Goal: Task Accomplishment & Management: Manage account settings

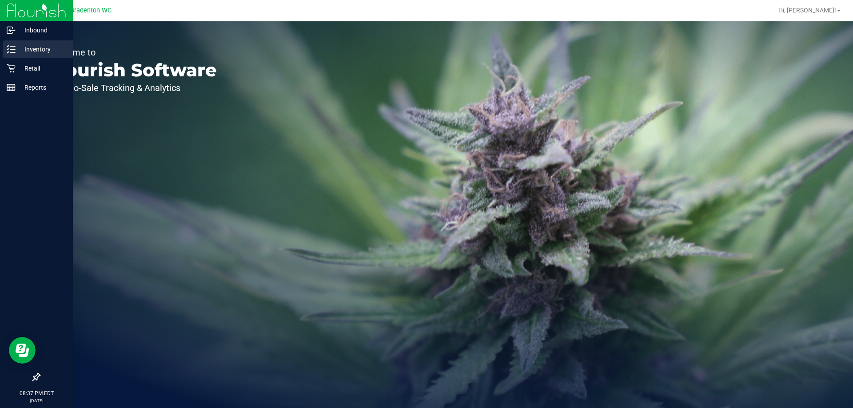
click at [33, 53] on p "Inventory" at bounding box center [42, 49] width 53 height 11
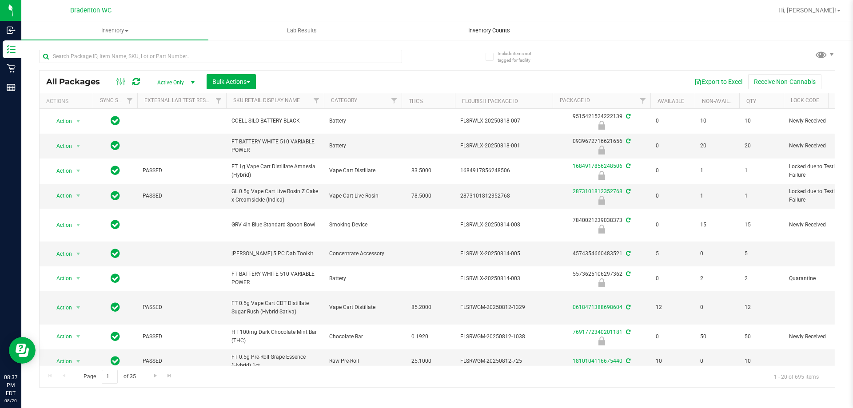
click at [490, 32] on span "Inventory Counts" at bounding box center [489, 31] width 66 height 8
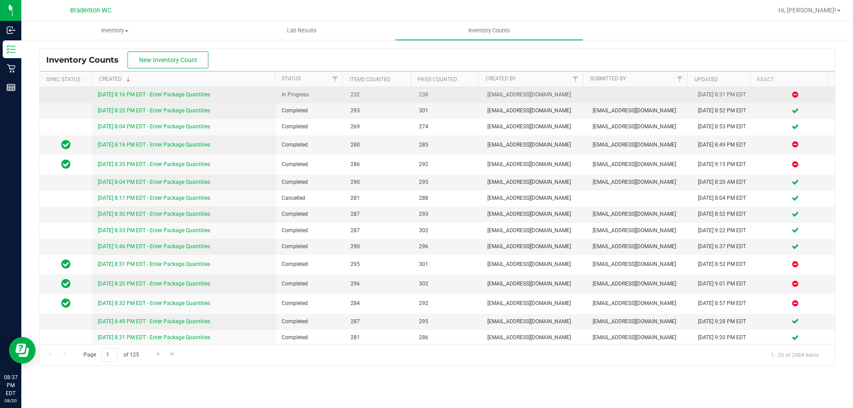
click at [173, 95] on link "[DATE] 8:16 PM EDT - Enter Package Quantities" at bounding box center [154, 94] width 112 height 6
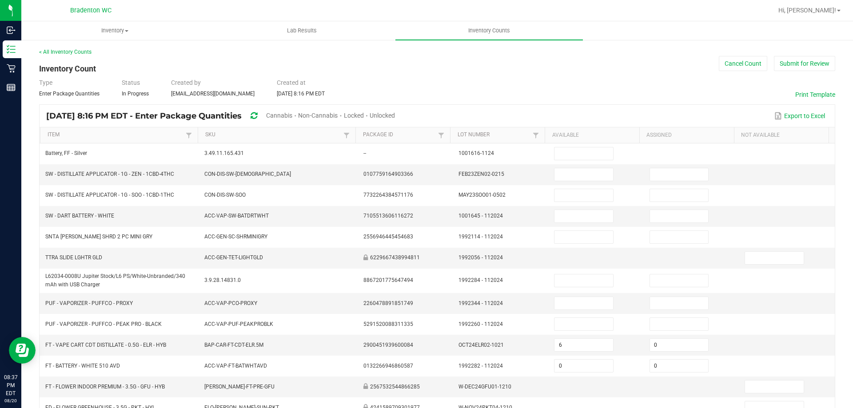
click at [292, 112] on span "Cannabis" at bounding box center [279, 115] width 26 height 7
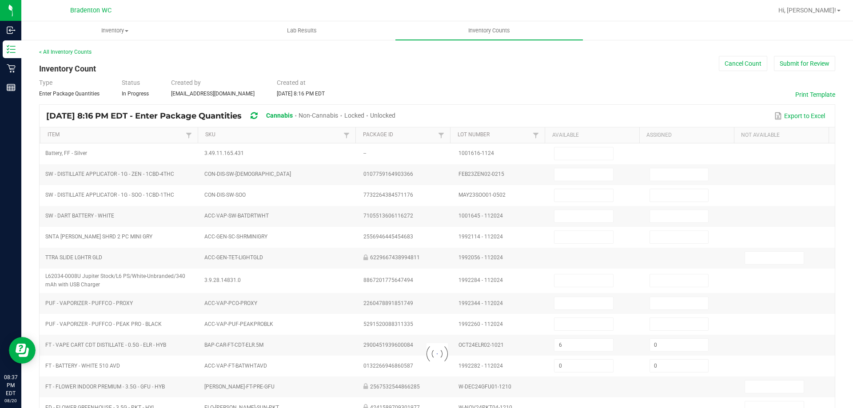
type input "6"
type input "0"
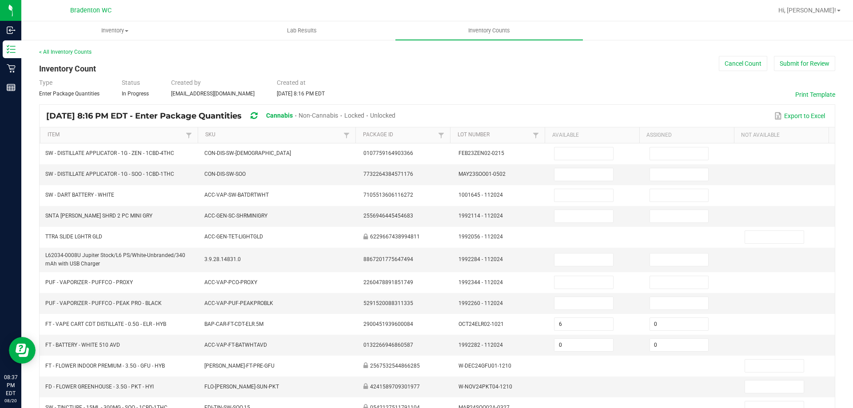
click at [395, 116] on span "Unlocked" at bounding box center [382, 115] width 25 height 7
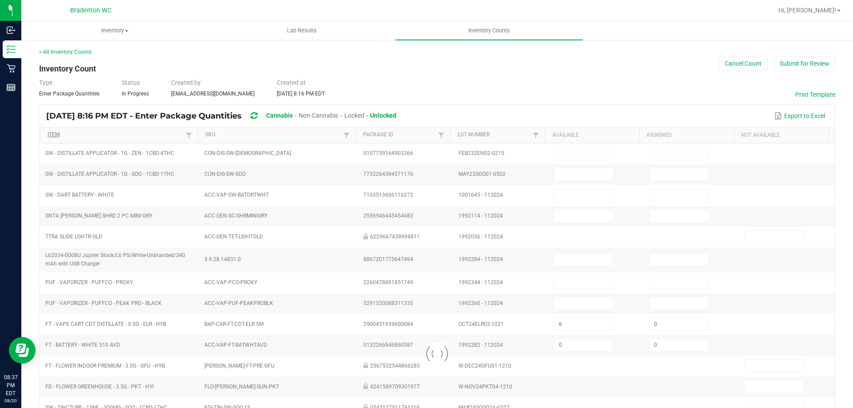
type input "6"
type input "0"
type input "5"
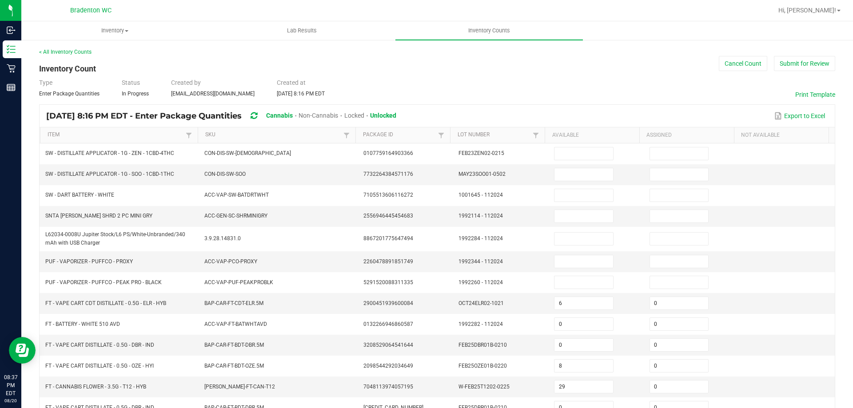
click at [92, 130] on th "Item" at bounding box center [119, 135] width 158 height 16
click at [89, 135] on link "Item" at bounding box center [116, 134] width 136 height 7
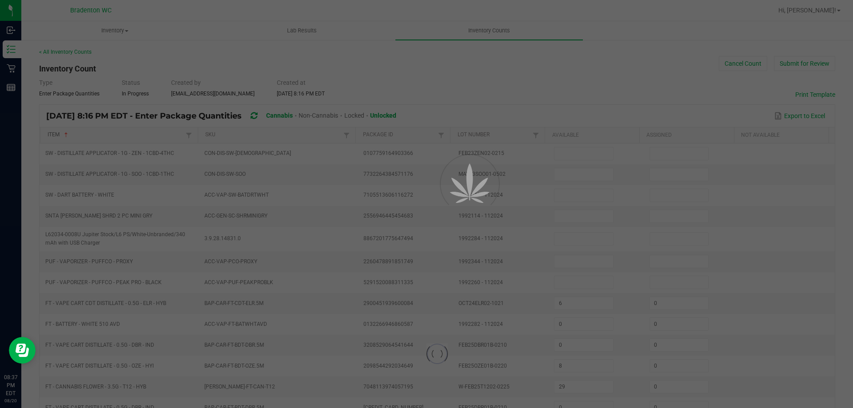
type input "0"
type input "10"
type input "0"
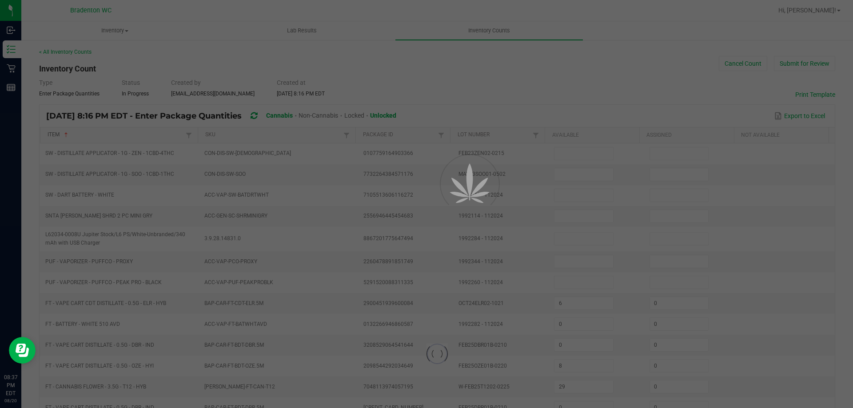
type input "7"
type input "0"
type input "5"
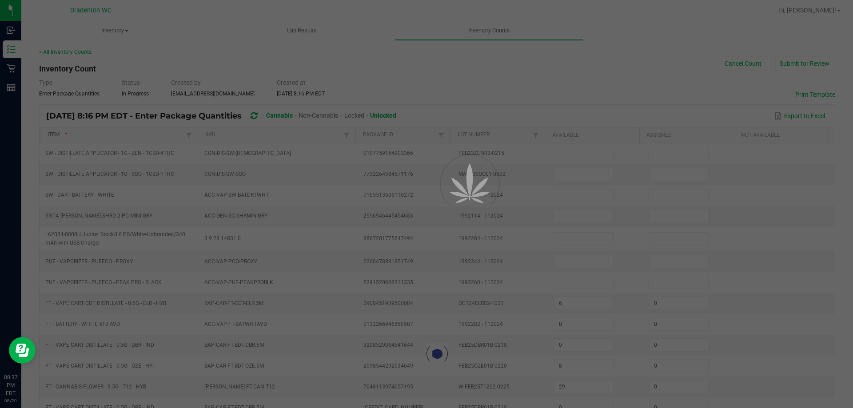
type input "18"
type input "7"
type input "0"
type input "22"
type input "0"
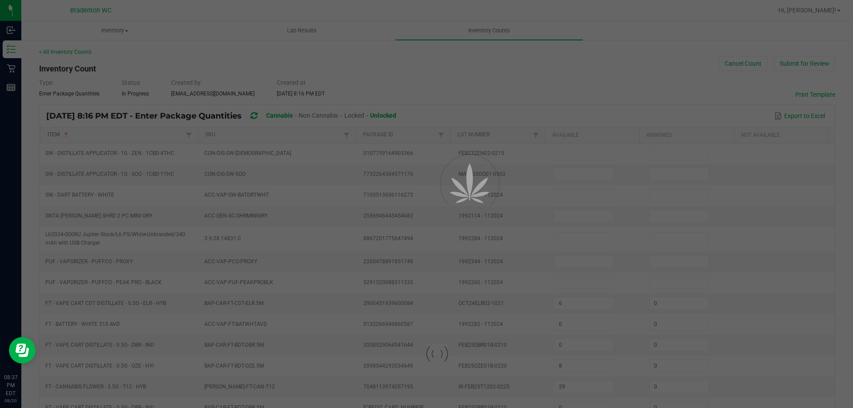
type input "3"
type input "17"
type input "0"
type input "7"
type input "0"
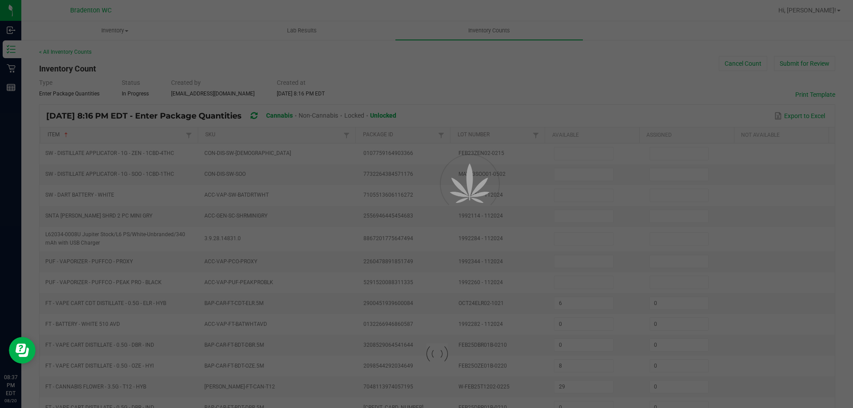
type input "18"
type input "20"
type input "0"
type input "18"
type input "4"
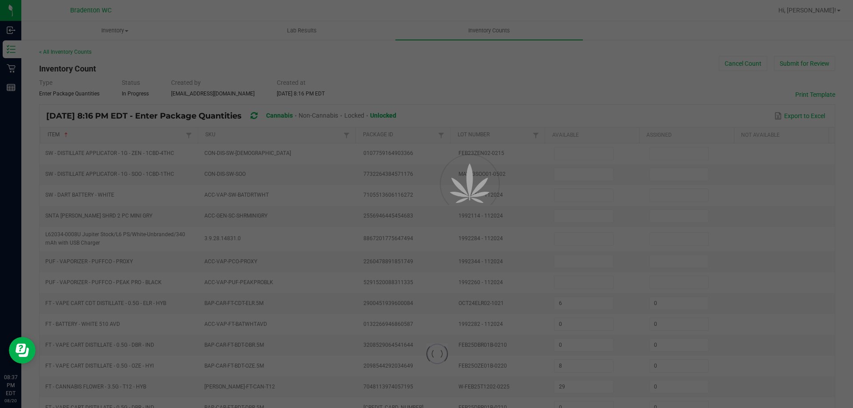
type input "0"
type input "19"
type input "0"
type input "12"
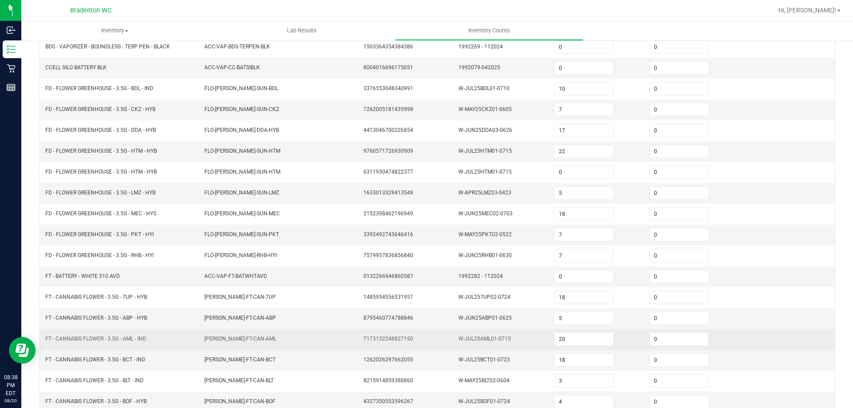
scroll to position [184, 0]
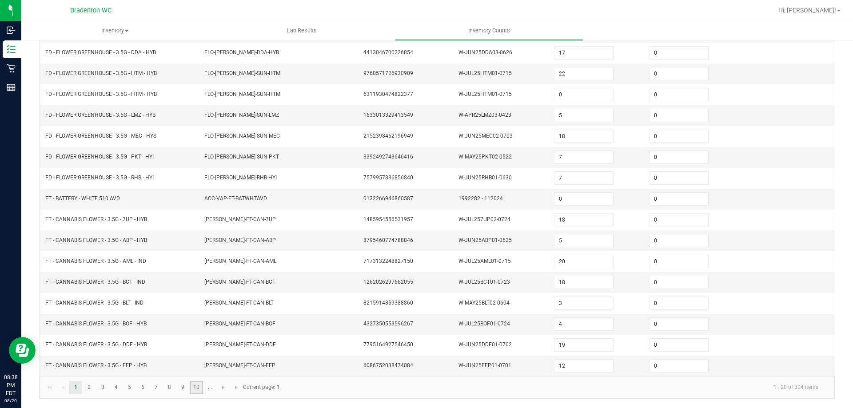
click at [193, 385] on link "10" at bounding box center [196, 387] width 13 height 13
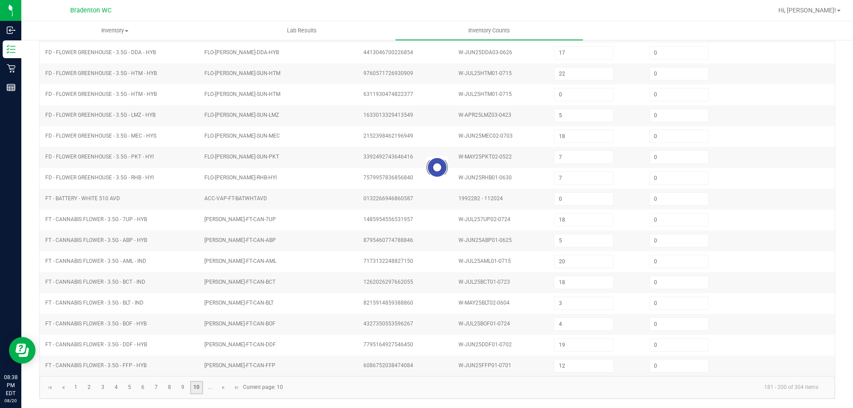
type input "3"
type input "11"
type input "6"
type input "1"
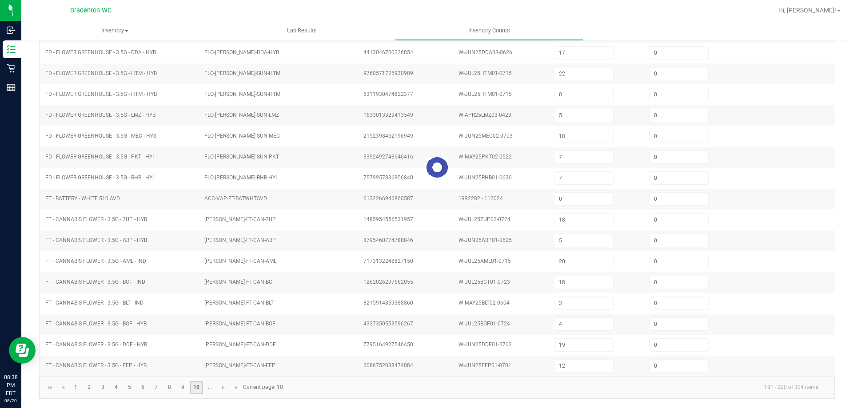
type input "0"
type input "1"
type input "12"
type input "3"
type input "7"
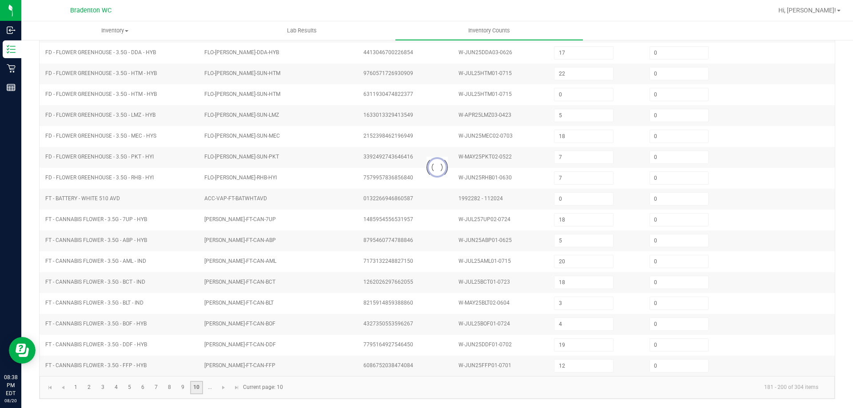
type input "2"
type input "10"
type input "12"
type input "3"
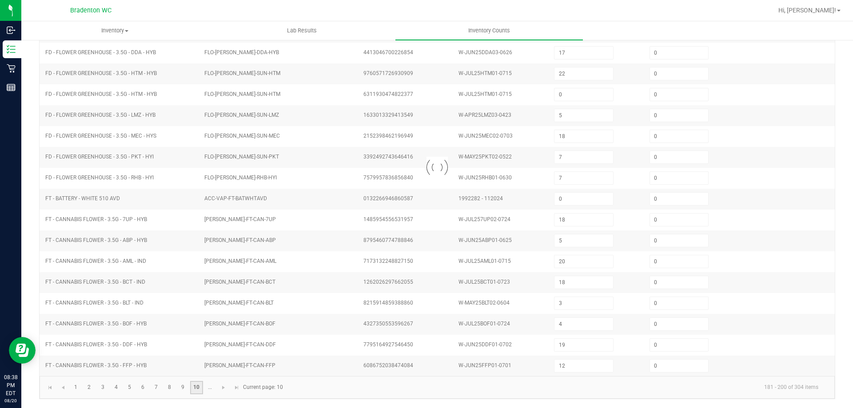
type input "4"
type input "1"
type input "10"
type input "6"
type input "7"
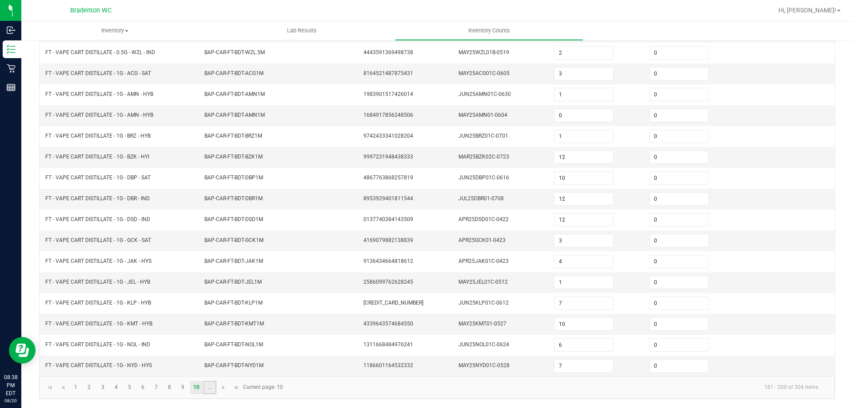
click at [206, 387] on link "..." at bounding box center [209, 387] width 13 height 13
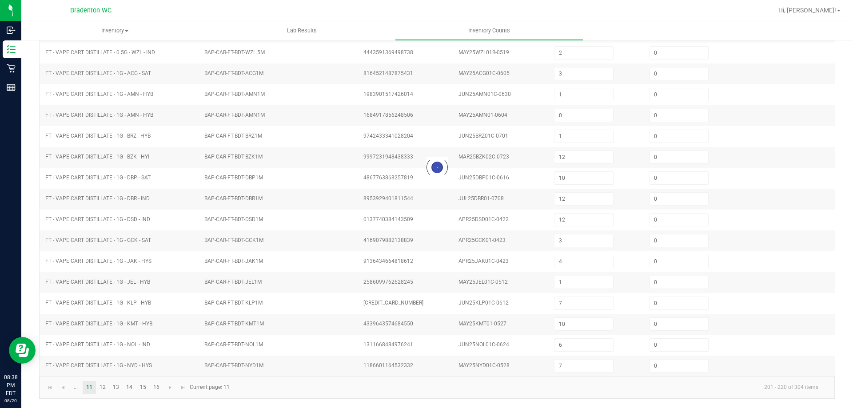
type input "4"
type input "9"
type input "4"
type input "5"
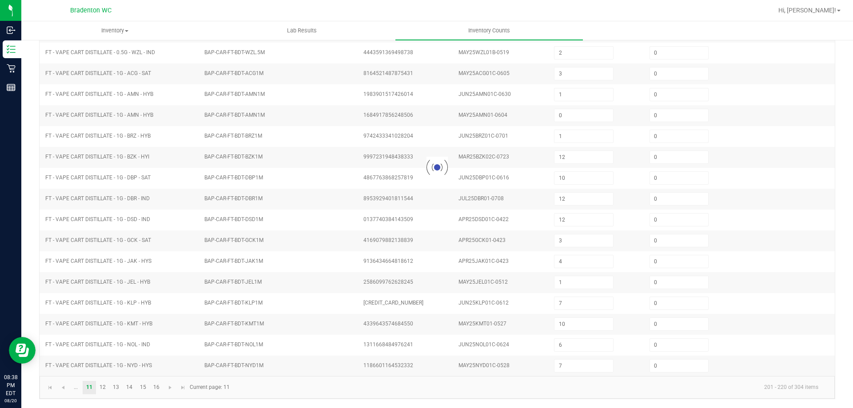
type input "8"
type input "9"
type input "4"
type input "2"
type input "10"
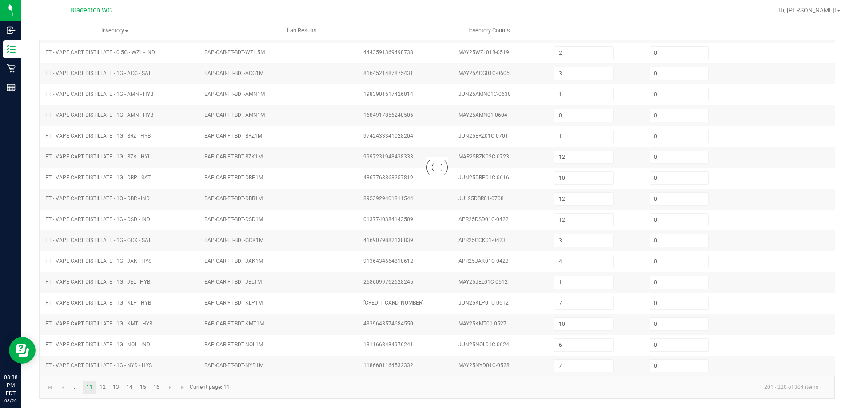
type input "6"
type input "8"
type input "18"
type input "11"
type input "20"
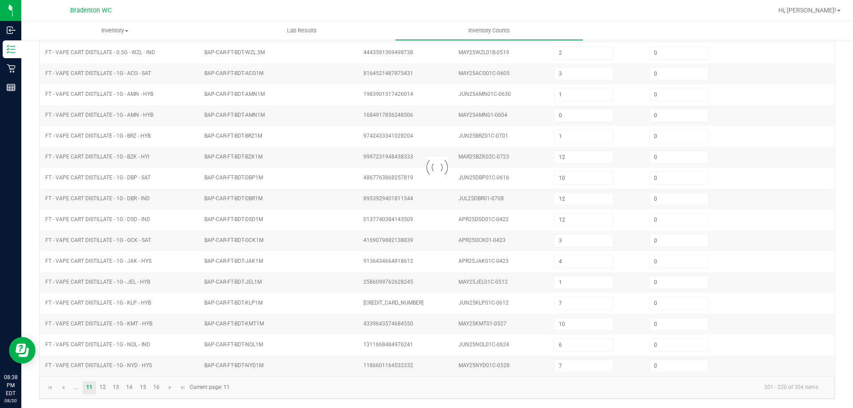
type input "15"
type input "0"
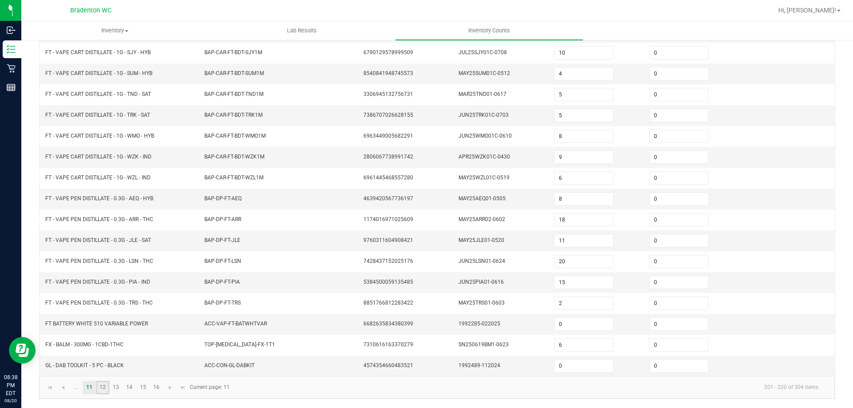
click at [103, 390] on link "12" at bounding box center [102, 387] width 13 height 13
type input "8"
type input "3"
type input "6"
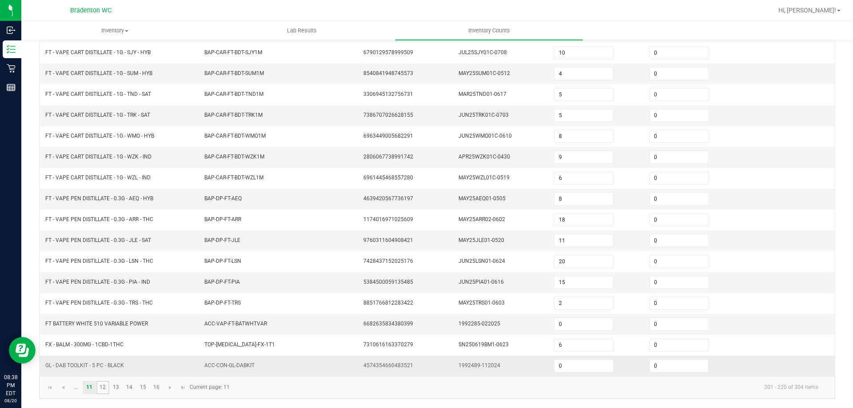
type input "1"
type input "3"
type input "8"
type input "0"
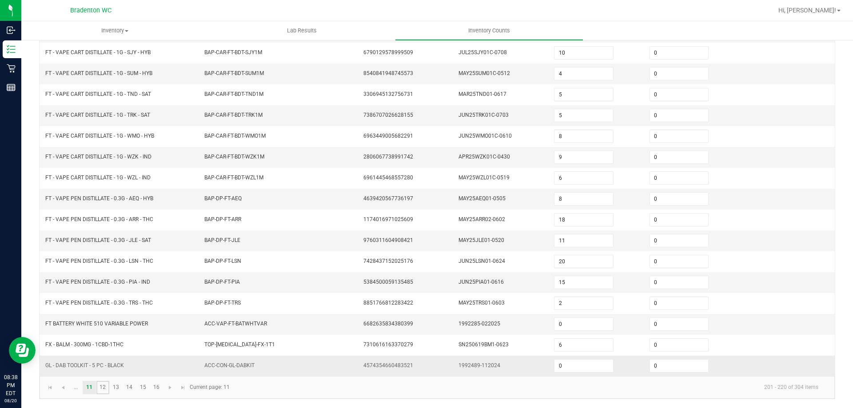
type input "5"
type input "6"
type input "2"
type input "0"
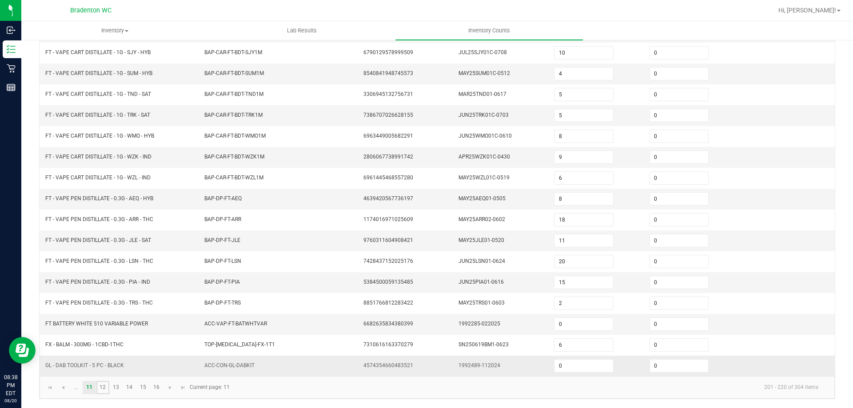
type input "0"
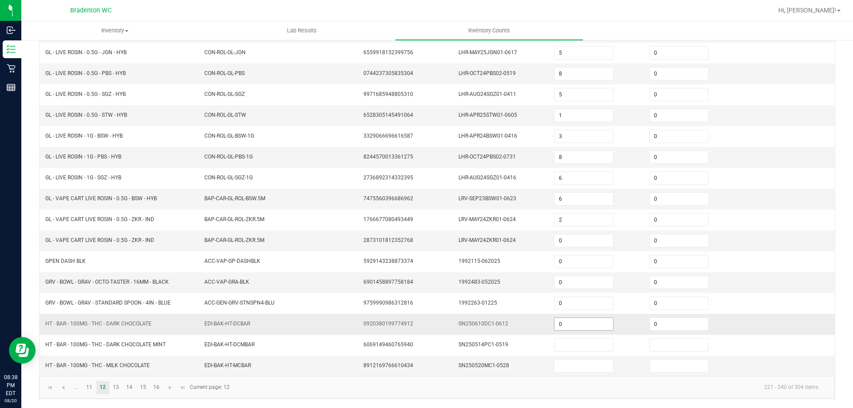
click at [555, 321] on input "0" at bounding box center [583, 324] width 58 height 12
type input "5"
type input "27"
type input "0"
type input "1"
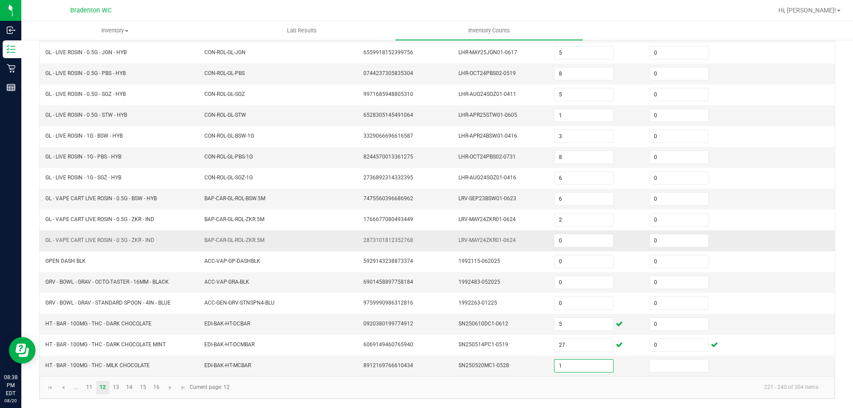
type input "0"
click at [120, 390] on link "13" at bounding box center [116, 387] width 13 height 13
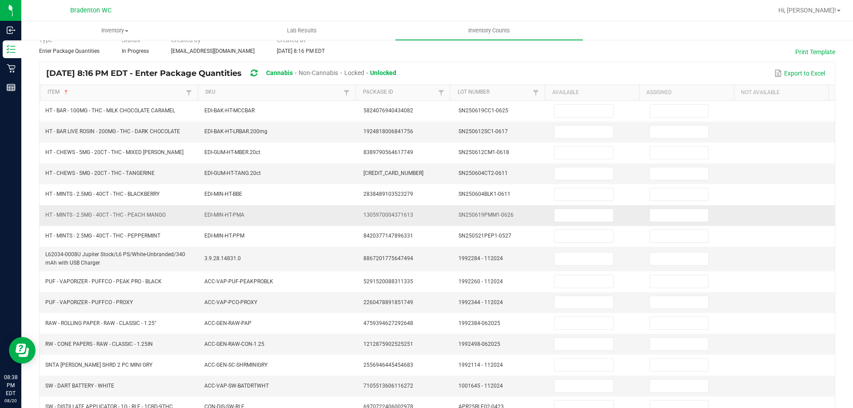
scroll to position [0, 0]
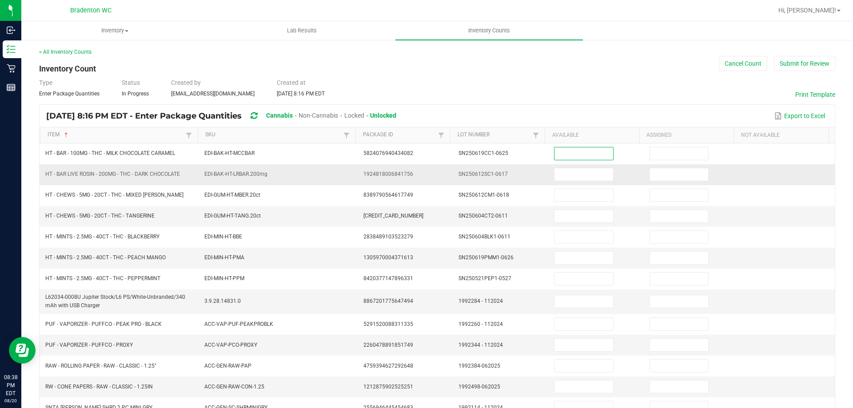
drag, startPoint x: 551, startPoint y: 154, endPoint x: 553, endPoint y: 166, distance: 12.2
click at [554, 155] on input at bounding box center [583, 153] width 58 height 12
type input "8"
type input "0"
type input "38"
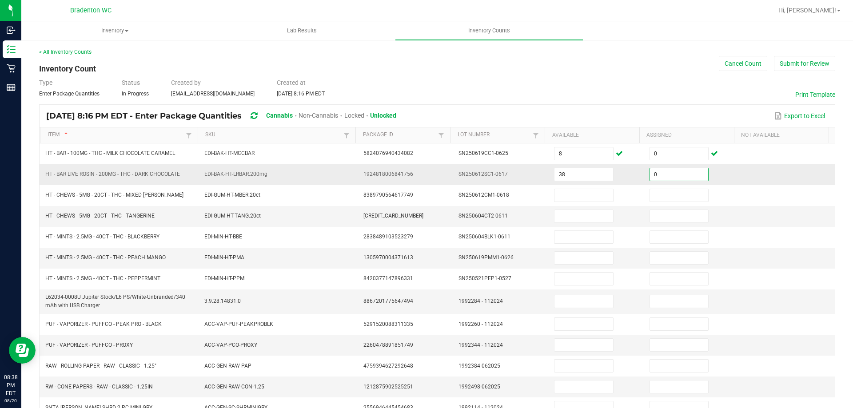
type input "0"
type input "12"
type input "0"
type input "12"
type input "0"
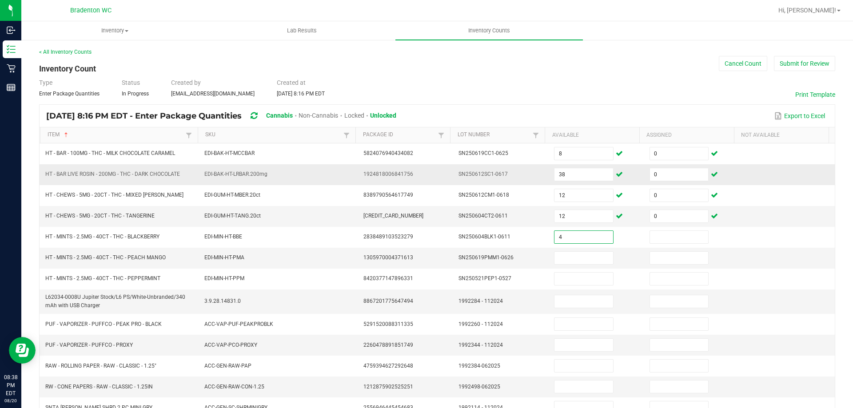
type input "4"
type input "0"
type input "13"
type input "0"
type input "10"
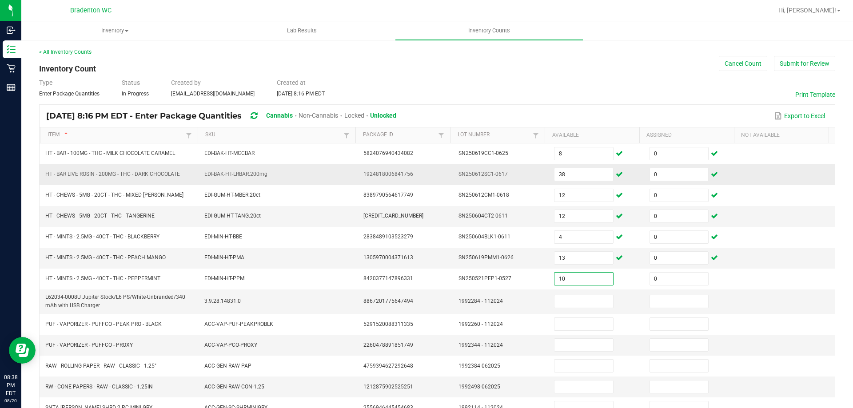
type input "0"
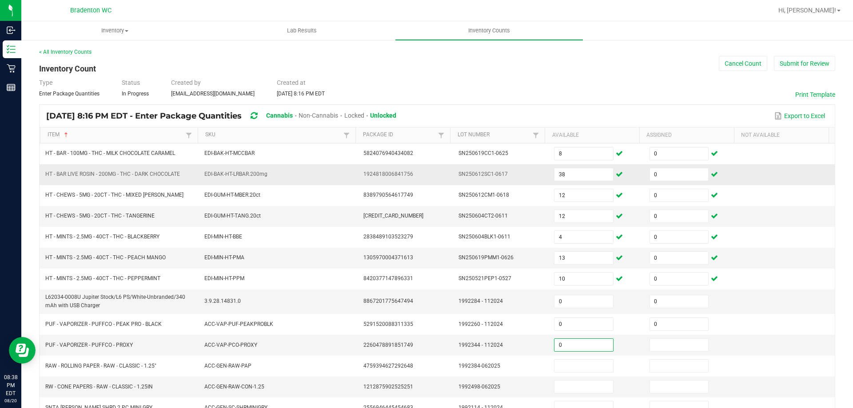
type input "0"
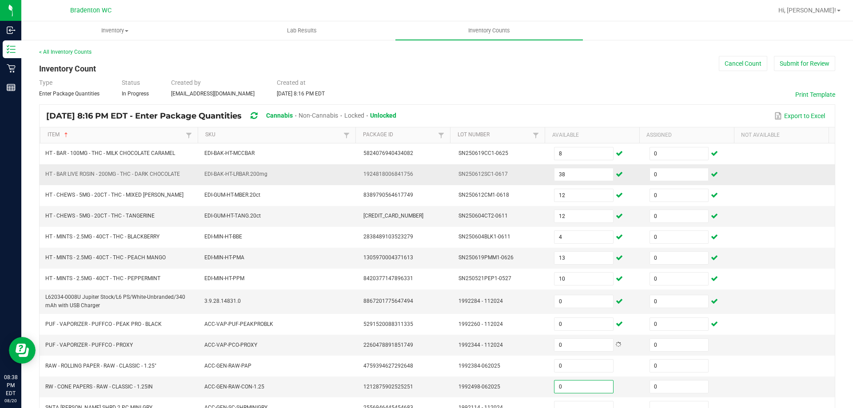
type input "0"
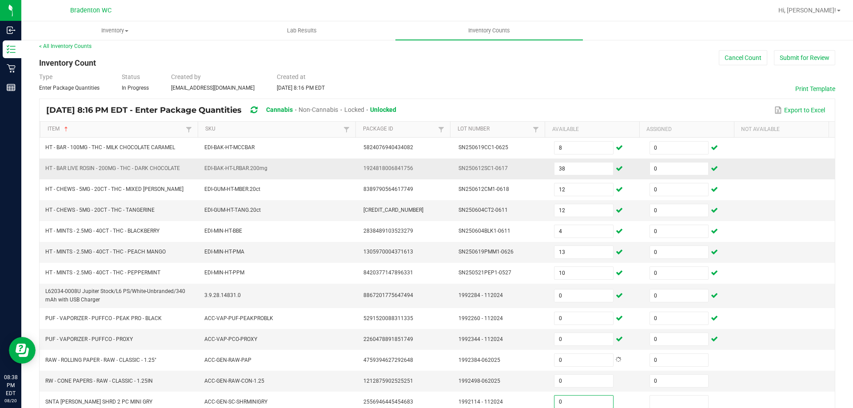
type input "0"
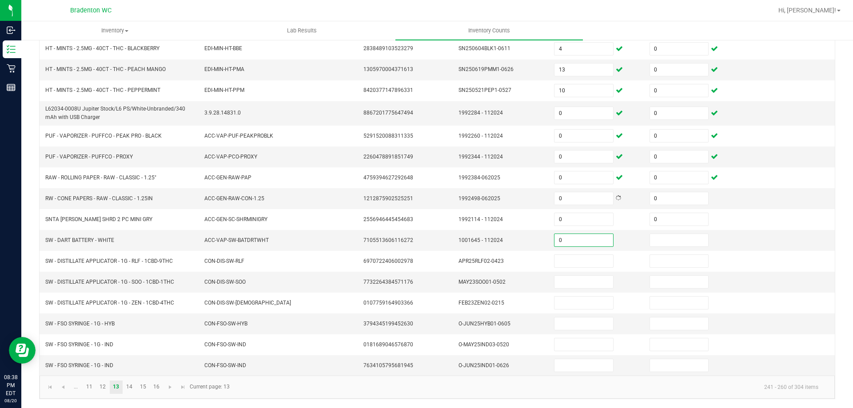
type input "0"
click at [675, 246] on input at bounding box center [679, 240] width 58 height 12
type input "0"
type input "1"
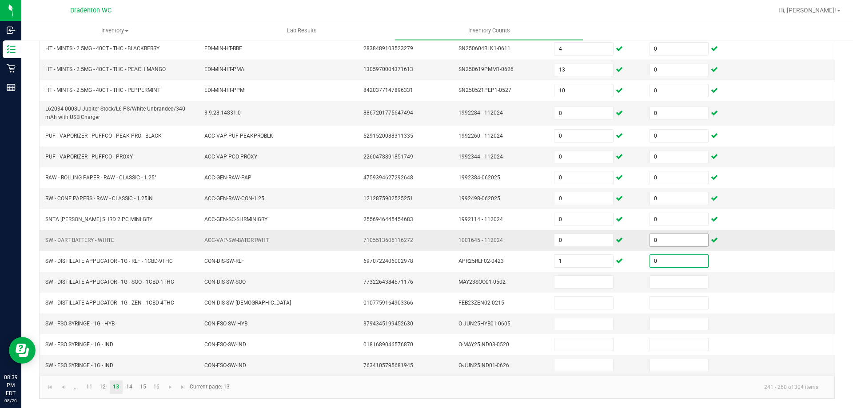
type input "0"
type input "3"
type input "0"
type input "5"
type input "0"
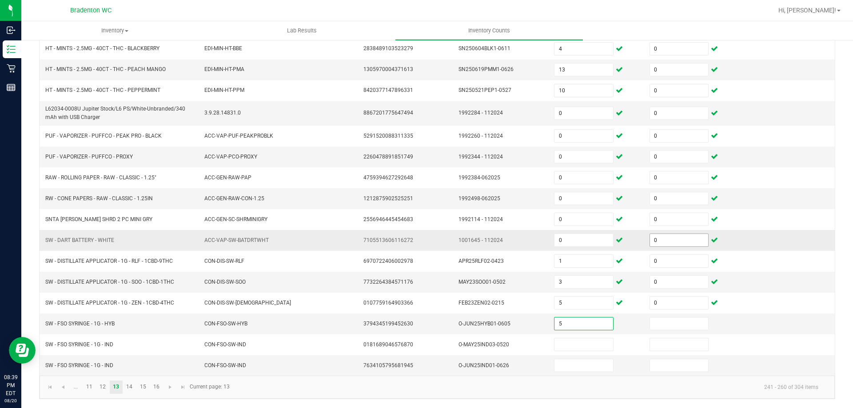
type input "5"
type input "0"
type input "9"
type input "0"
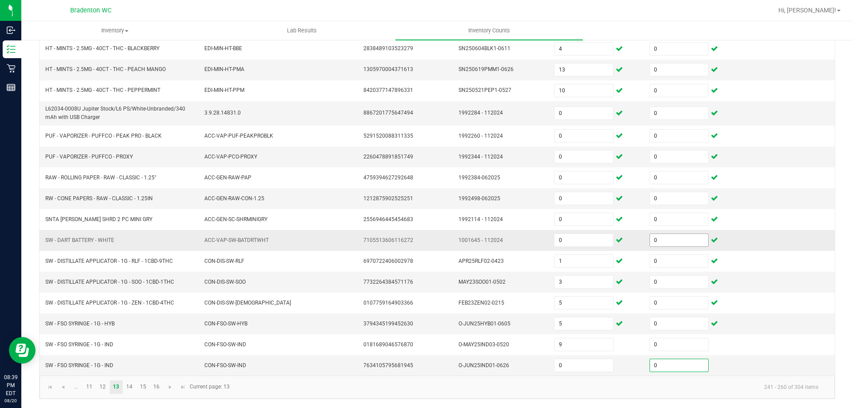
type input "0"
click at [131, 385] on link "14" at bounding box center [129, 387] width 13 height 13
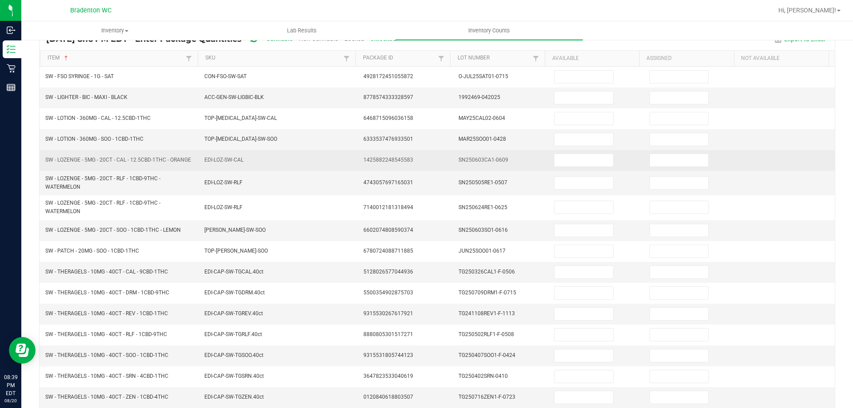
scroll to position [0, 0]
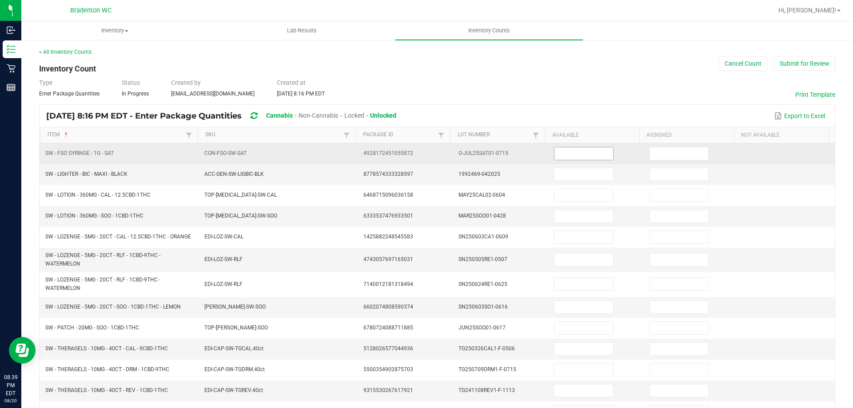
click at [573, 155] on input at bounding box center [583, 153] width 58 height 12
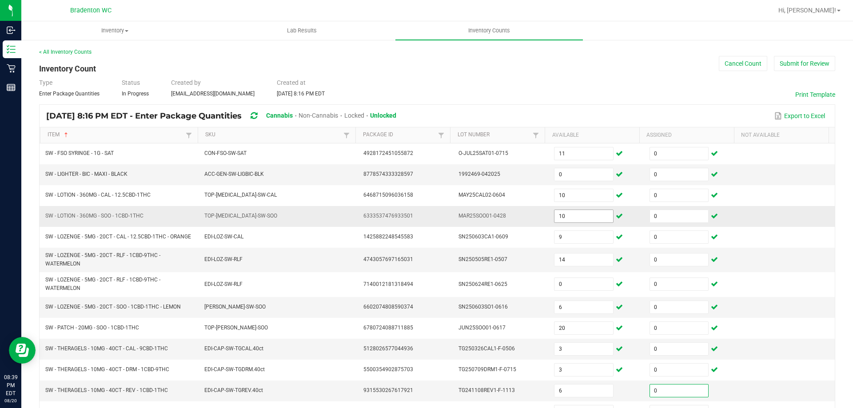
scroll to position [195, 0]
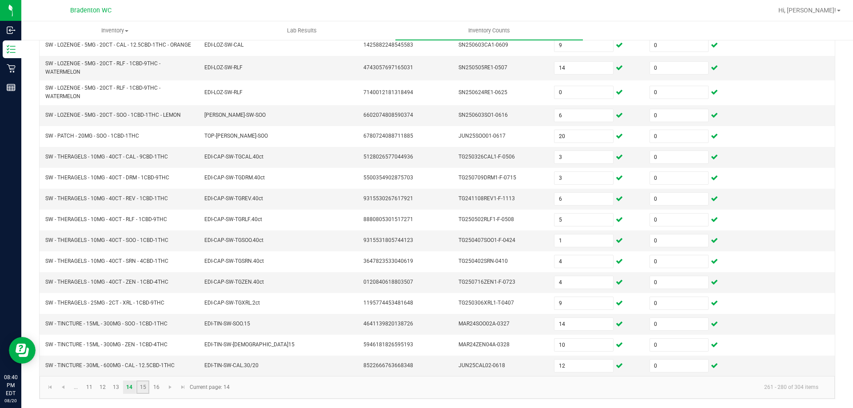
click at [143, 389] on link "15" at bounding box center [142, 387] width 13 height 13
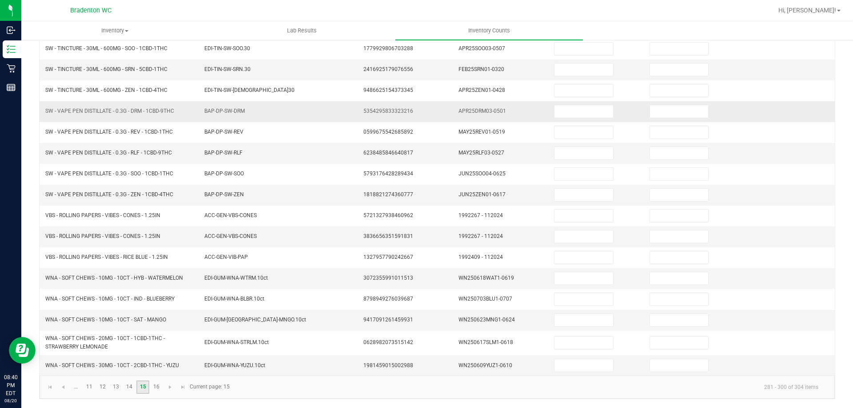
scroll to position [0, 0]
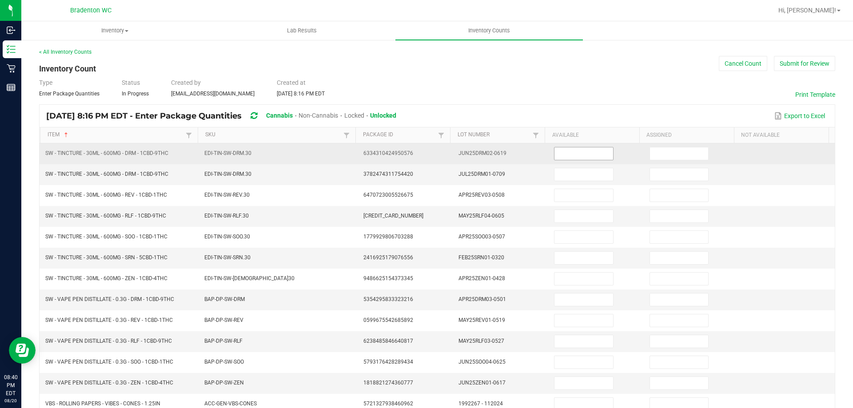
click at [573, 157] on input at bounding box center [583, 153] width 58 height 12
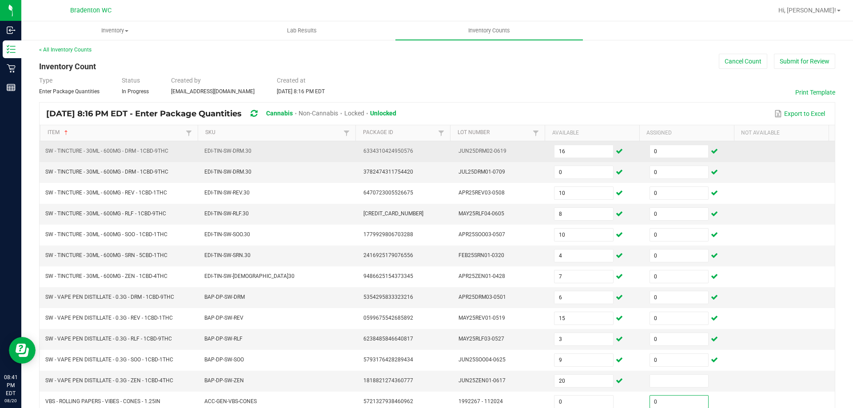
scroll to position [188, 0]
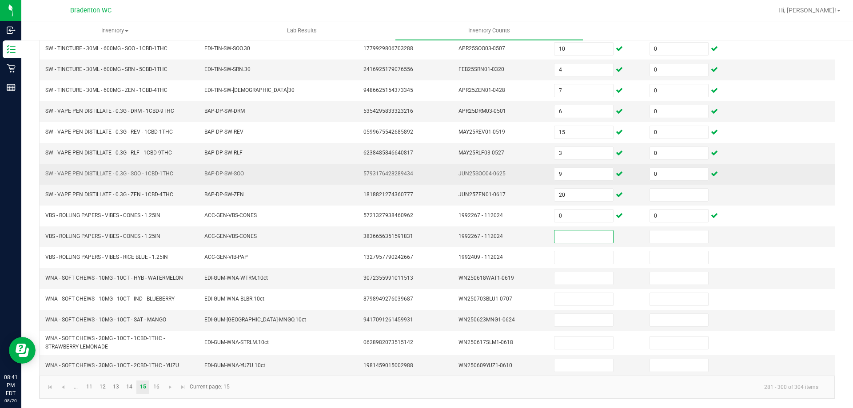
drag, startPoint x: 666, startPoint y: 194, endPoint x: 668, endPoint y: 183, distance: 10.9
click at [667, 190] on input at bounding box center [679, 195] width 58 height 12
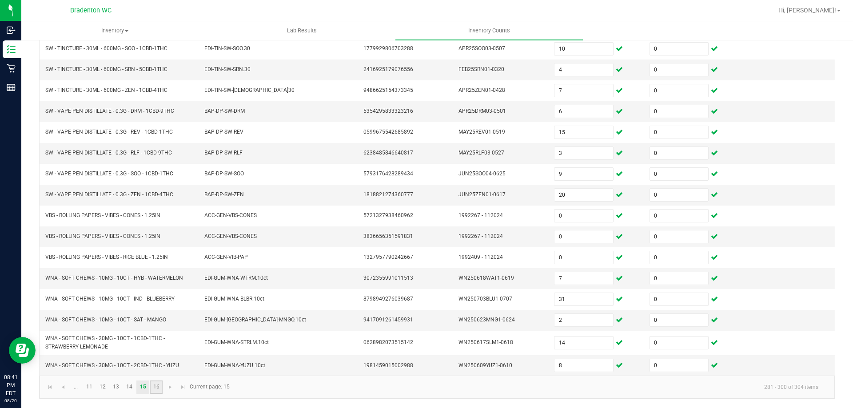
click at [157, 385] on link "16" at bounding box center [156, 387] width 13 height 13
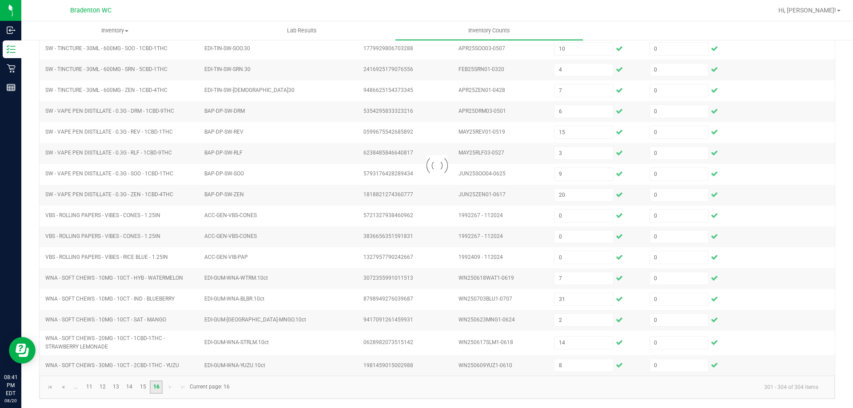
scroll to position [0, 0]
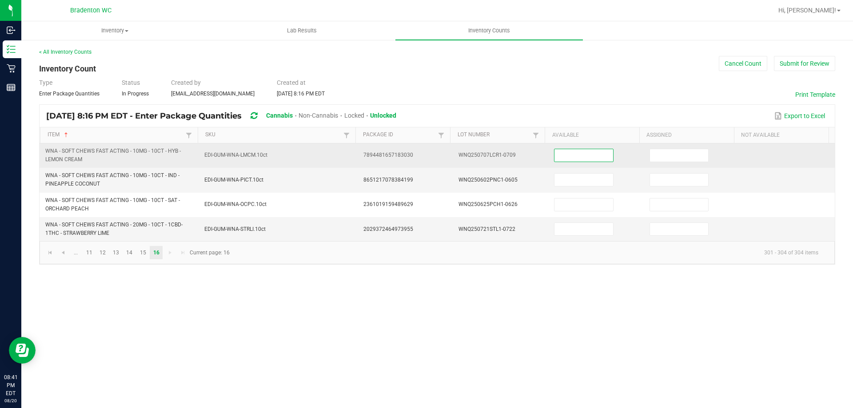
click at [560, 159] on input at bounding box center [583, 155] width 58 height 12
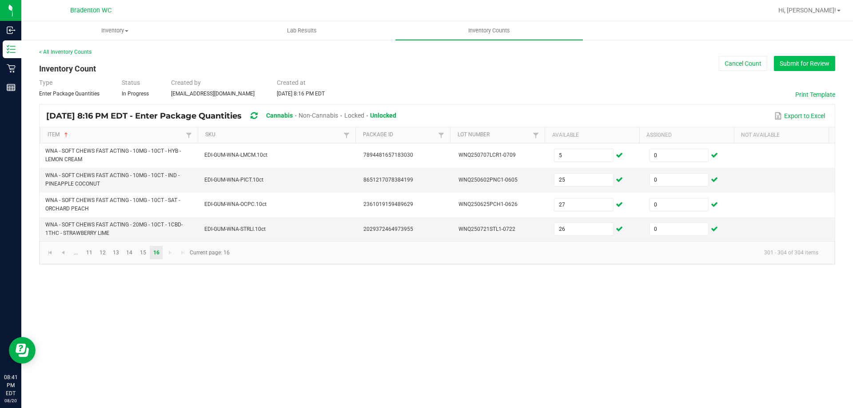
click at [816, 60] on button "Submit for Review" at bounding box center [804, 63] width 61 height 15
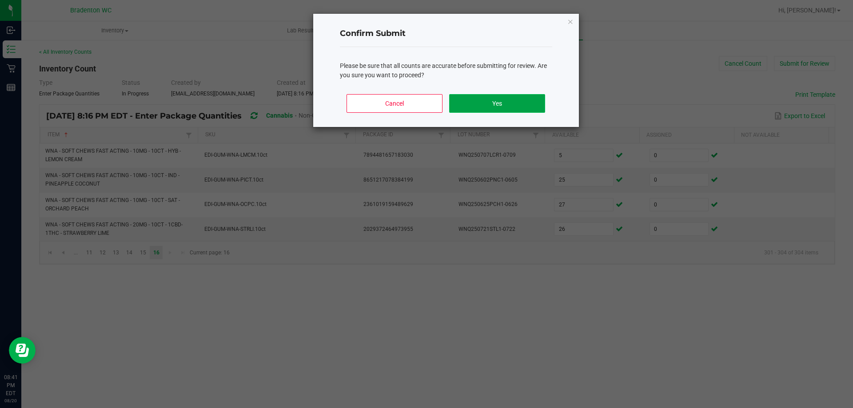
click at [488, 100] on button "Yes" at bounding box center [496, 103] width 95 height 19
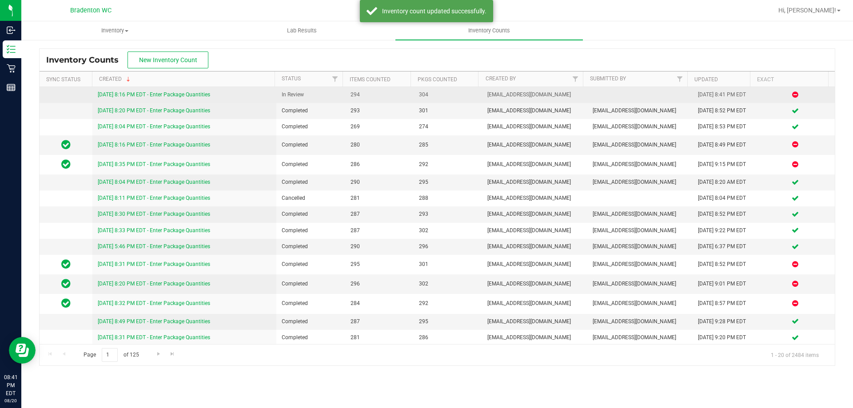
click at [181, 94] on link "[DATE] 8:16 PM EDT - Enter Package Quantities" at bounding box center [154, 94] width 112 height 6
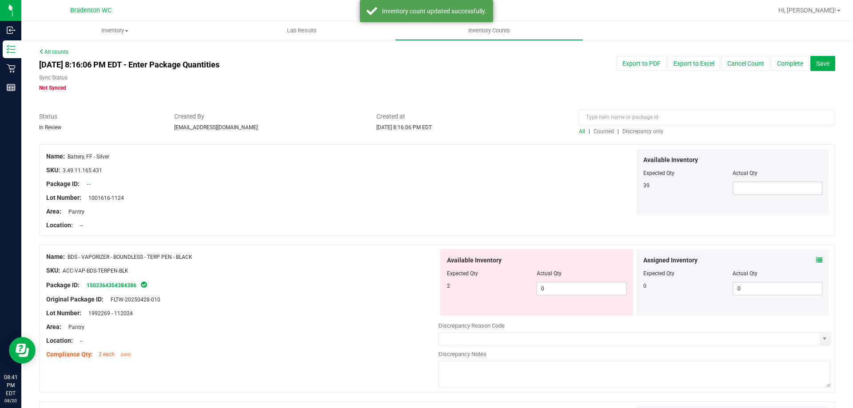
click at [623, 131] on span "Discrepancy only" at bounding box center [642, 131] width 41 height 6
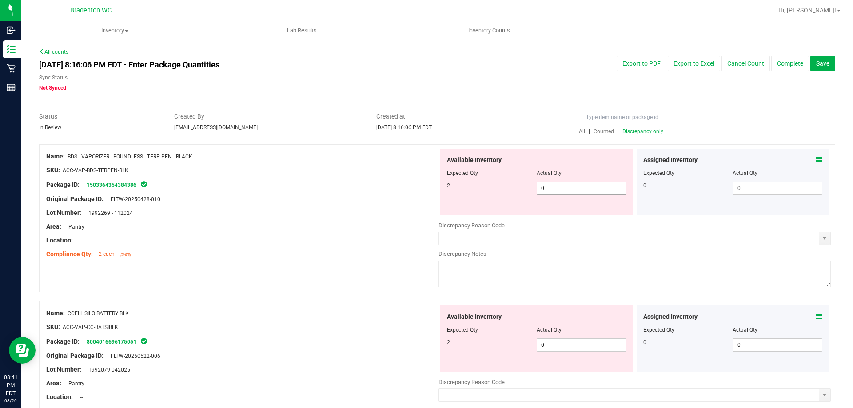
click at [572, 191] on span "0 0" at bounding box center [581, 188] width 90 height 13
click at [384, 201] on div "Original Package ID: FLTW-20250428-010" at bounding box center [242, 198] width 392 height 9
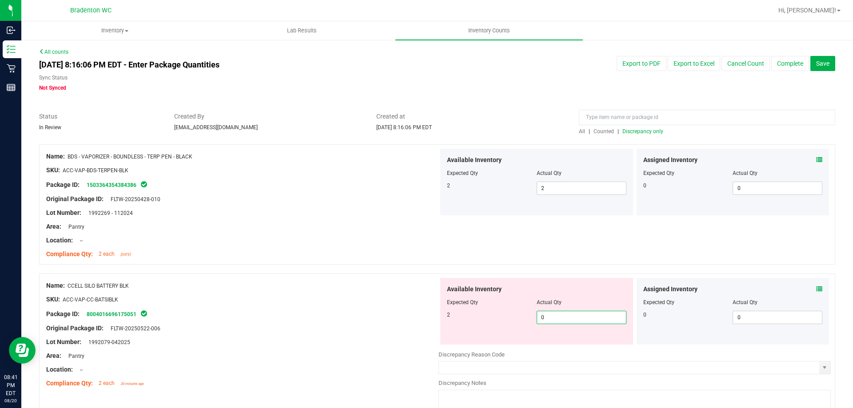
drag, startPoint x: 556, startPoint y: 321, endPoint x: 548, endPoint y: 313, distance: 11.0
click at [556, 321] on span "0 0" at bounding box center [581, 317] width 90 height 13
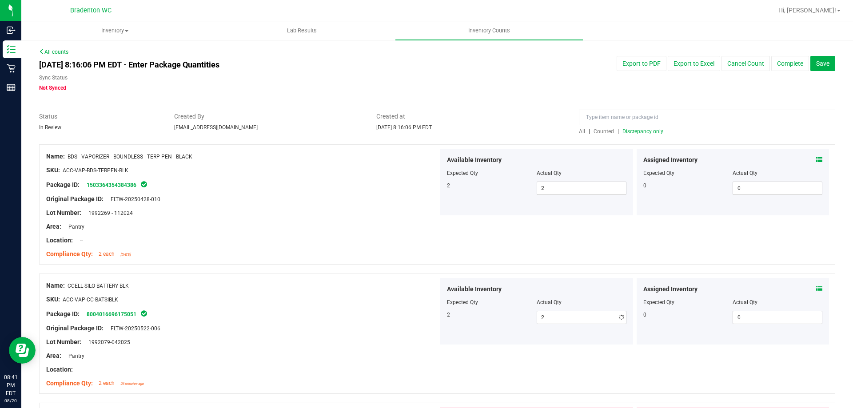
drag, startPoint x: 271, startPoint y: 269, endPoint x: 360, endPoint y: 260, distance: 89.3
click at [274, 269] on div at bounding box center [437, 269] width 796 height 9
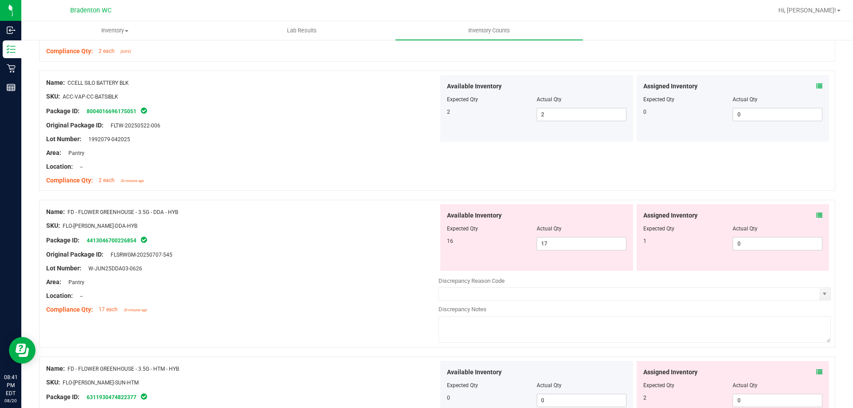
scroll to position [222, 0]
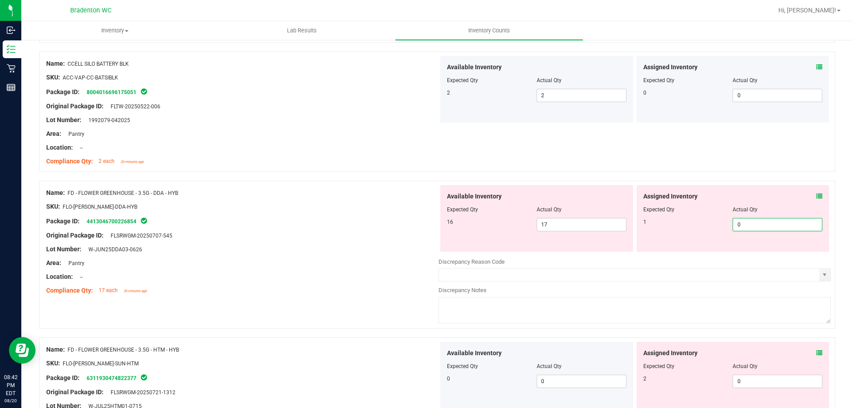
click at [761, 226] on span "0 0" at bounding box center [777, 224] width 90 height 13
drag, startPoint x: 397, startPoint y: 246, endPoint x: 561, endPoint y: 242, distance: 163.5
click at [417, 246] on div "Lot Number: W-JUN25DDA03-0626" at bounding box center [242, 249] width 392 height 9
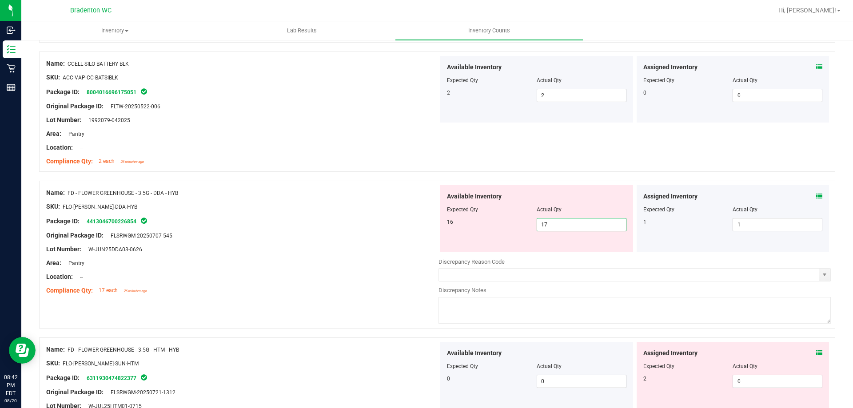
click at [591, 225] on span "17 17" at bounding box center [581, 224] width 90 height 13
drag, startPoint x: 322, startPoint y: 237, endPoint x: 334, endPoint y: 237, distance: 12.4
click at [326, 237] on div "Original Package ID: FLSRWGM-20250707-545" at bounding box center [242, 235] width 392 height 9
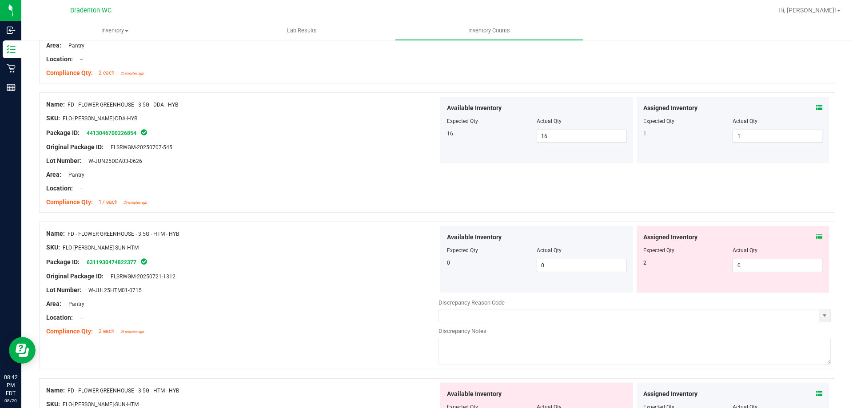
scroll to position [311, 0]
click at [747, 268] on span "0 0" at bounding box center [777, 264] width 90 height 13
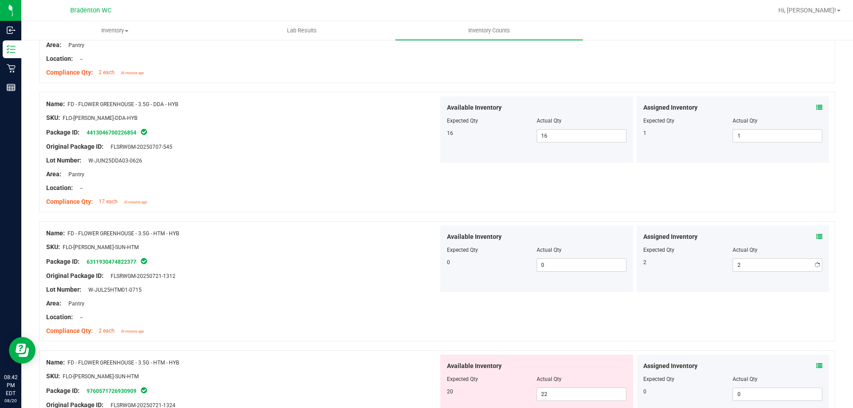
drag, startPoint x: 403, startPoint y: 268, endPoint x: 460, endPoint y: 256, distance: 58.2
click at [405, 268] on div at bounding box center [242, 269] width 392 height 4
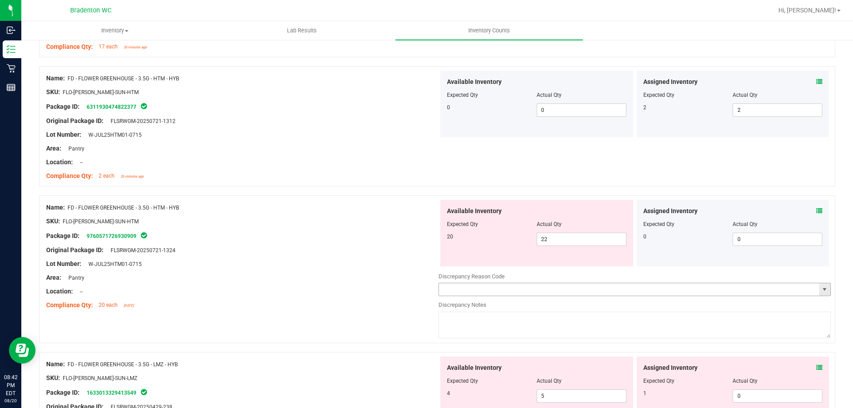
scroll to position [488, 0]
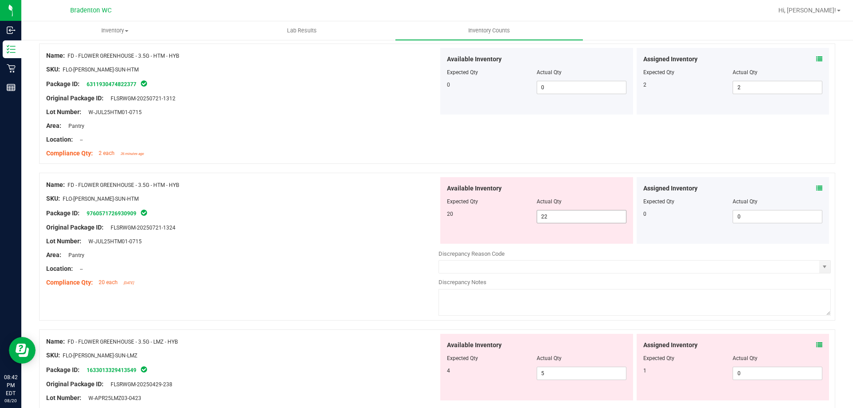
click at [564, 220] on span "22 22" at bounding box center [581, 216] width 90 height 13
click at [334, 228] on div "Original Package ID: FLSRWGM-20250721-1324" at bounding box center [242, 227] width 392 height 9
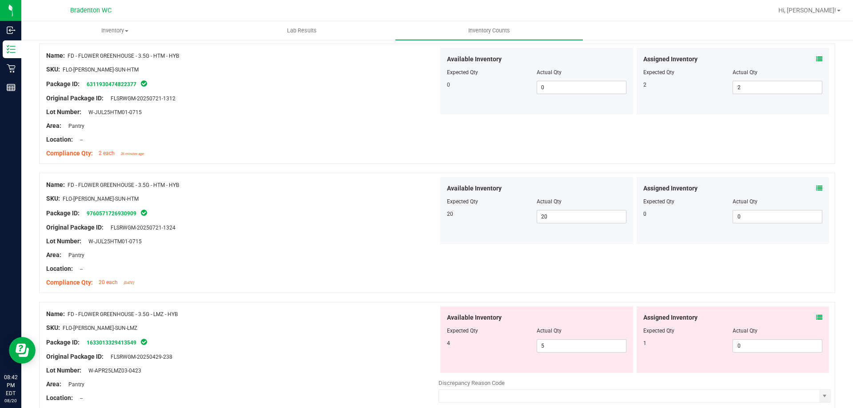
scroll to position [577, 0]
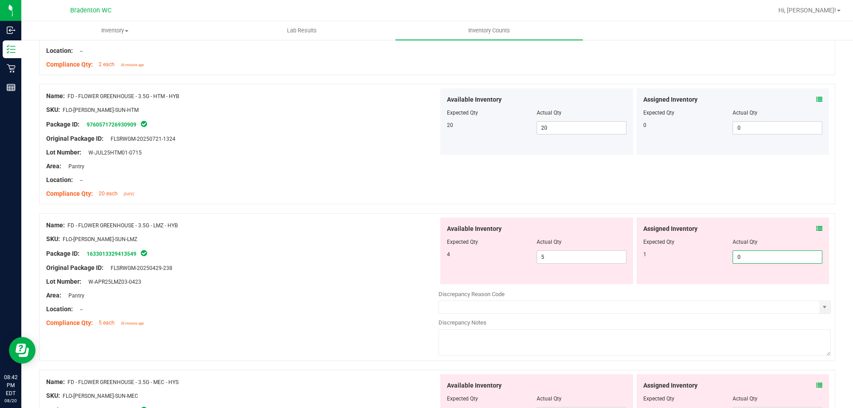
click at [738, 256] on span "0 0" at bounding box center [777, 256] width 90 height 13
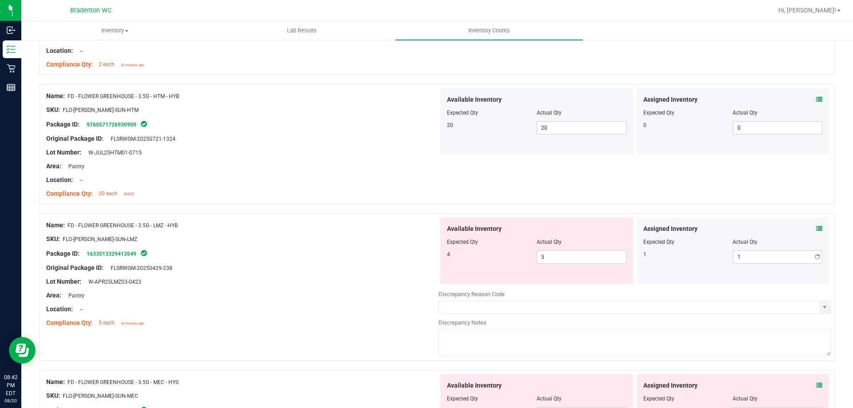
drag, startPoint x: 325, startPoint y: 200, endPoint x: 461, endPoint y: 242, distance: 142.6
click at [324, 200] on div "Name: FD - FLOWER GREENHOUSE - 3.5G - HTM - HYB SKU: FLO-[PERSON_NAME]-SUN-HTM …" at bounding box center [242, 144] width 392 height 113
click at [551, 252] on span "5 5" at bounding box center [581, 256] width 90 height 13
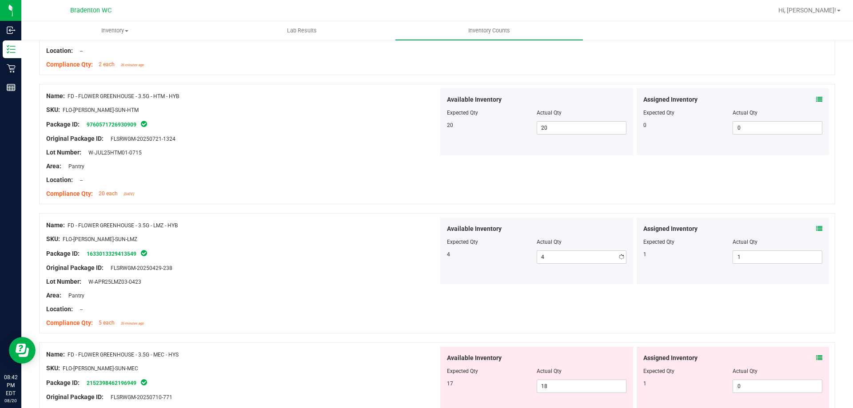
click at [242, 208] on div at bounding box center [437, 208] width 796 height 9
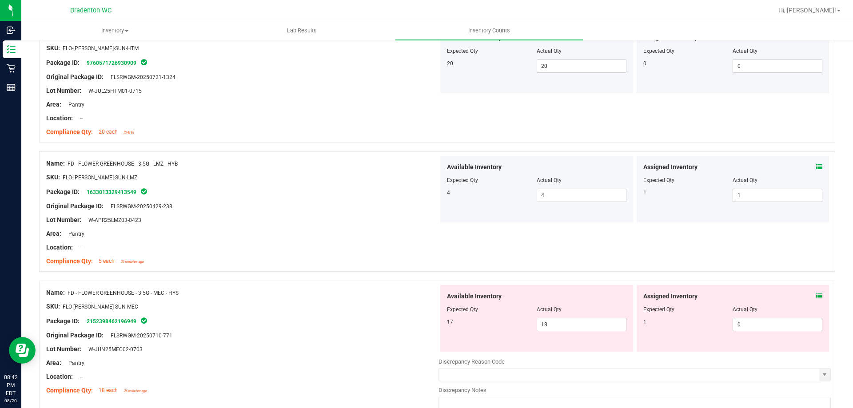
scroll to position [710, 0]
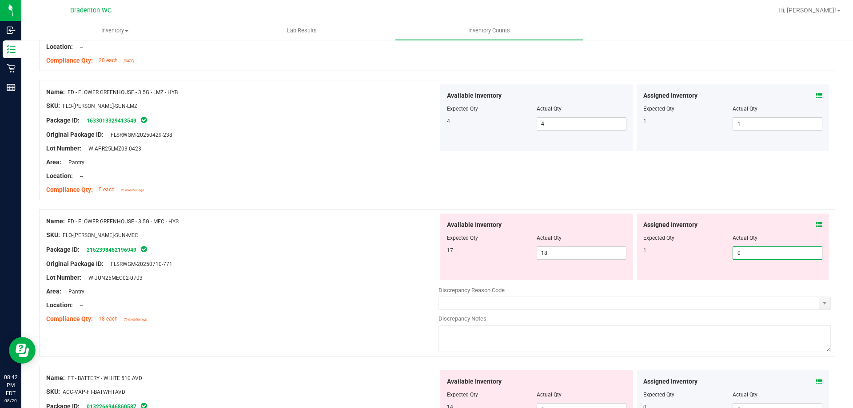
click at [759, 251] on span "0 0" at bounding box center [777, 252] width 90 height 13
click at [371, 233] on div "SKU: FLO-[PERSON_NAME]-SUN-MEC" at bounding box center [242, 234] width 392 height 9
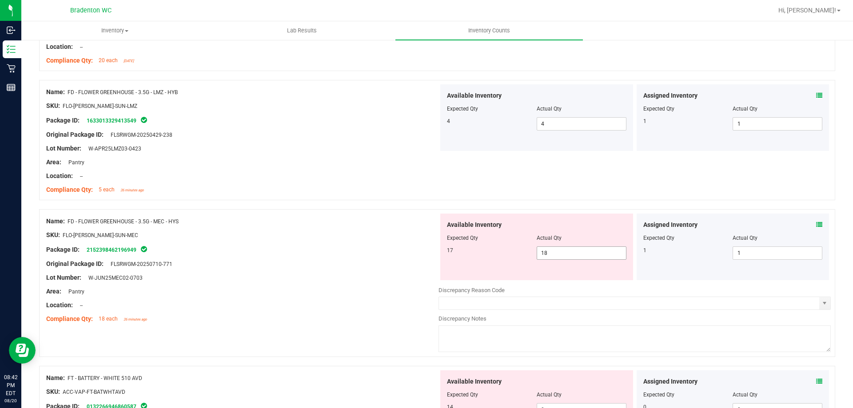
click at [568, 253] on span "18 18" at bounding box center [581, 252] width 90 height 13
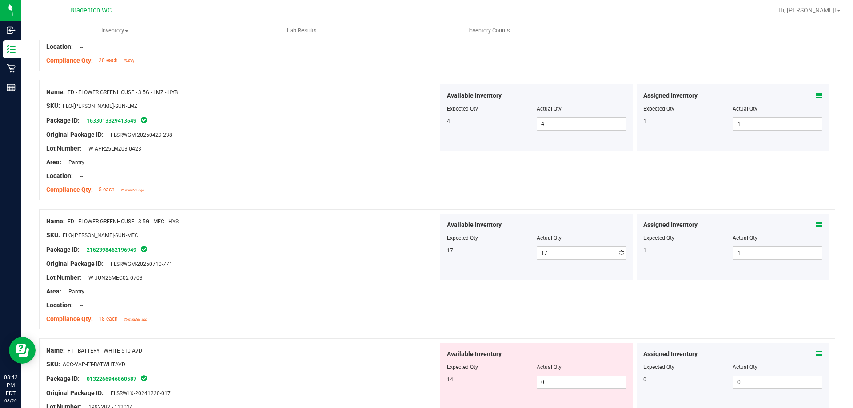
click at [397, 252] on div "Package ID: 2152398462196949" at bounding box center [242, 249] width 392 height 11
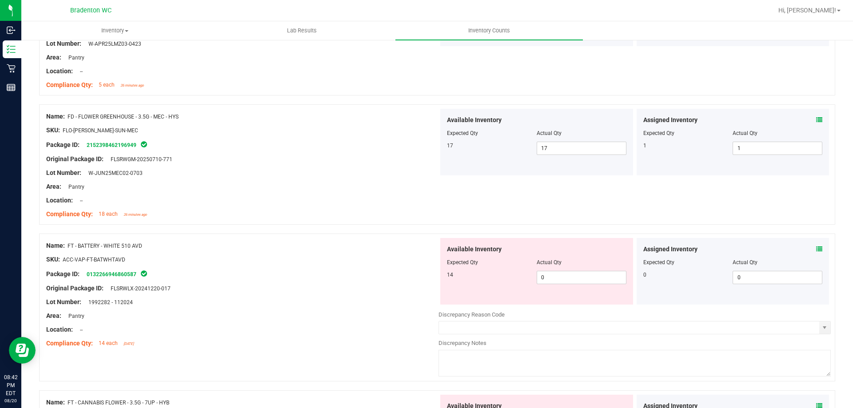
scroll to position [844, 0]
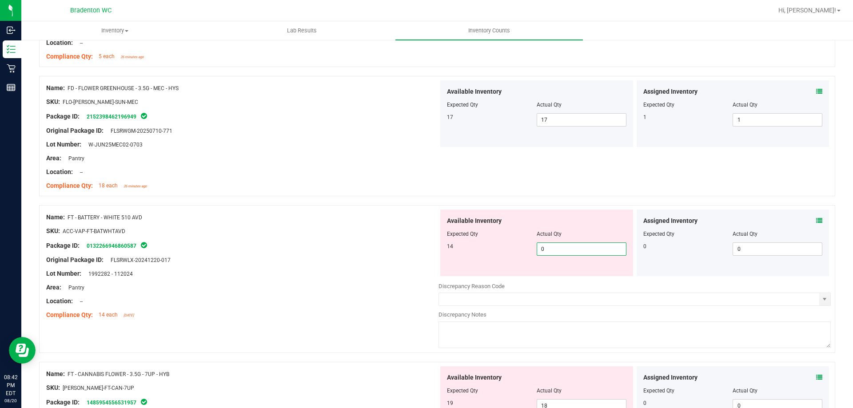
click at [570, 250] on span "0 0" at bounding box center [581, 248] width 90 height 13
click at [374, 231] on div "SKU: ACC-VAP-FT-BATWHTAVD" at bounding box center [242, 230] width 392 height 9
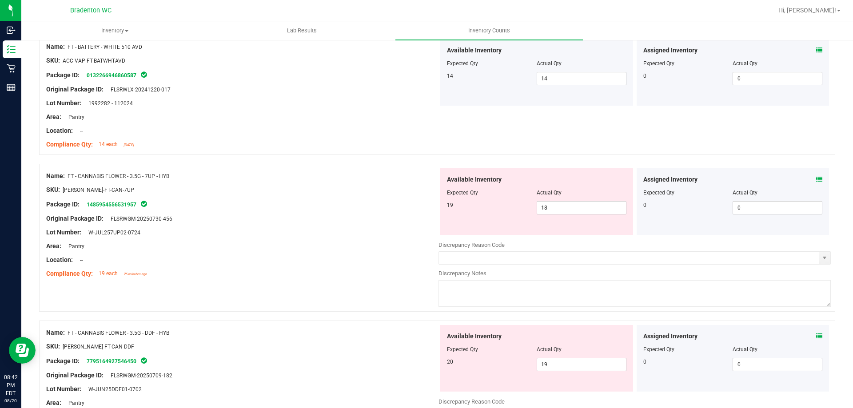
scroll to position [1110, 0]
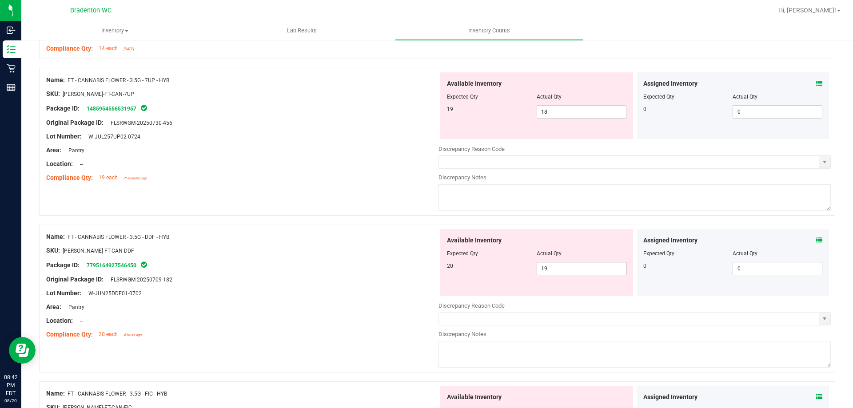
click at [564, 271] on span "19 19" at bounding box center [581, 268] width 90 height 13
click at [299, 264] on div "Package ID: 7795164927546450" at bounding box center [242, 265] width 392 height 11
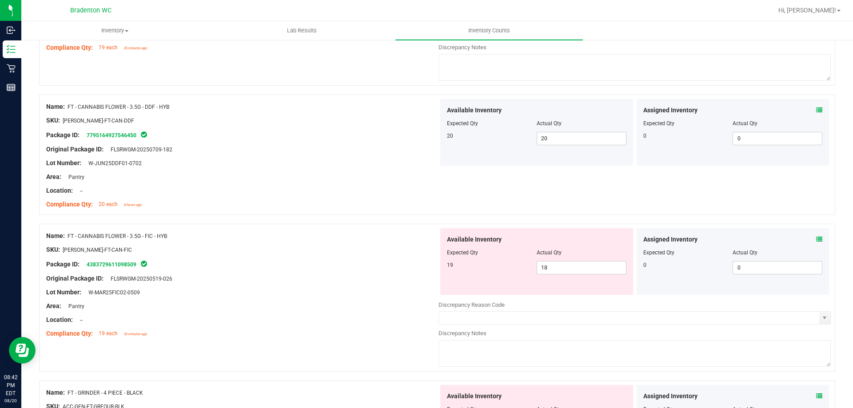
scroll to position [1243, 0]
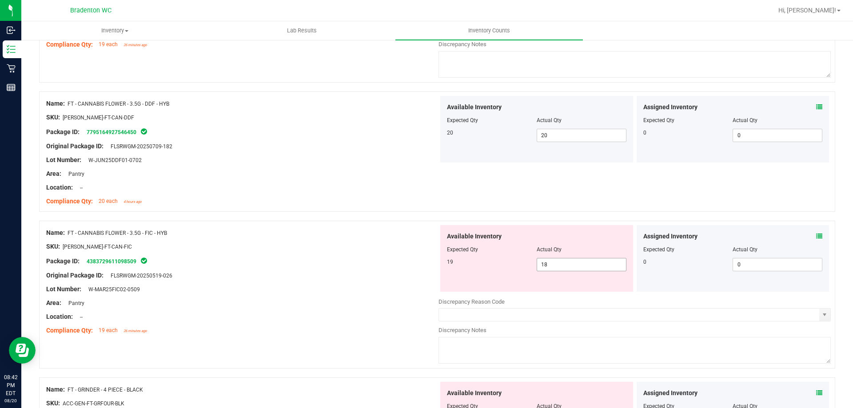
click at [540, 263] on span "18 18" at bounding box center [581, 264] width 90 height 13
click at [546, 263] on input "18" at bounding box center [581, 264] width 89 height 12
click at [234, 232] on div "Name: FT - CANNABIS FLOWER - 3.5G - FIC - HYB" at bounding box center [242, 232] width 392 height 9
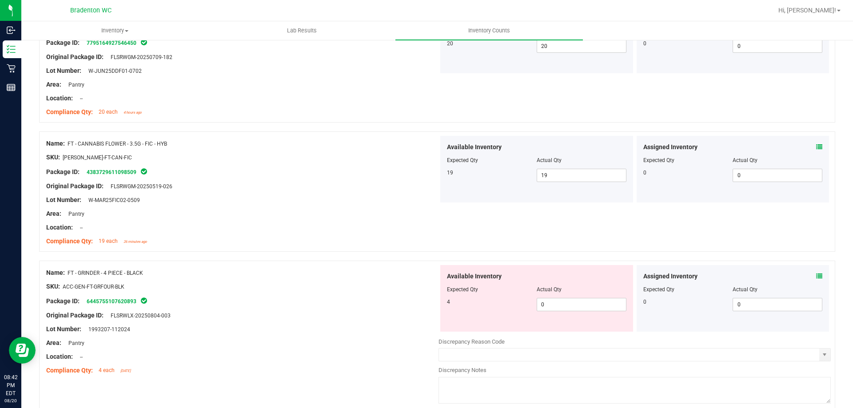
scroll to position [1377, 0]
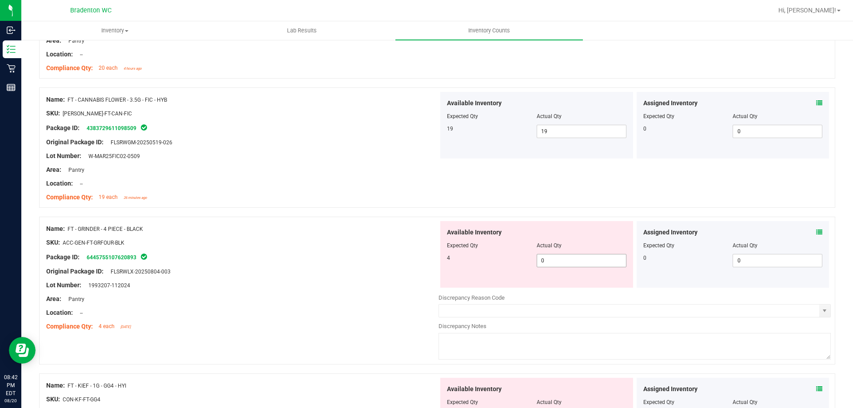
click at [572, 259] on span "0 0" at bounding box center [581, 260] width 90 height 13
click at [267, 248] on div at bounding box center [242, 249] width 392 height 4
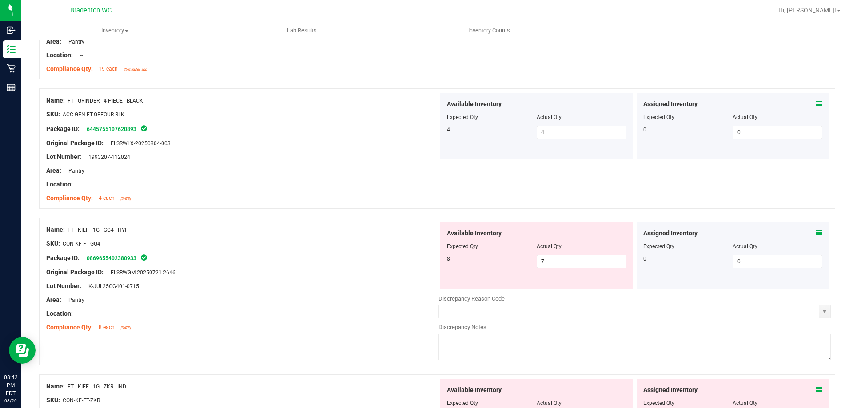
scroll to position [1510, 0]
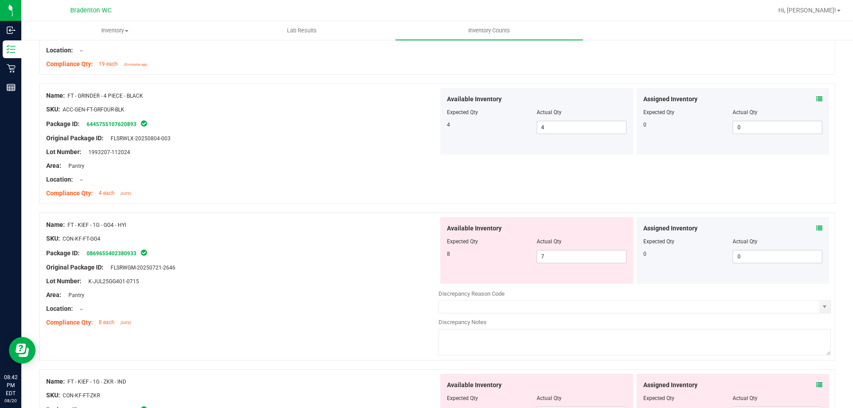
click at [815, 228] on div "Assigned Inventory Expected Qty Actual Qty 0 0 0" at bounding box center [732, 250] width 193 height 67
click at [816, 229] on icon at bounding box center [819, 228] width 6 height 6
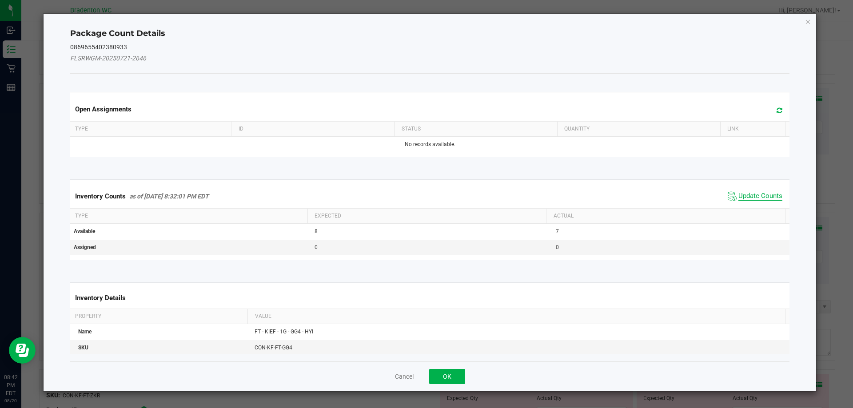
click at [744, 194] on span "Update Counts" at bounding box center [760, 196] width 44 height 9
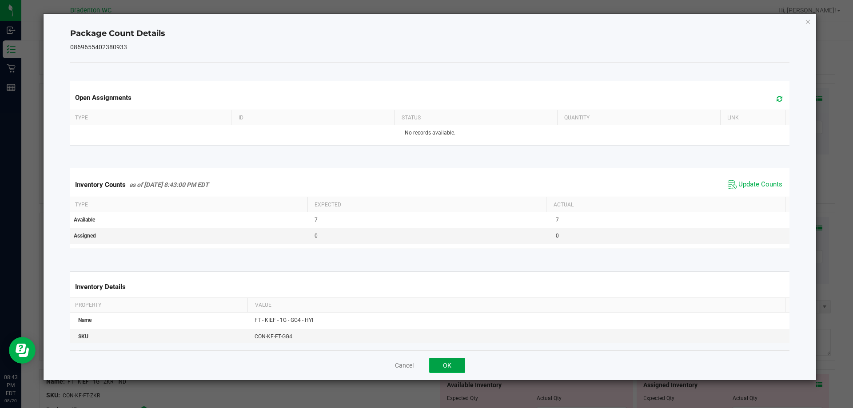
click at [452, 367] on button "OK" at bounding box center [447, 365] width 36 height 15
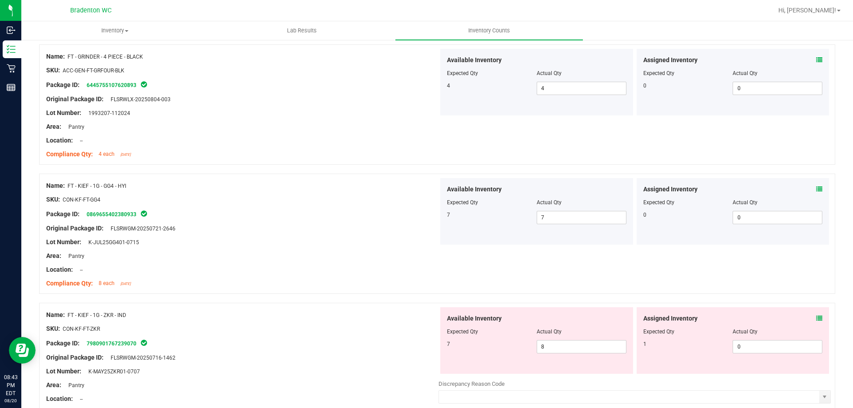
scroll to position [1599, 0]
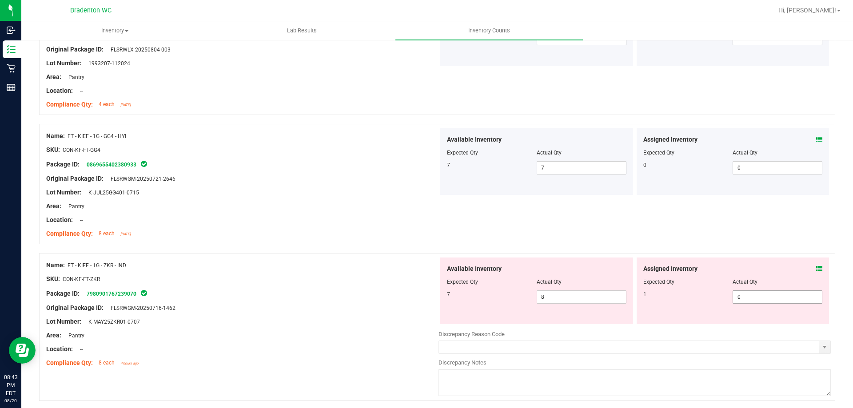
click at [771, 297] on span "0 0" at bounding box center [777, 296] width 90 height 13
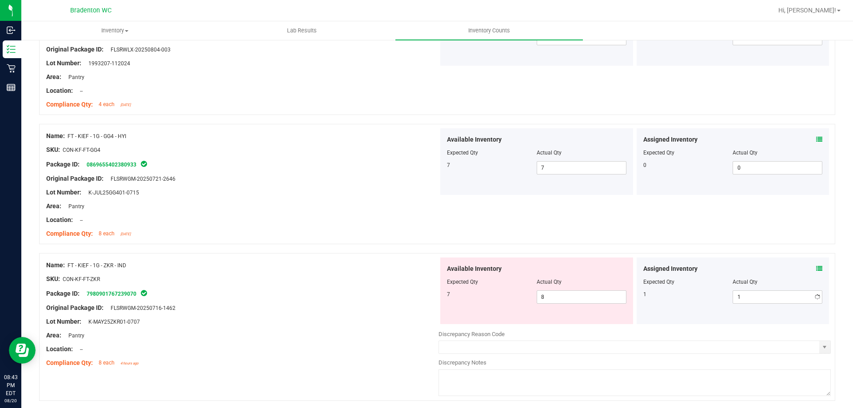
drag, startPoint x: 337, startPoint y: 340, endPoint x: 820, endPoint y: 285, distance: 485.4
click at [358, 333] on div "Name: FT - KIEF - 1G - ZKR - IND SKU: CON-KF-FT-ZKR Package ID: 798090176723907…" at bounding box center [242, 314] width 392 height 113
click at [816, 268] on icon at bounding box center [819, 269] width 6 height 6
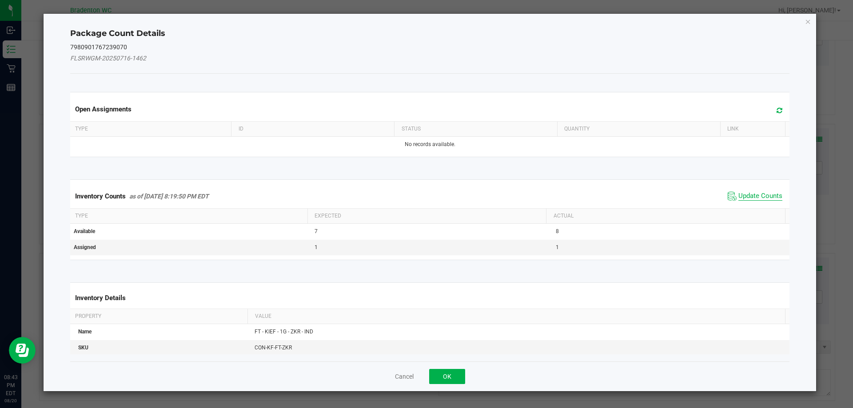
click at [738, 196] on span "Update Counts" at bounding box center [760, 196] width 44 height 9
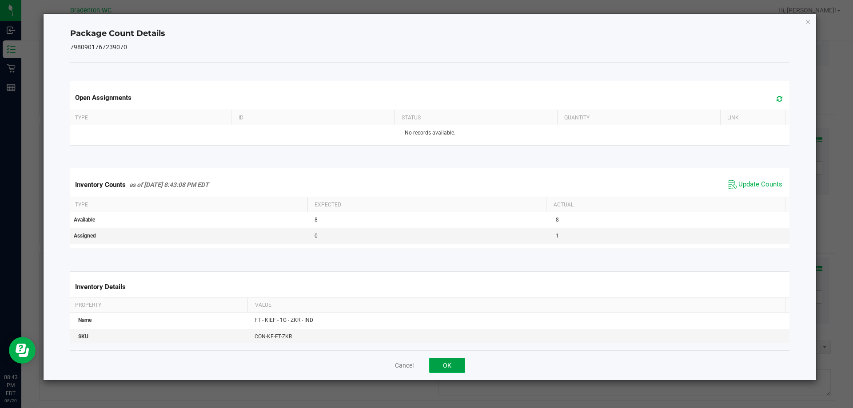
click at [456, 365] on button "OK" at bounding box center [447, 365] width 36 height 15
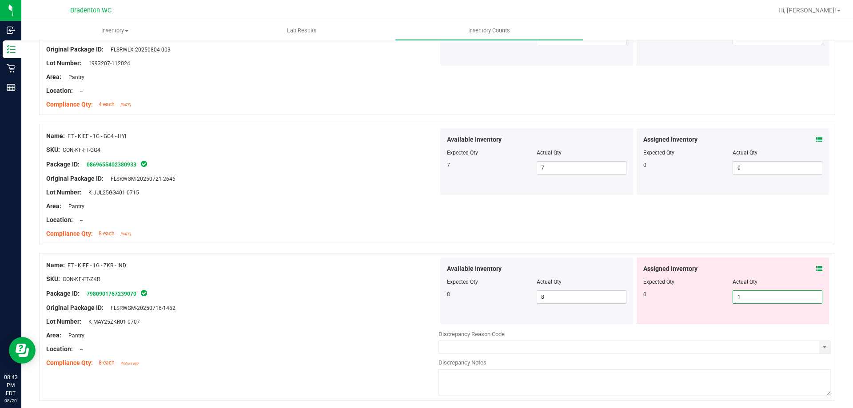
click at [751, 297] on span "1 1" at bounding box center [777, 296] width 90 height 13
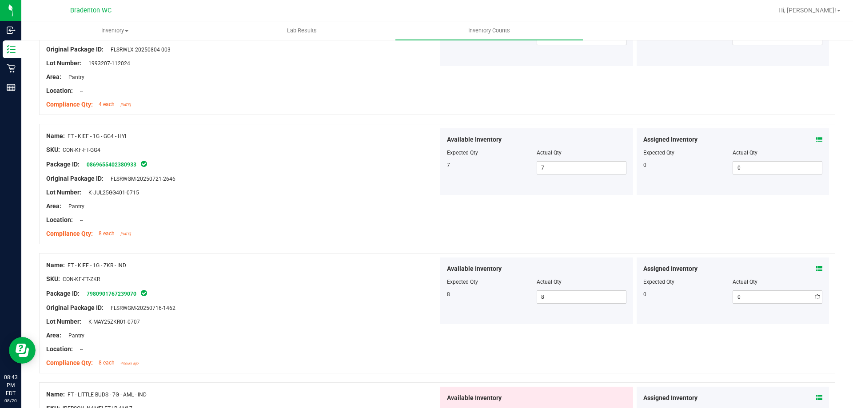
drag, startPoint x: 295, startPoint y: 340, endPoint x: 439, endPoint y: 299, distance: 149.4
click at [294, 339] on div "Name: FT - KIEF - 1G - ZKR - IND SKU: CON-KF-FT-ZKR Package ID: 798090176723907…" at bounding box center [242, 314] width 392 height 113
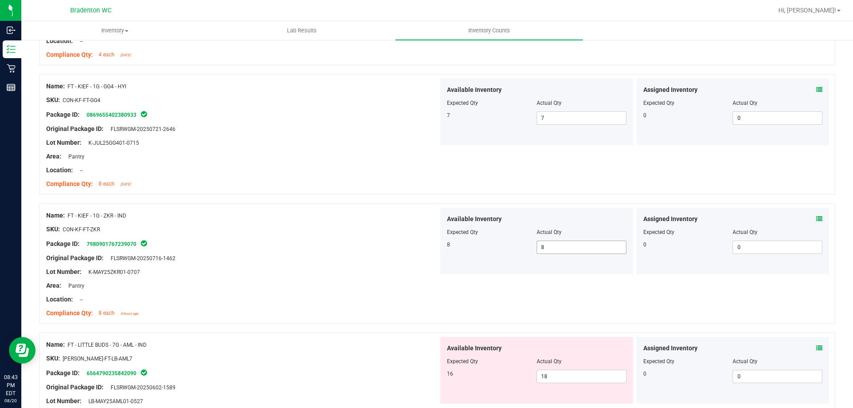
scroll to position [1732, 0]
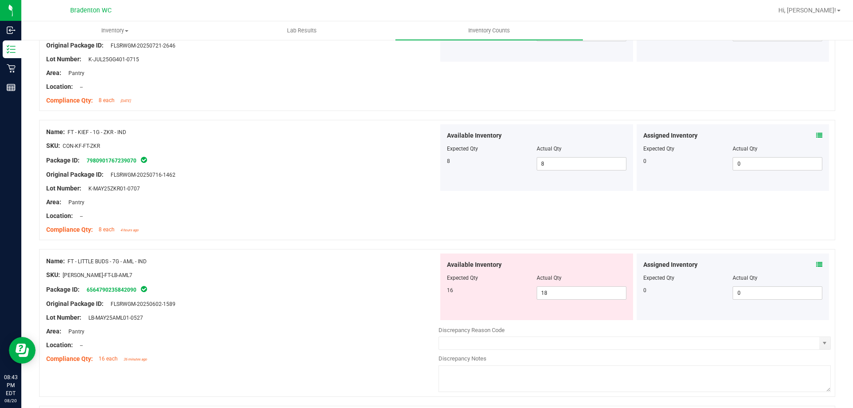
click at [816, 264] on icon at bounding box center [819, 265] width 6 height 6
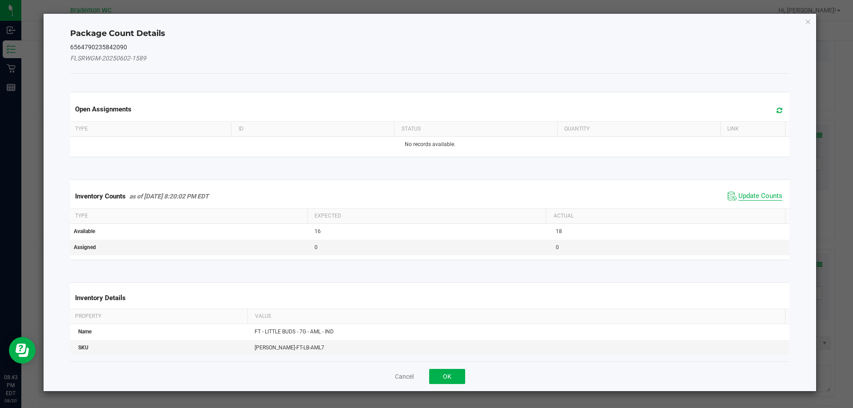
click at [743, 195] on span "Update Counts" at bounding box center [760, 196] width 44 height 9
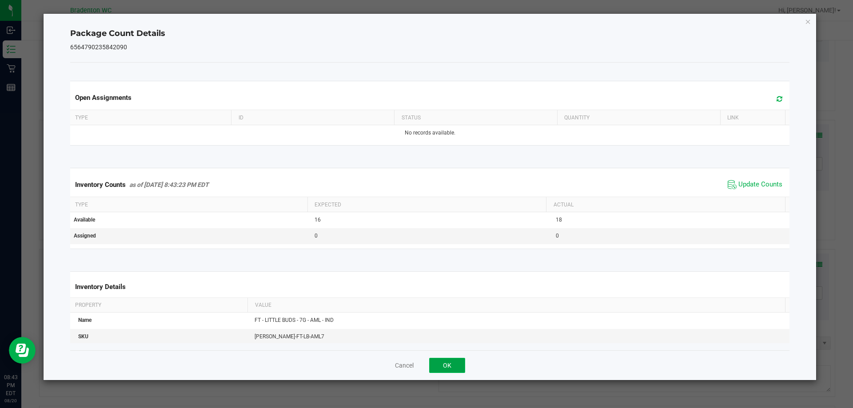
click at [451, 366] on button "OK" at bounding box center [447, 365] width 36 height 15
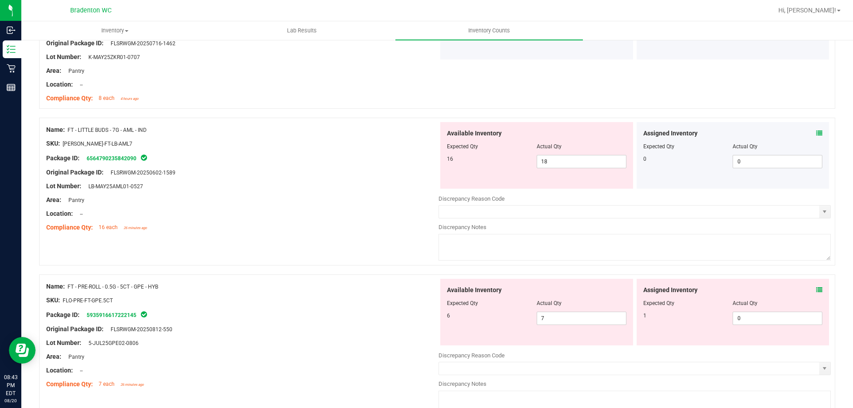
scroll to position [1909, 0]
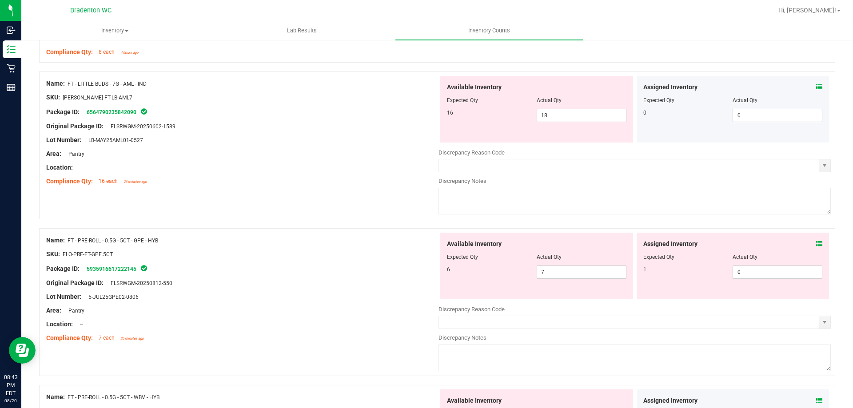
click at [816, 241] on icon at bounding box center [819, 244] width 6 height 6
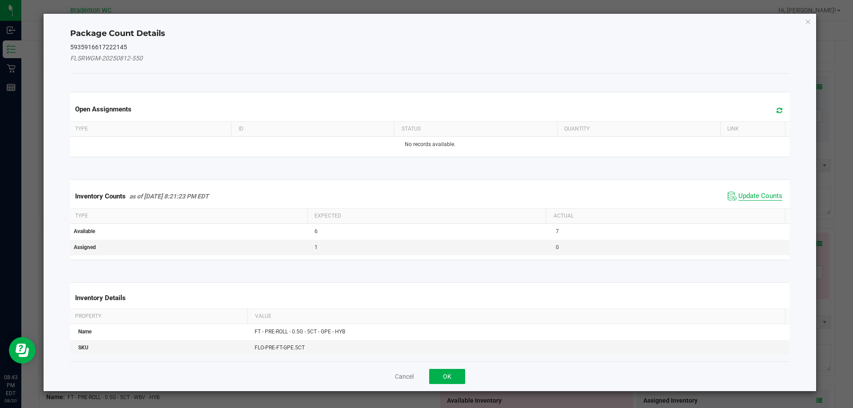
click at [743, 194] on span "Update Counts" at bounding box center [760, 196] width 44 height 9
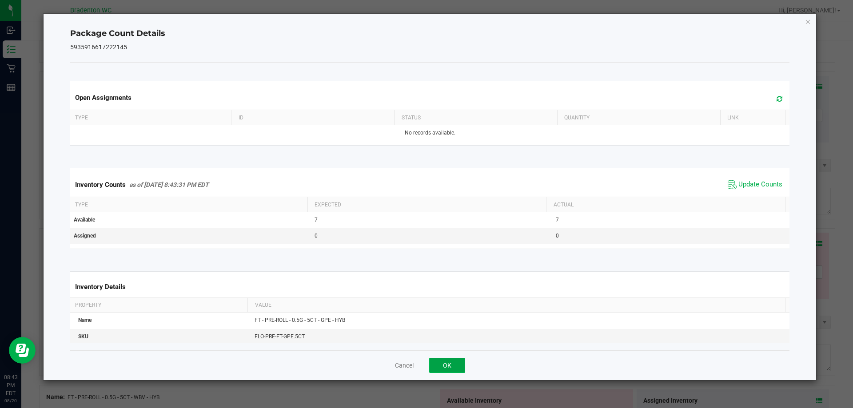
click at [450, 363] on button "OK" at bounding box center [447, 365] width 36 height 15
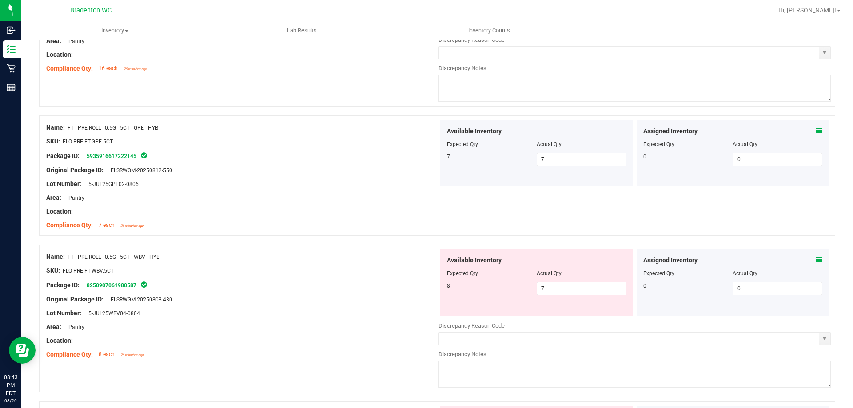
scroll to position [2043, 0]
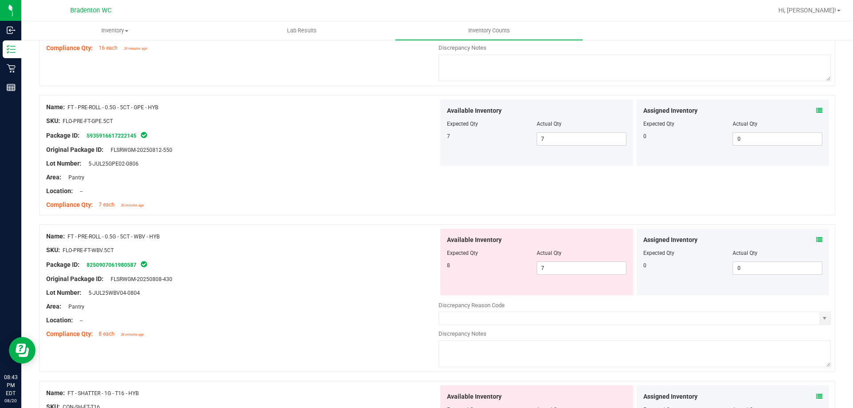
click at [816, 241] on icon at bounding box center [819, 240] width 6 height 6
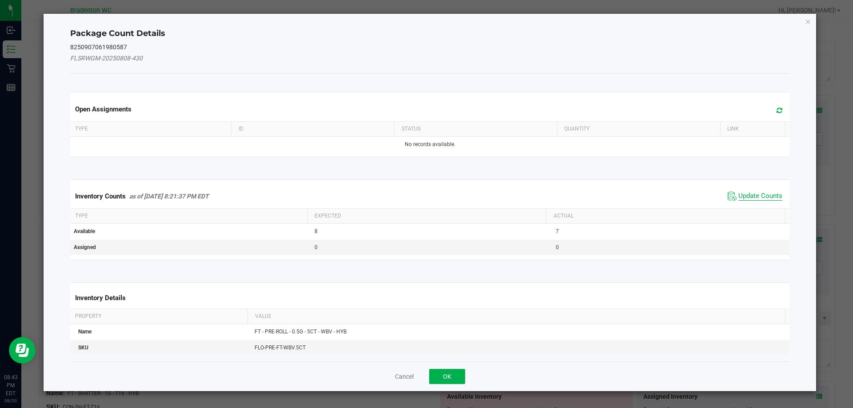
click at [743, 194] on span "Update Counts" at bounding box center [760, 196] width 44 height 9
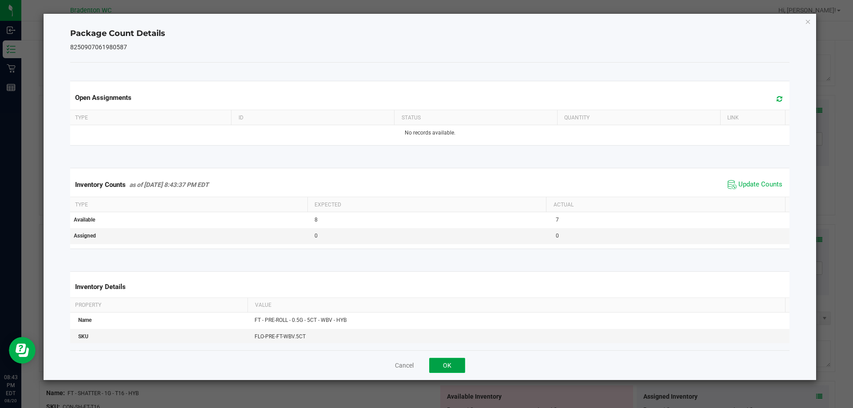
click at [458, 370] on button "OK" at bounding box center [447, 365] width 36 height 15
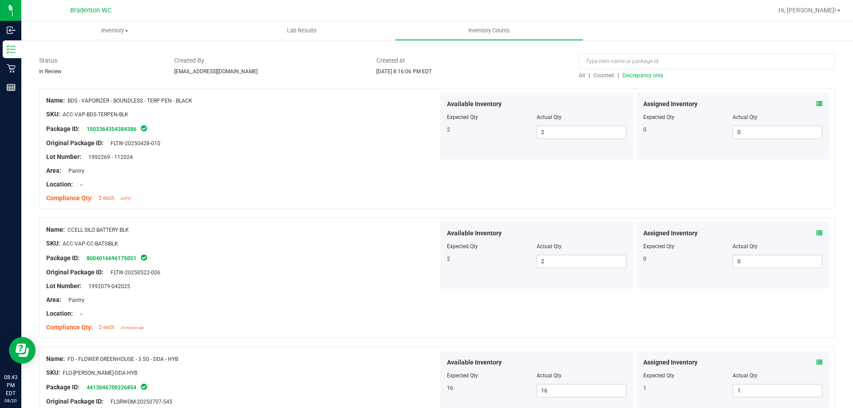
scroll to position [0, 0]
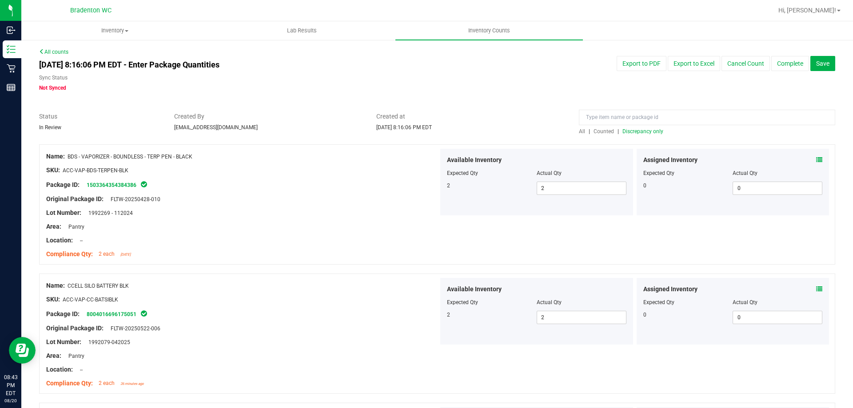
drag, startPoint x: 636, startPoint y: 137, endPoint x: 602, endPoint y: 133, distance: 34.0
drag, startPoint x: 602, startPoint y: 133, endPoint x: 647, endPoint y: 167, distance: 55.8
click at [610, 80] on div "[DATE] 8:16:06 PM EDT - Enter Package Quantities Sync Status Not Synced Export …" at bounding box center [436, 74] width 809 height 36
click at [637, 129] on span "Discrepancy only" at bounding box center [642, 131] width 41 height 6
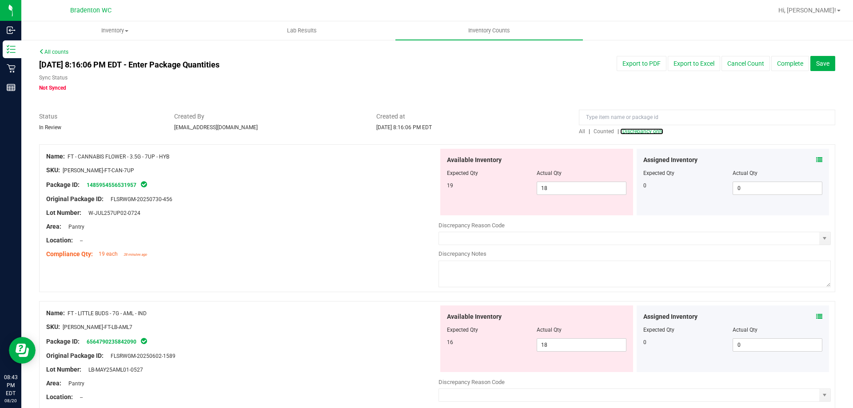
scroll to position [2901, 0]
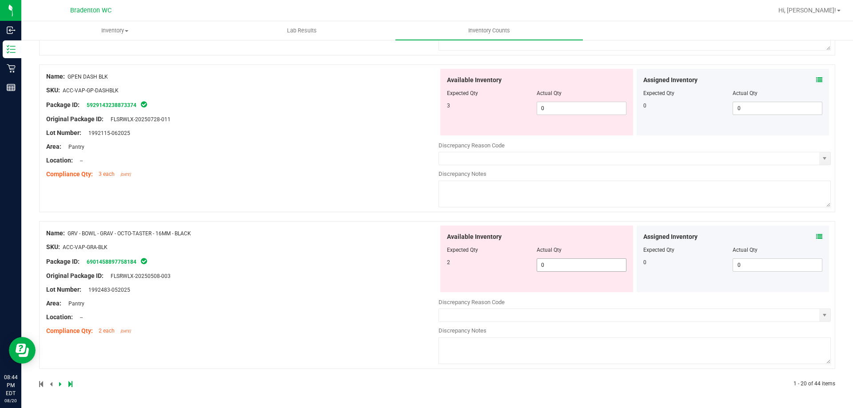
click at [557, 266] on span "0 0" at bounding box center [581, 264] width 90 height 13
drag, startPoint x: 224, startPoint y: 280, endPoint x: 438, endPoint y: 192, distance: 231.4
click at [232, 277] on div "Name: GRV - BOWL - GRAV - OCTO-TASTER - 16MM - BLACK SKU: ACC-VAP-GRA-BLK Packa…" at bounding box center [242, 282] width 392 height 113
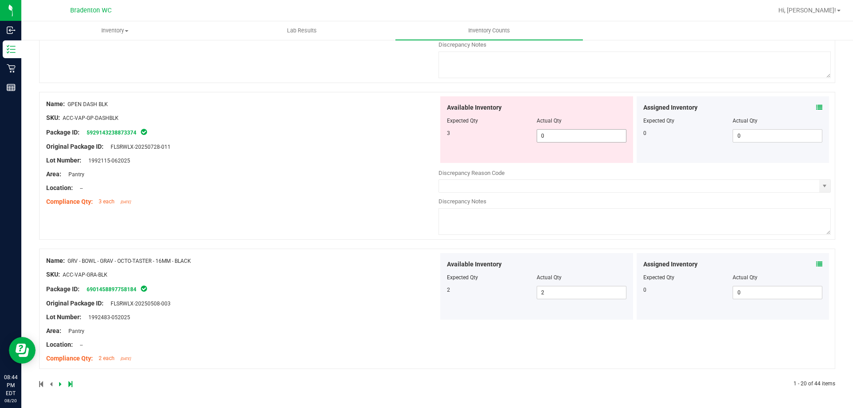
click at [544, 137] on span "0 0" at bounding box center [581, 135] width 90 height 13
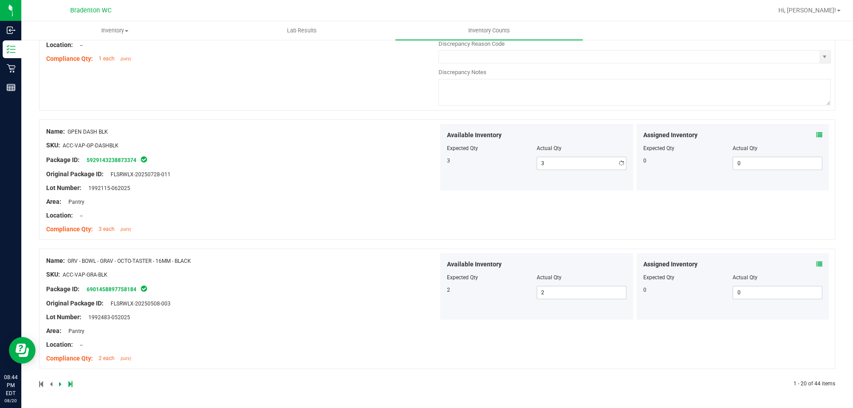
click at [308, 146] on div "Name: GPEN DASH BLK SKU: ACC-VAP-GP-DASHBLK Package ID: 5929143238873374 Origin…" at bounding box center [242, 180] width 392 height 113
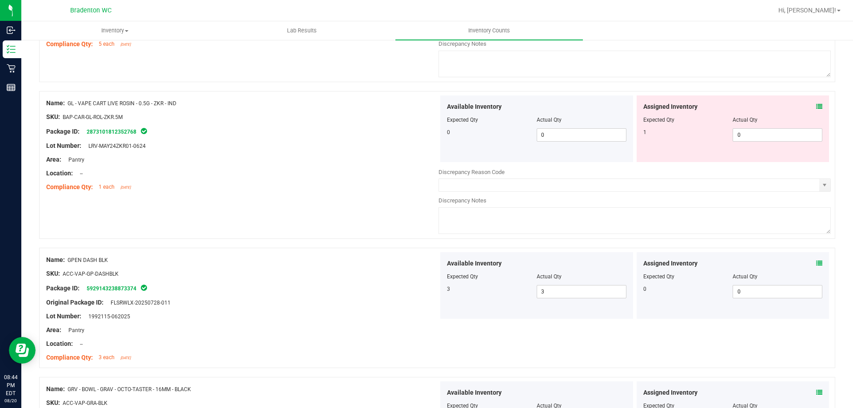
scroll to position [2669, 0]
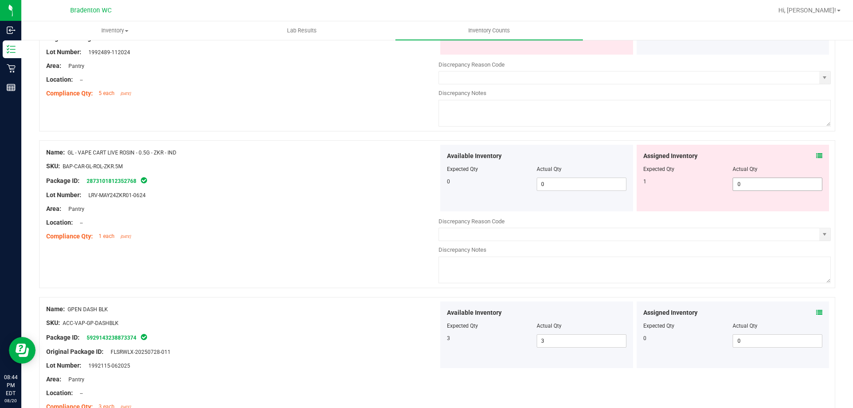
click at [761, 186] on span "0 0" at bounding box center [777, 184] width 90 height 13
drag, startPoint x: 366, startPoint y: 179, endPoint x: 367, endPoint y: 174, distance: 4.9
click at [366, 178] on div "Package ID: 2873101812352768" at bounding box center [242, 180] width 392 height 11
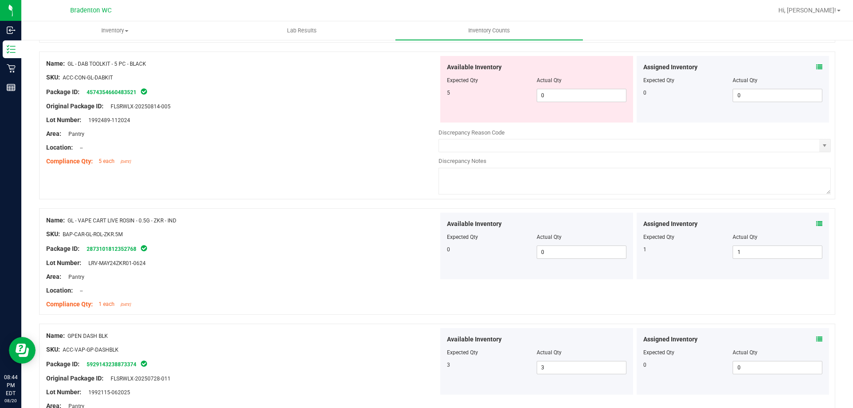
scroll to position [2536, 0]
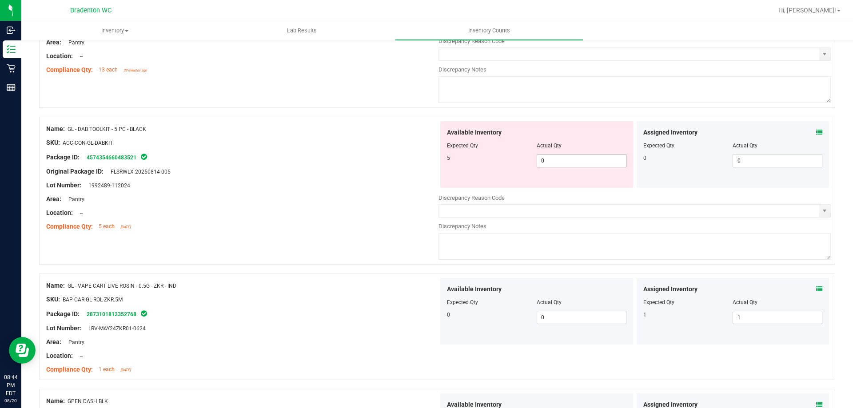
click at [548, 157] on span "0 0" at bounding box center [581, 160] width 90 height 13
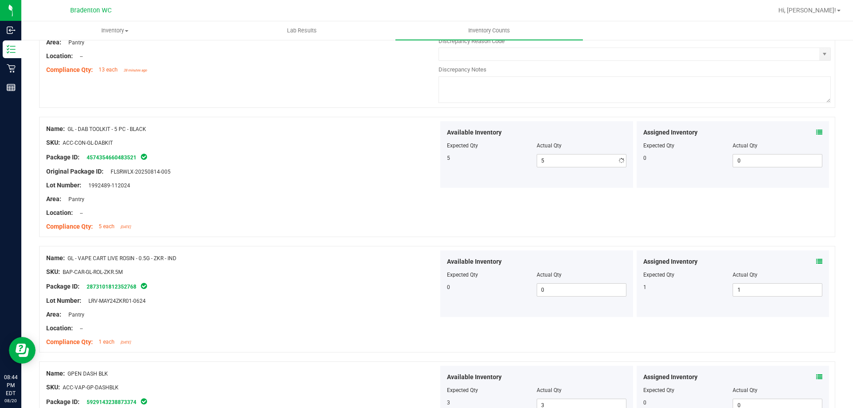
click at [341, 175] on div "Original Package ID: FLSRWLX-20250814-005" at bounding box center [242, 171] width 392 height 9
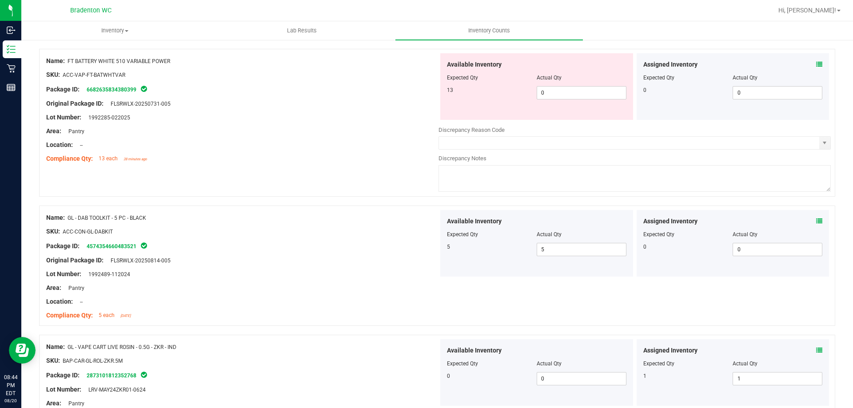
scroll to position [2314, 0]
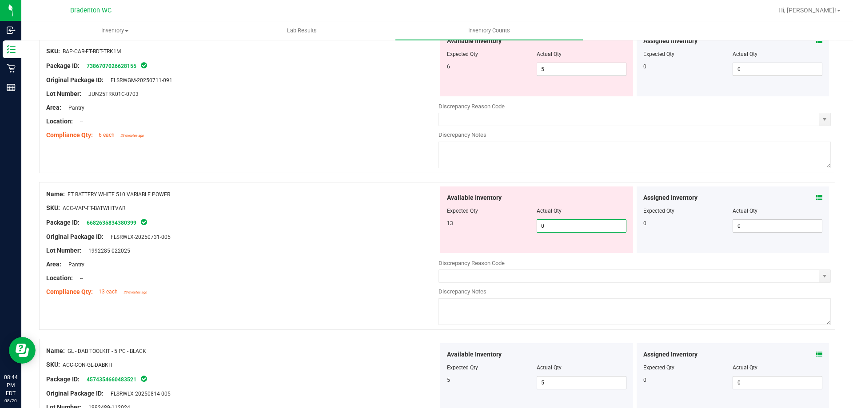
click at [556, 220] on span "0 0" at bounding box center [581, 225] width 90 height 13
drag, startPoint x: 363, startPoint y: 206, endPoint x: 394, endPoint y: 194, distance: 33.3
click at [364, 205] on div "SKU: ACC-VAP-FT-BATWHTVAR" at bounding box center [242, 207] width 392 height 9
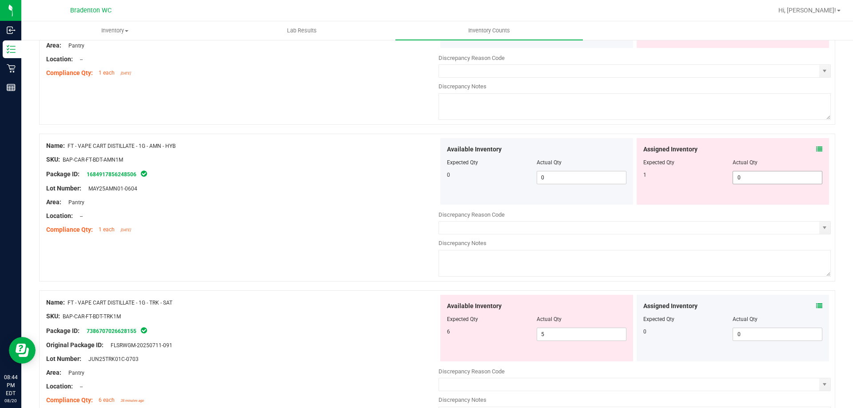
scroll to position [2047, 0]
click at [747, 180] on span "0 0" at bounding box center [777, 178] width 90 height 13
click at [440, 192] on div "Available Inventory Expected Qty Actual Qty 0 0 0" at bounding box center [536, 172] width 193 height 67
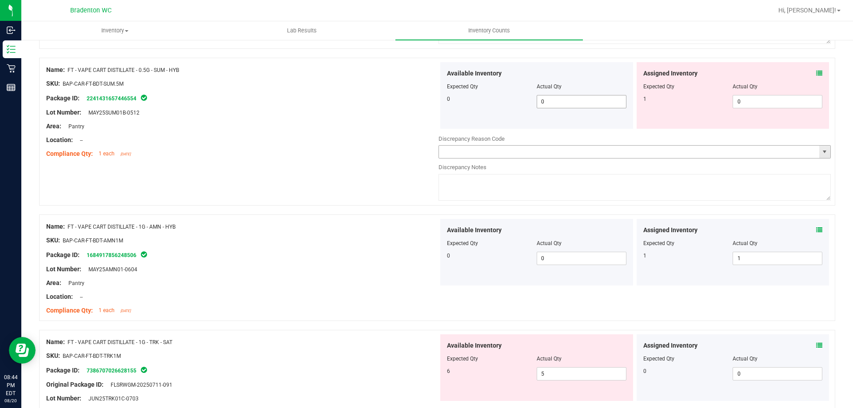
scroll to position [1869, 0]
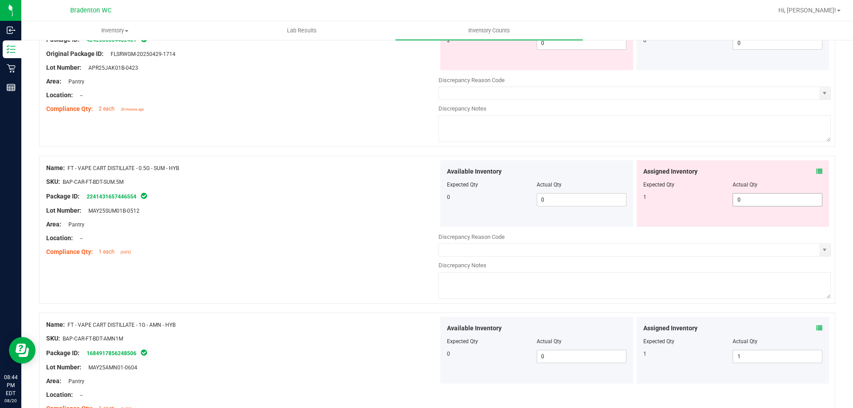
click at [781, 200] on span "0 0" at bounding box center [777, 199] width 90 height 13
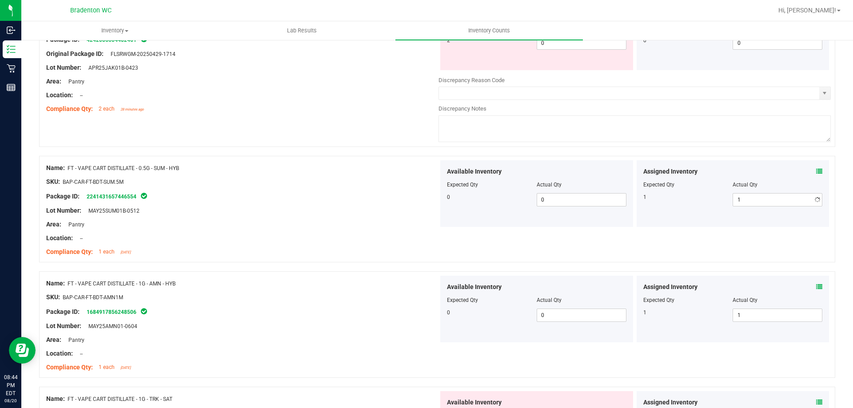
click at [406, 246] on div at bounding box center [242, 245] width 392 height 4
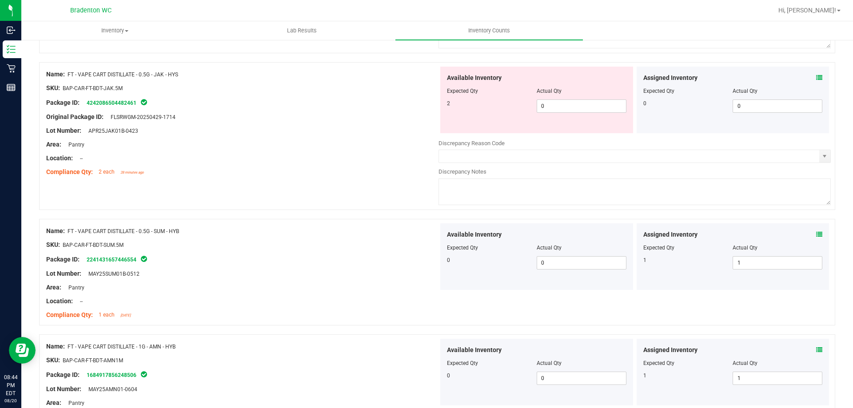
scroll to position [1692, 0]
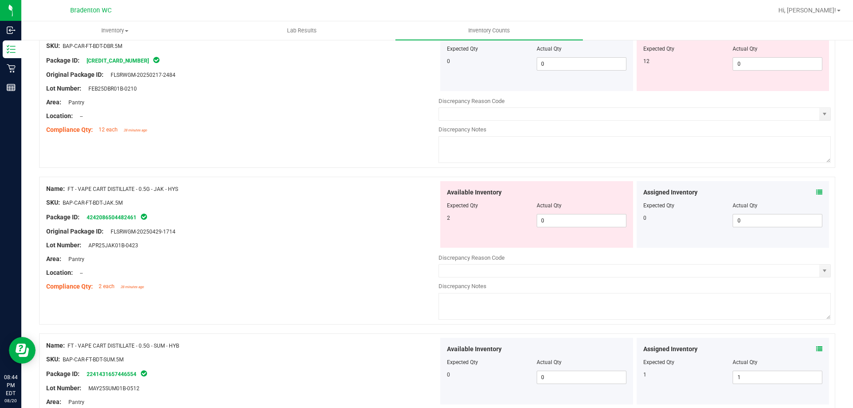
click at [567, 228] on div "Available Inventory Expected Qty Actual Qty 2 0 0" at bounding box center [536, 214] width 193 height 67
click at [816, 193] on icon at bounding box center [819, 192] width 6 height 6
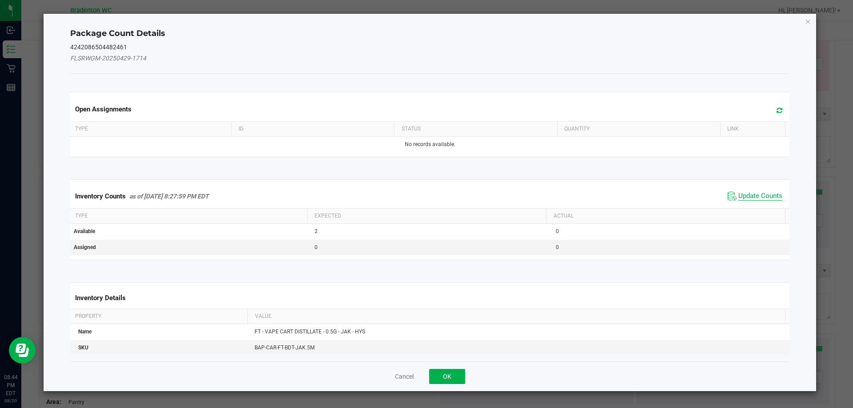
click at [738, 198] on span "Update Counts" at bounding box center [760, 196] width 44 height 9
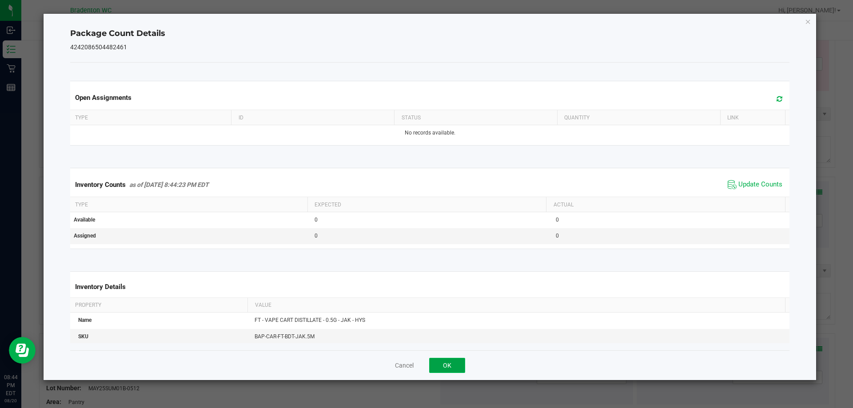
click at [444, 364] on button "OK" at bounding box center [447, 365] width 36 height 15
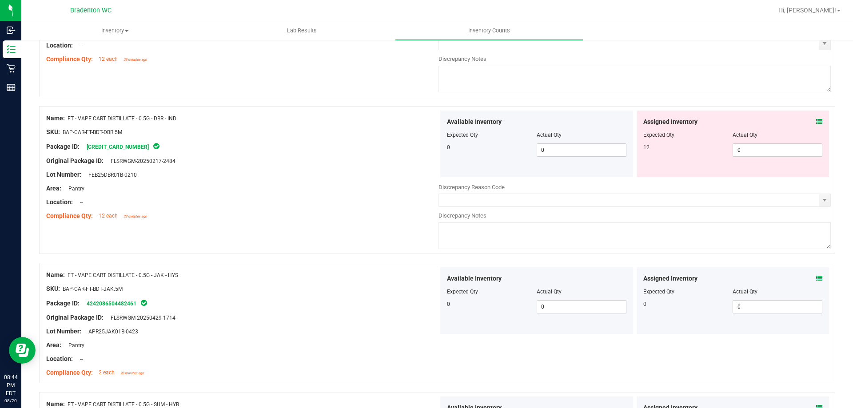
scroll to position [1559, 0]
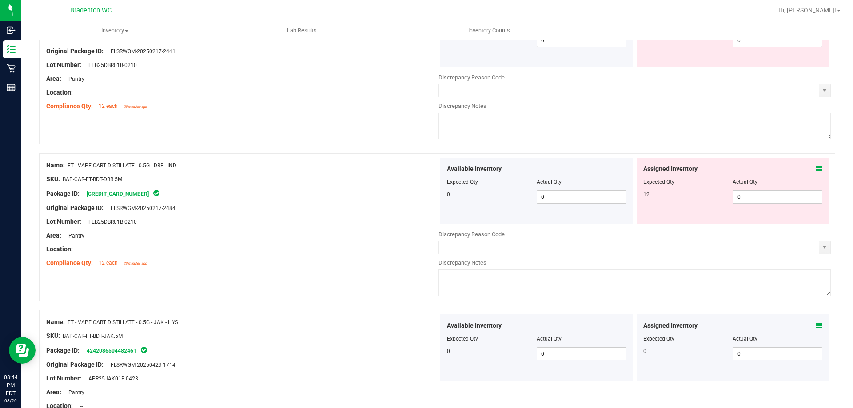
click at [809, 169] on div "Assigned Inventory" at bounding box center [732, 168] width 179 height 9
click at [816, 169] on icon at bounding box center [819, 169] width 6 height 6
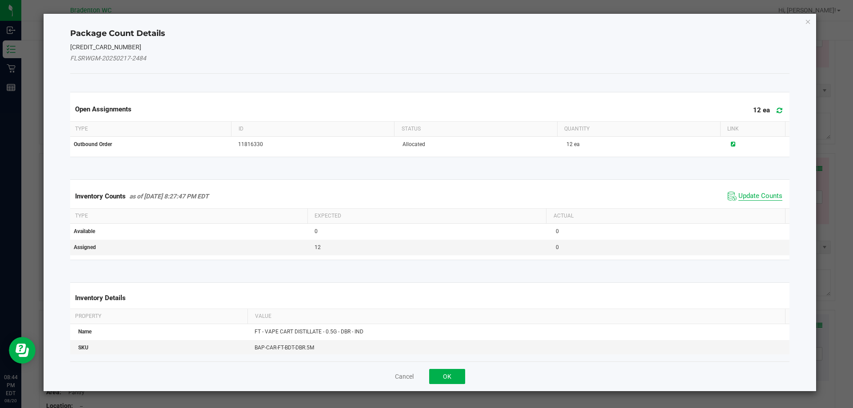
click at [739, 196] on span "Update Counts" at bounding box center [760, 196] width 44 height 9
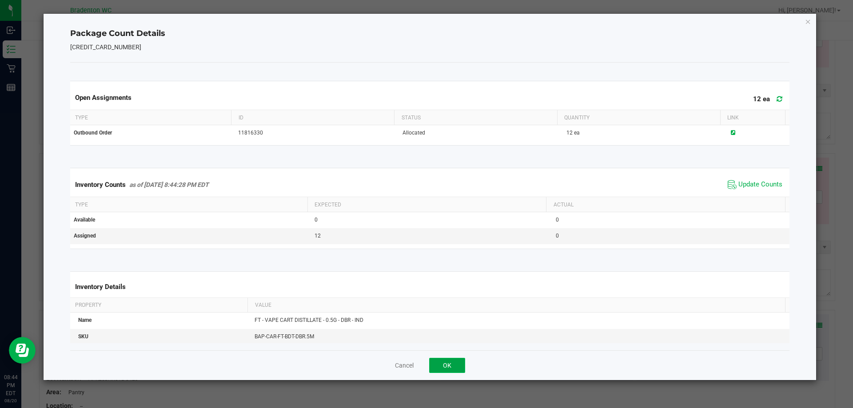
click at [452, 362] on button "OK" at bounding box center [447, 365] width 36 height 15
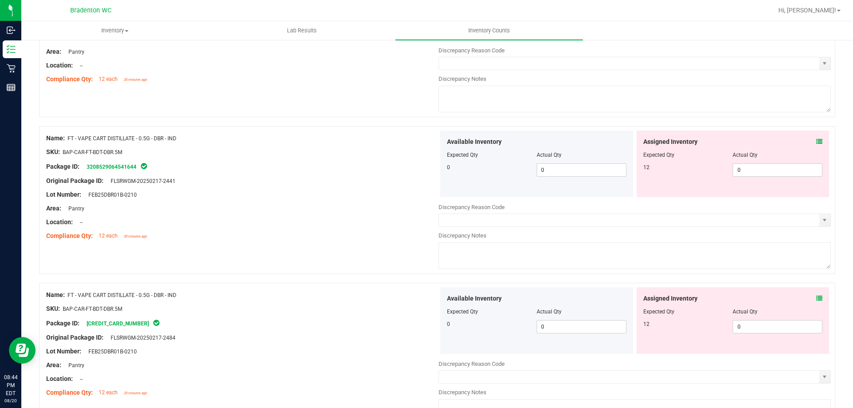
scroll to position [1425, 0]
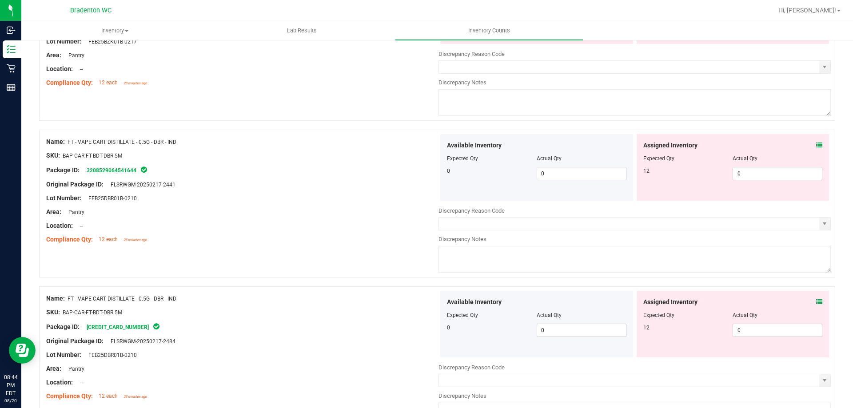
click at [816, 144] on icon at bounding box center [819, 145] width 6 height 6
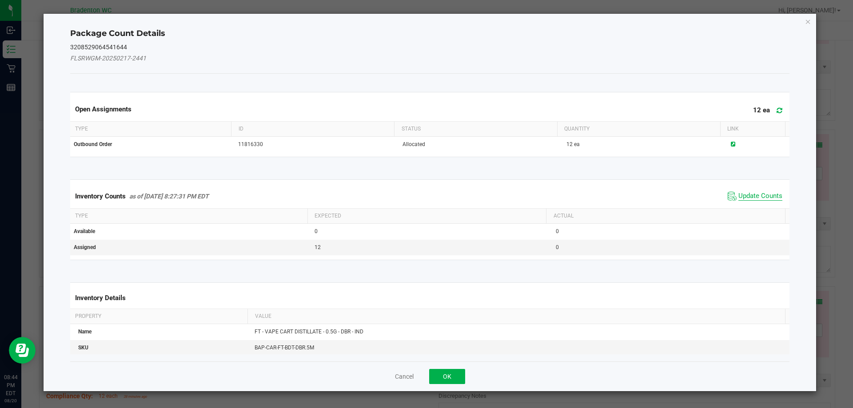
click at [743, 196] on span "Update Counts" at bounding box center [760, 196] width 44 height 9
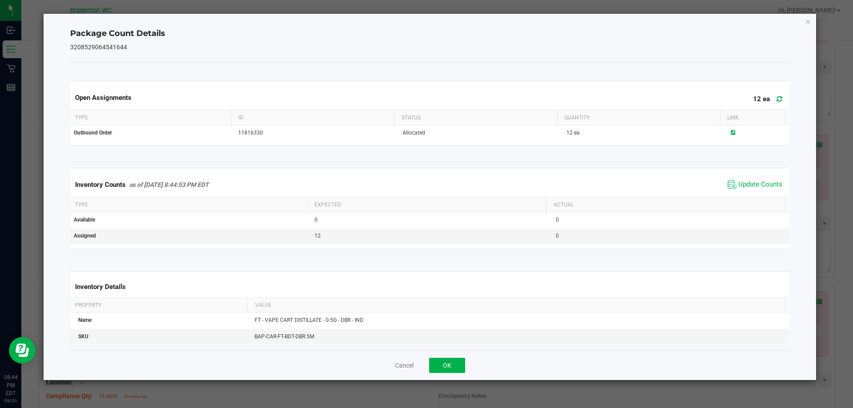
click at [776, 99] on icon at bounding box center [779, 98] width 6 height 7
click at [456, 368] on button "OK" at bounding box center [447, 365] width 36 height 15
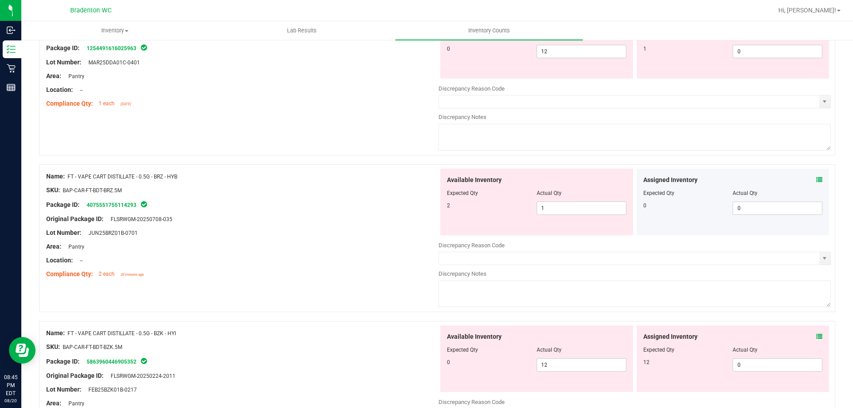
scroll to position [1026, 0]
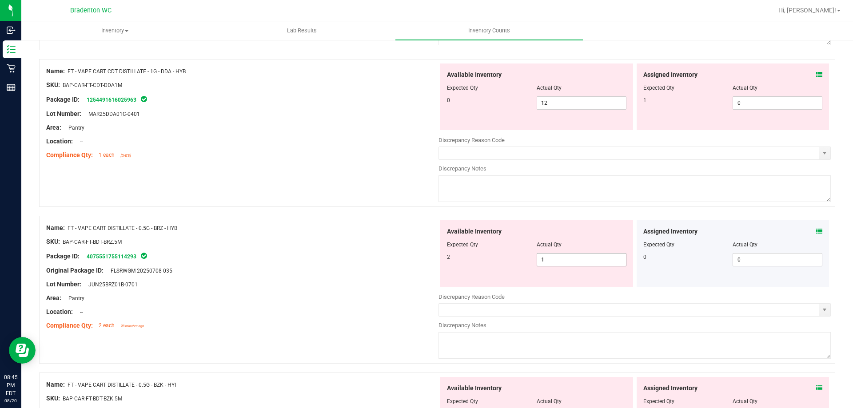
click at [553, 257] on span "1 1" at bounding box center [581, 259] width 90 height 13
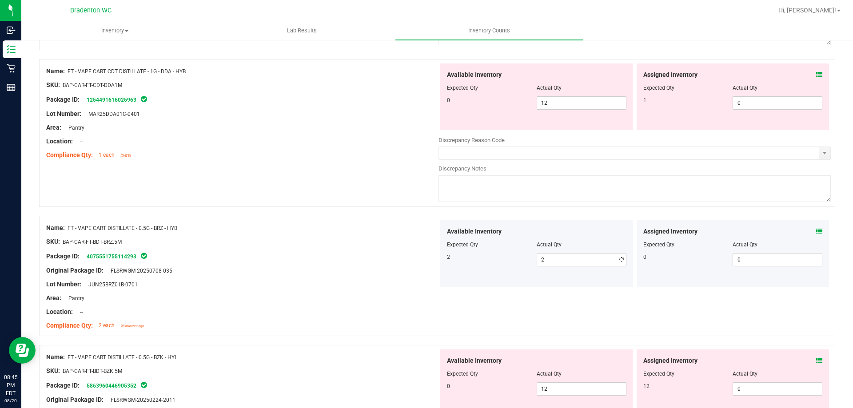
click at [309, 254] on div "Package ID: 4075551755114293" at bounding box center [242, 256] width 392 height 11
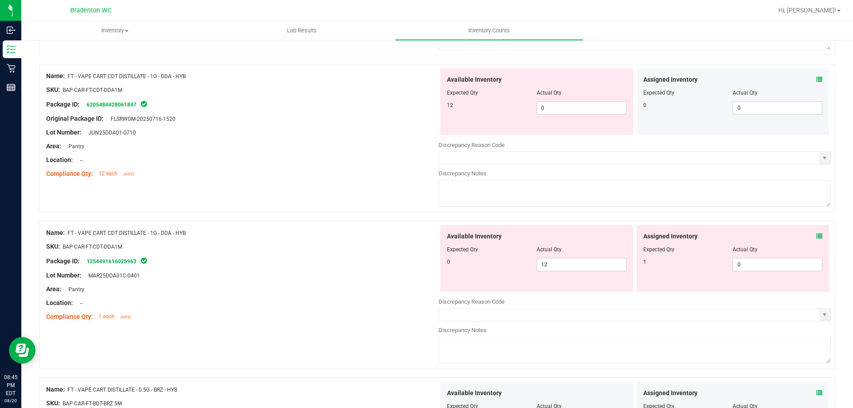
scroll to position [848, 0]
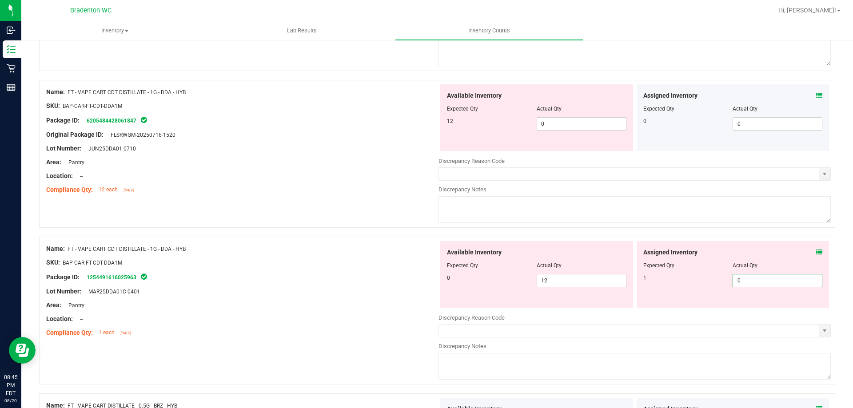
click at [765, 284] on span "0 0" at bounding box center [777, 280] width 90 height 13
drag, startPoint x: 405, startPoint y: 275, endPoint x: 570, endPoint y: 280, distance: 164.8
click at [408, 273] on div "Package ID: 1254491616025963" at bounding box center [242, 277] width 392 height 11
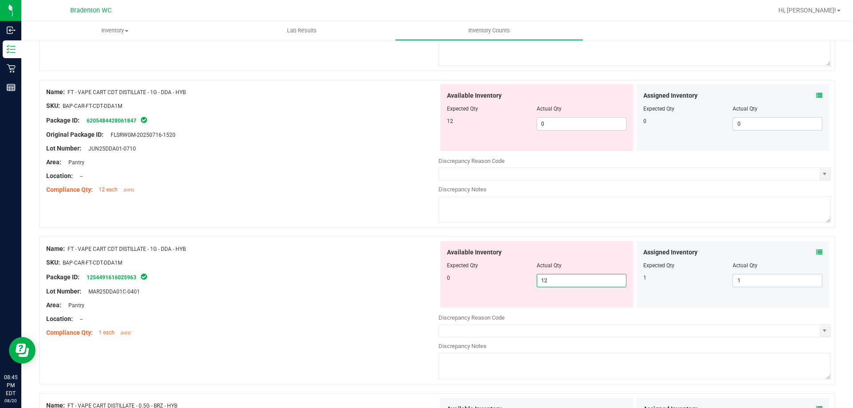
click at [579, 278] on span "12 12" at bounding box center [581, 280] width 90 height 13
click at [315, 259] on ng-container "SKU: BAP-CAR-FT-CDT-DDA1M" at bounding box center [242, 265] width 392 height 14
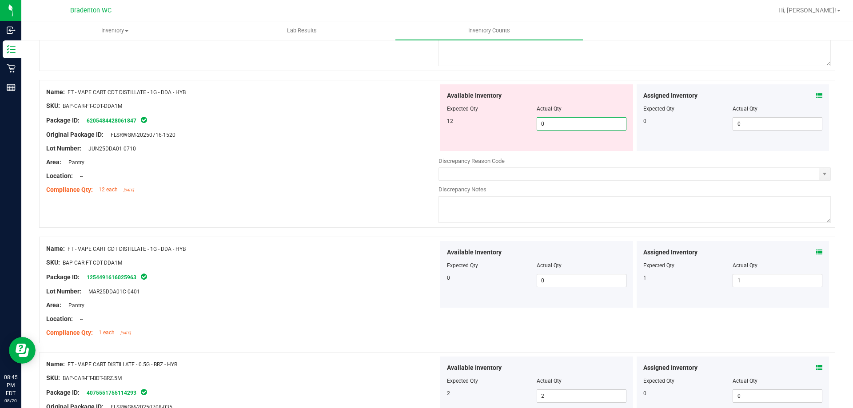
click at [577, 125] on span "0 0" at bounding box center [581, 123] width 90 height 13
click at [345, 151] on div "Lot Number: JUN25DDA01-0710" at bounding box center [242, 148] width 392 height 9
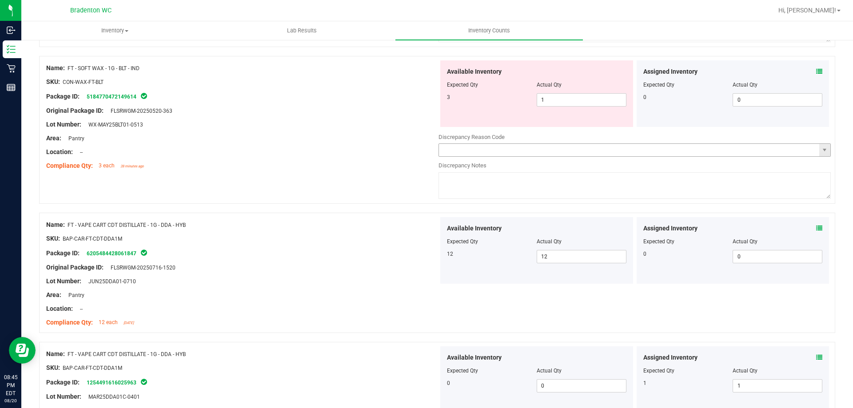
scroll to position [715, 0]
click at [555, 100] on span "1 1" at bounding box center [581, 100] width 90 height 13
click at [300, 130] on div at bounding box center [242, 132] width 392 height 4
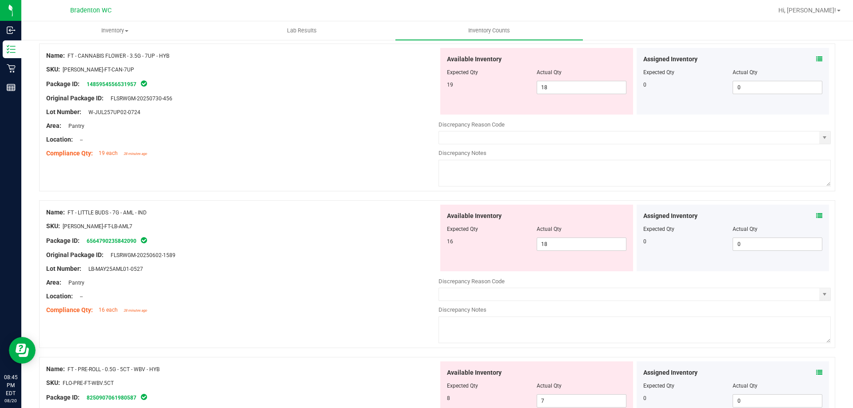
scroll to position [0, 0]
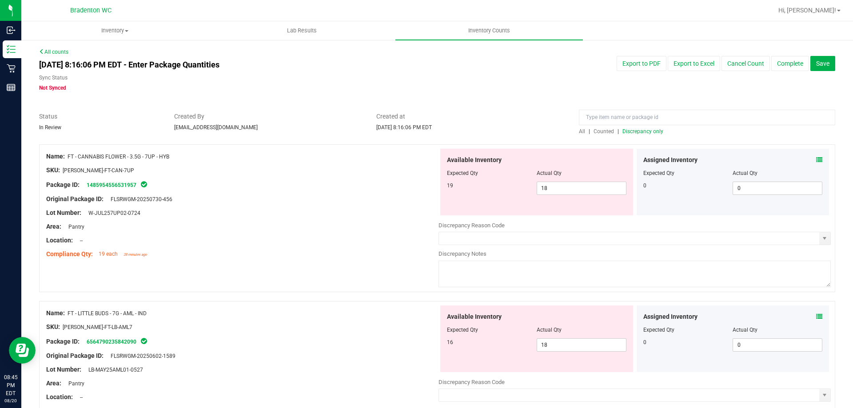
click at [639, 131] on span "Discrepancy only" at bounding box center [642, 131] width 41 height 6
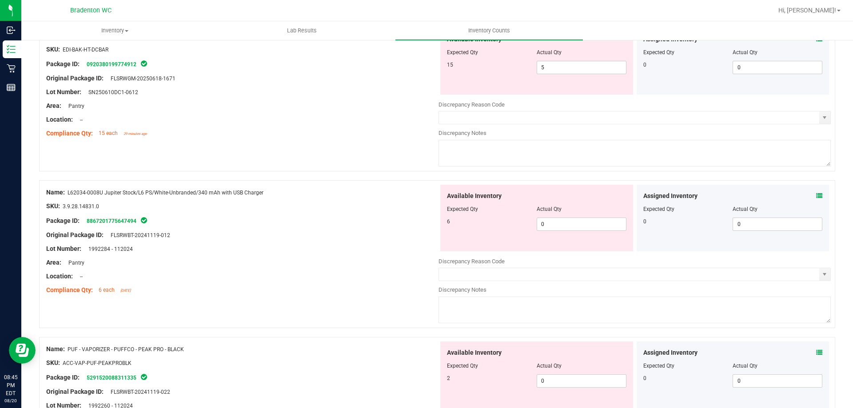
scroll to position [2901, 0]
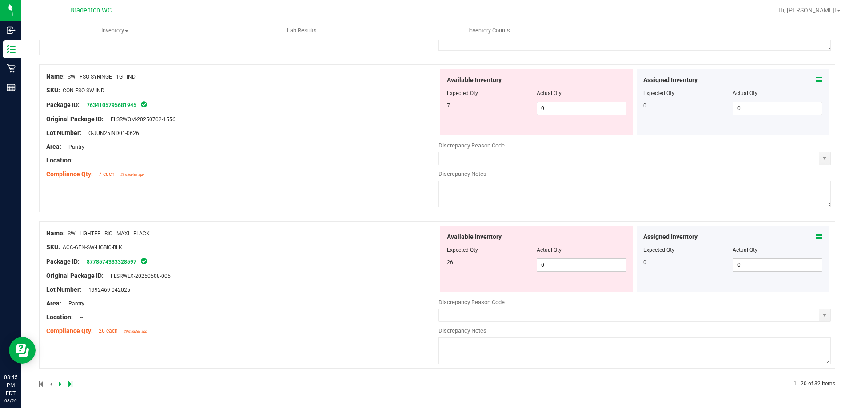
click at [70, 384] on icon at bounding box center [70, 383] width 4 height 5
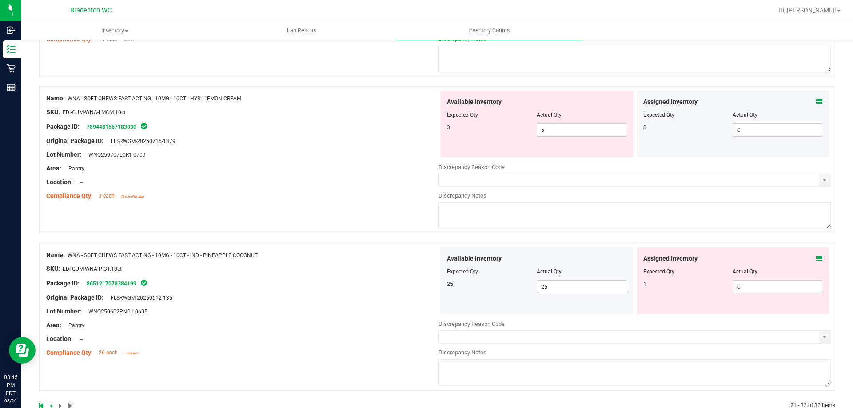
scroll to position [1647, 0]
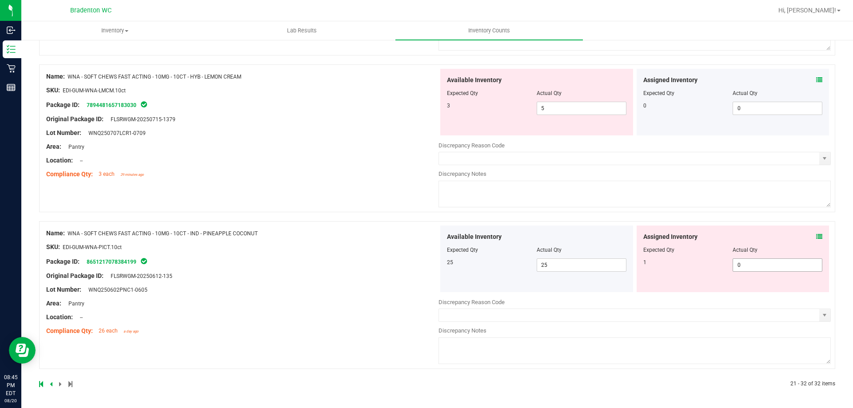
click at [788, 266] on span "0 0" at bounding box center [777, 264] width 90 height 13
click at [417, 286] on div "Name: WNA - SOFT CHEWS FAST ACTING - 10MG - 10CT - IND - PINEAPPLE COCONUT SKU:…" at bounding box center [242, 282] width 392 height 113
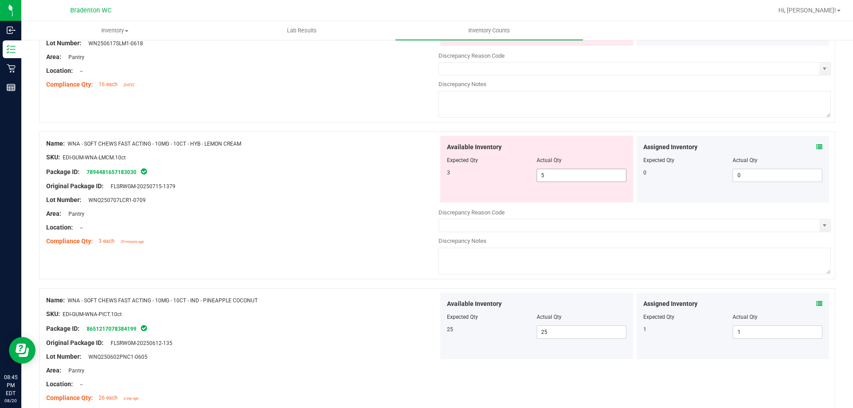
scroll to position [1531, 0]
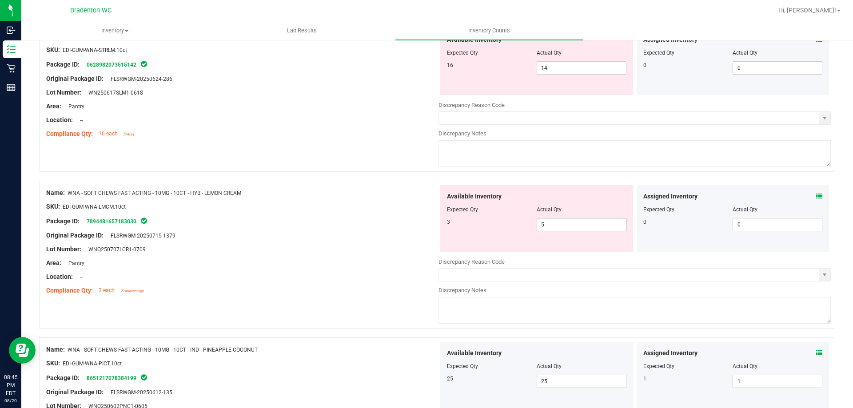
click at [559, 229] on span "5 5" at bounding box center [581, 224] width 90 height 13
click at [357, 260] on div "Area: Pantry" at bounding box center [242, 262] width 392 height 9
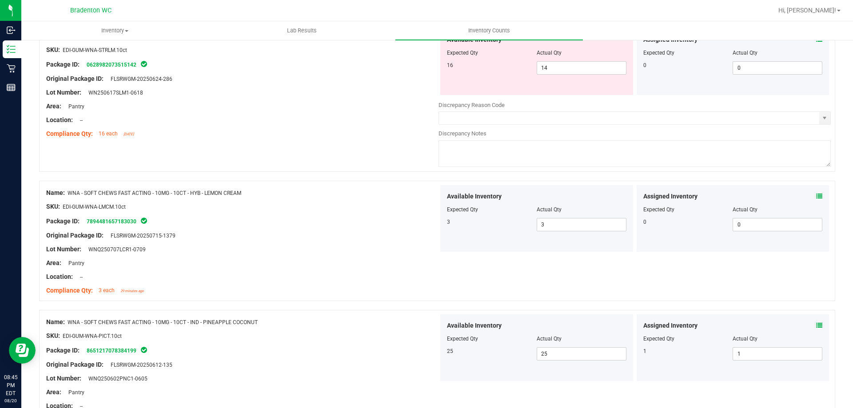
click at [816, 196] on icon at bounding box center [819, 196] width 6 height 6
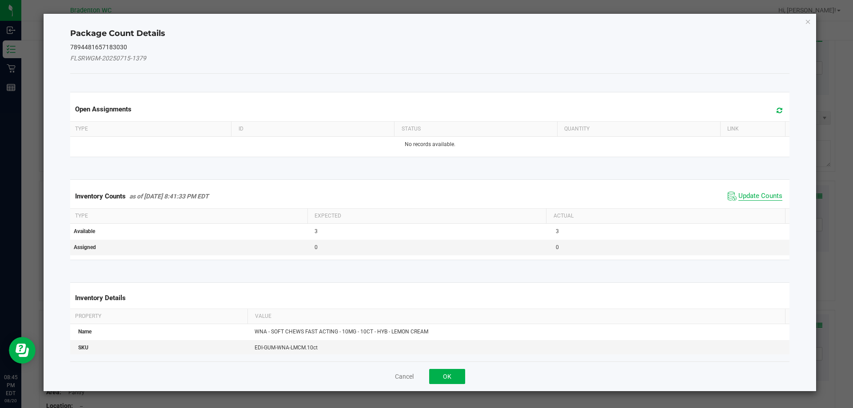
click at [757, 196] on span "Update Counts" at bounding box center [760, 196] width 44 height 9
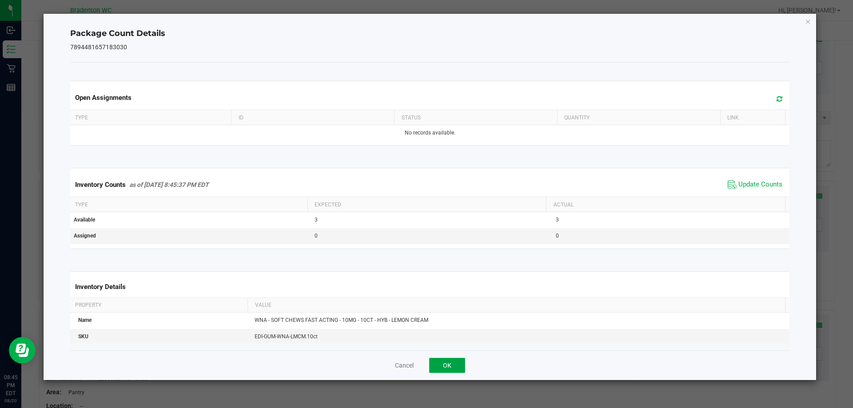
click at [446, 369] on button "OK" at bounding box center [447, 365] width 36 height 15
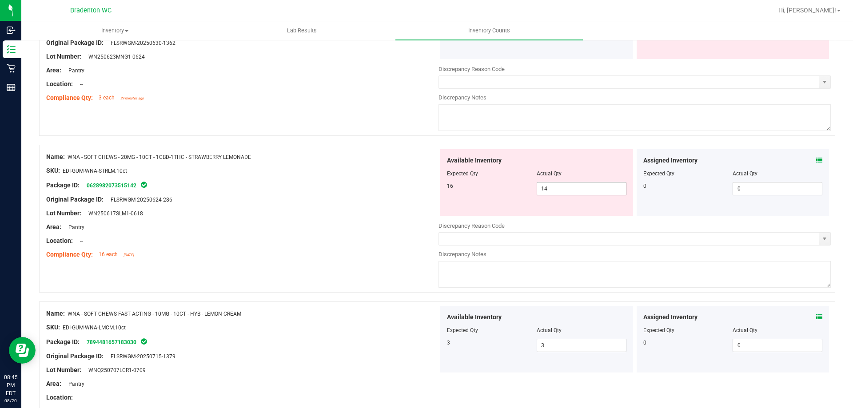
scroll to position [1398, 0]
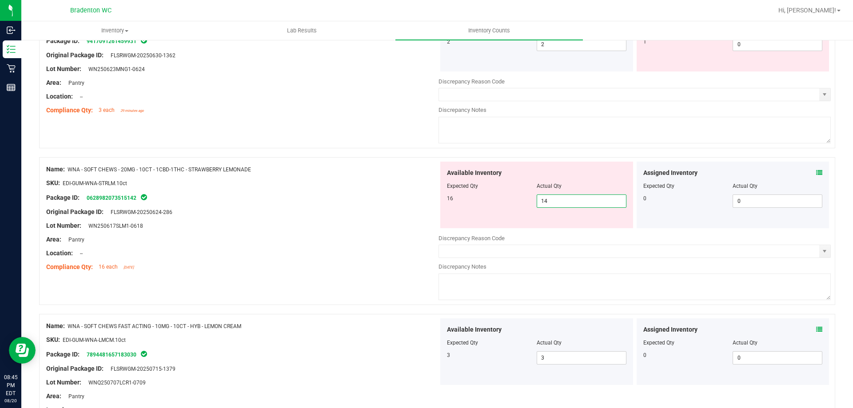
click at [550, 201] on span "14 14" at bounding box center [581, 200] width 90 height 13
click at [383, 250] on div "Location: --" at bounding box center [242, 253] width 392 height 9
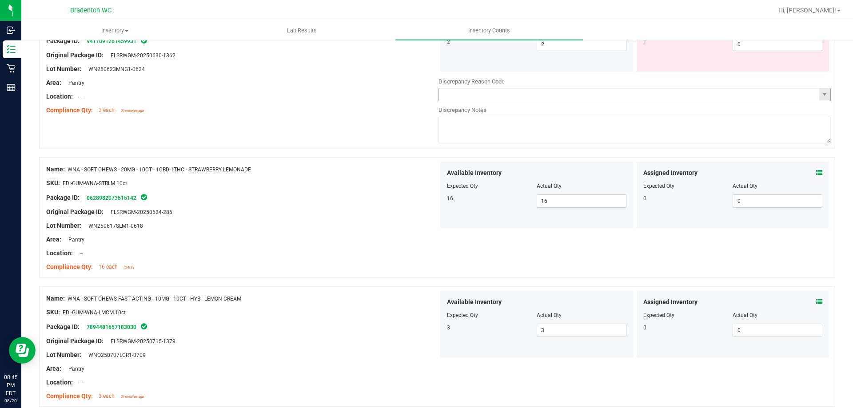
scroll to position [1265, 0]
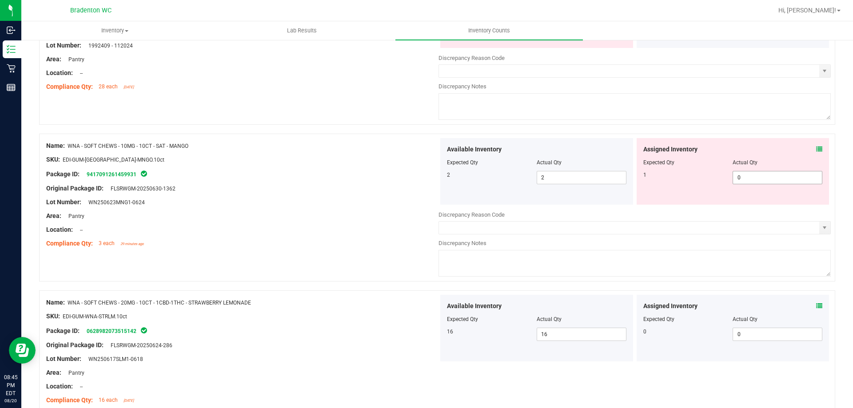
click at [752, 179] on span "0 0" at bounding box center [777, 177] width 90 height 13
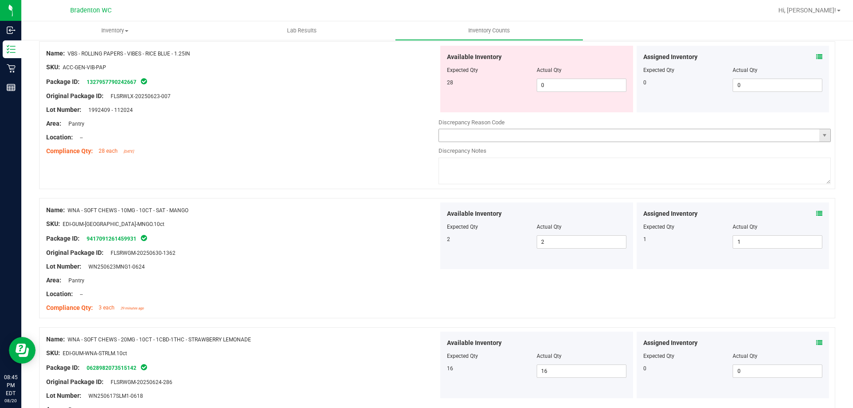
scroll to position [1131, 0]
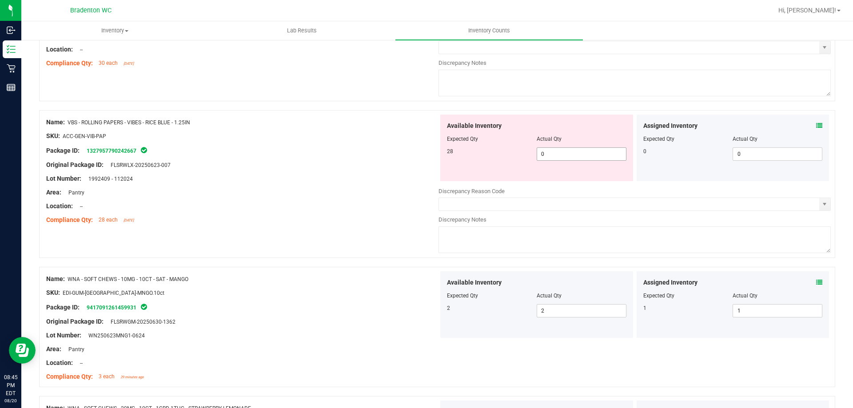
click at [565, 159] on span "0 0" at bounding box center [581, 153] width 90 height 13
click at [399, 172] on div at bounding box center [242, 172] width 392 height 4
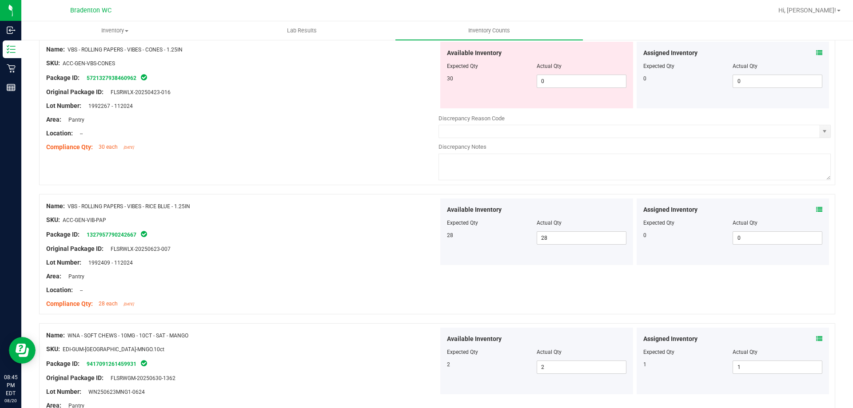
scroll to position [954, 0]
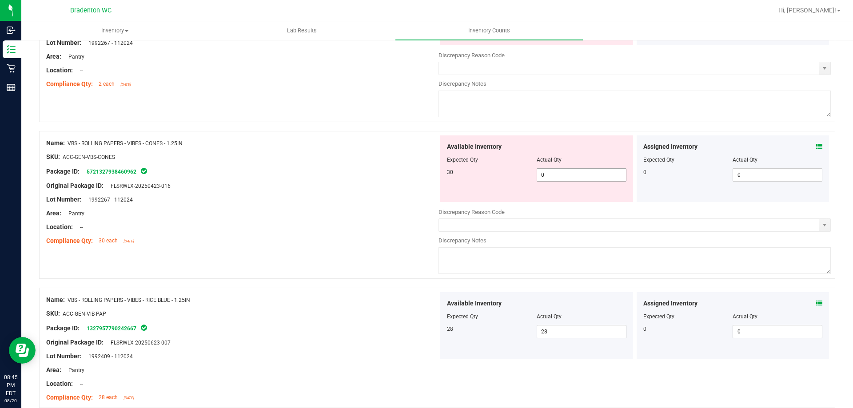
click at [564, 169] on span "0 0" at bounding box center [581, 174] width 90 height 13
drag, startPoint x: 297, startPoint y: 193, endPoint x: 476, endPoint y: 165, distance: 181.1
click at [302, 190] on div at bounding box center [242, 192] width 392 height 4
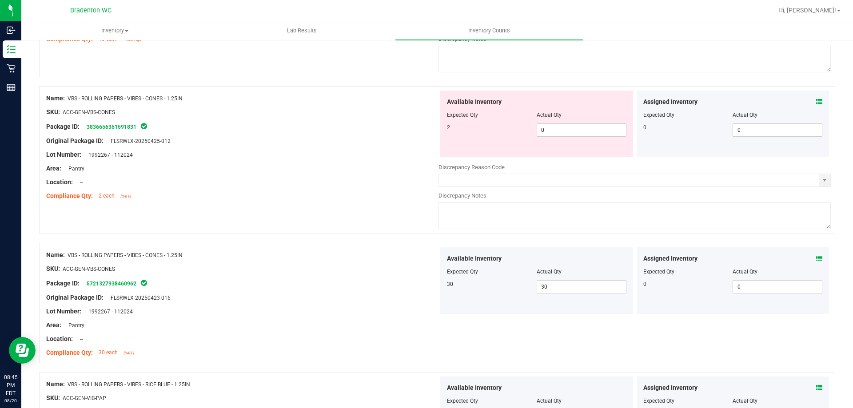
scroll to position [776, 0]
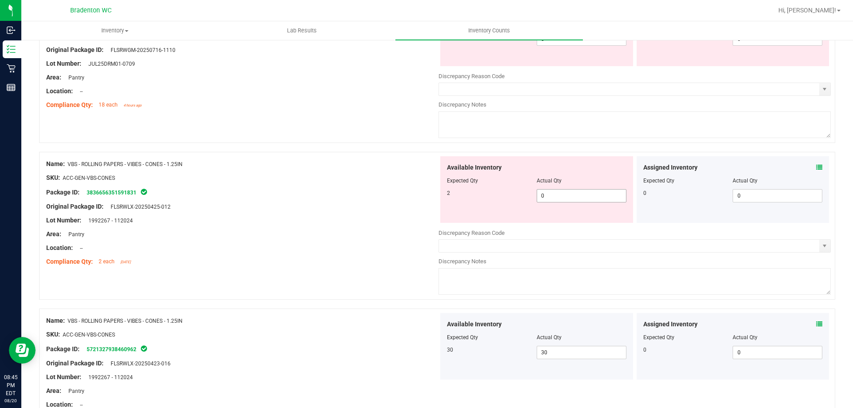
click at [551, 190] on span "0 0" at bounding box center [581, 195] width 90 height 13
click at [338, 198] on div at bounding box center [242, 200] width 392 height 4
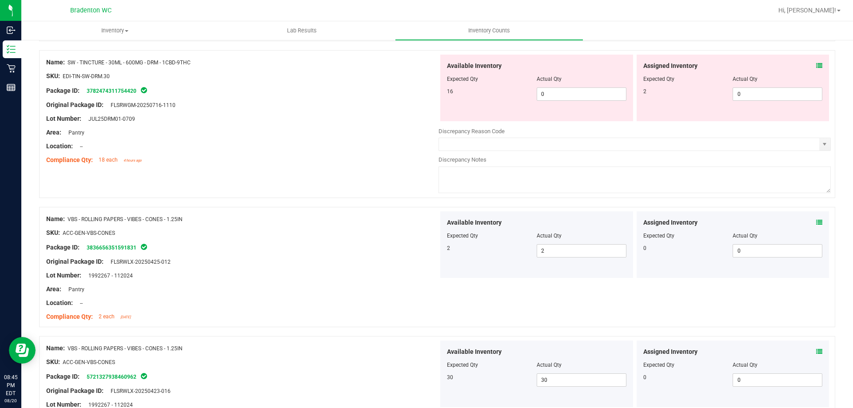
scroll to position [599, 0]
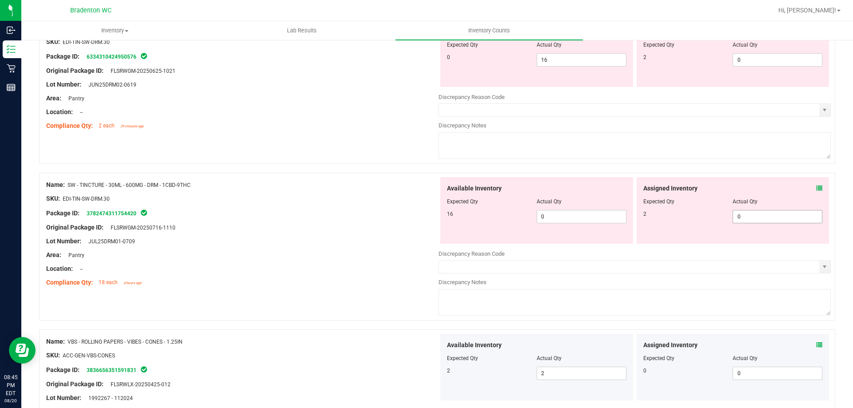
click at [736, 221] on span "0 0" at bounding box center [777, 216] width 90 height 13
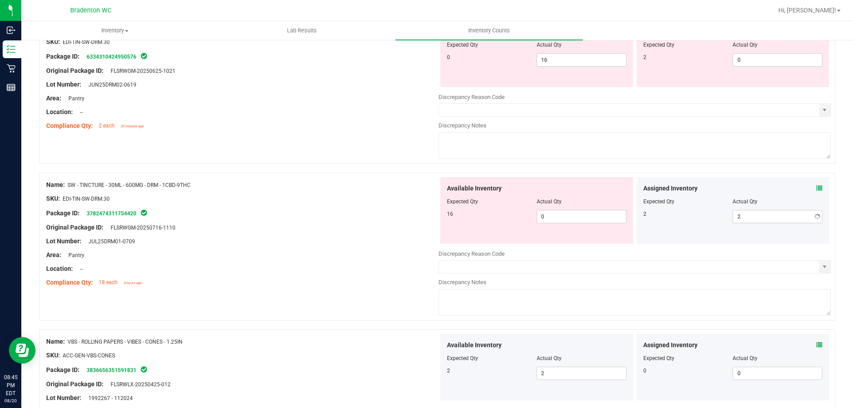
click at [373, 251] on div "Area: Pantry" at bounding box center [242, 254] width 392 height 9
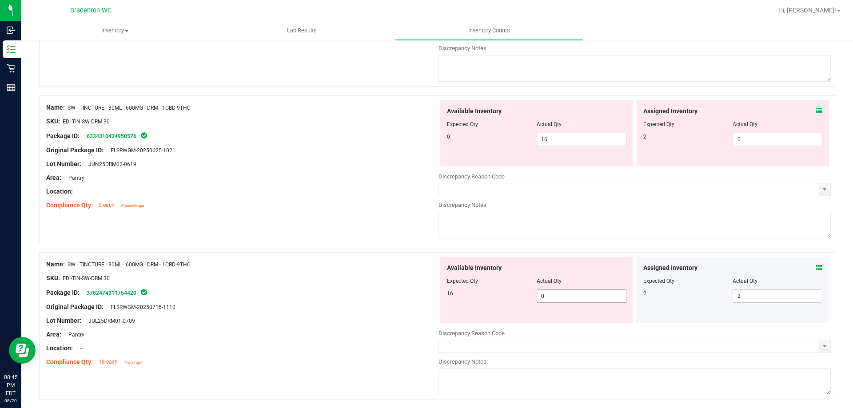
scroll to position [510, 0]
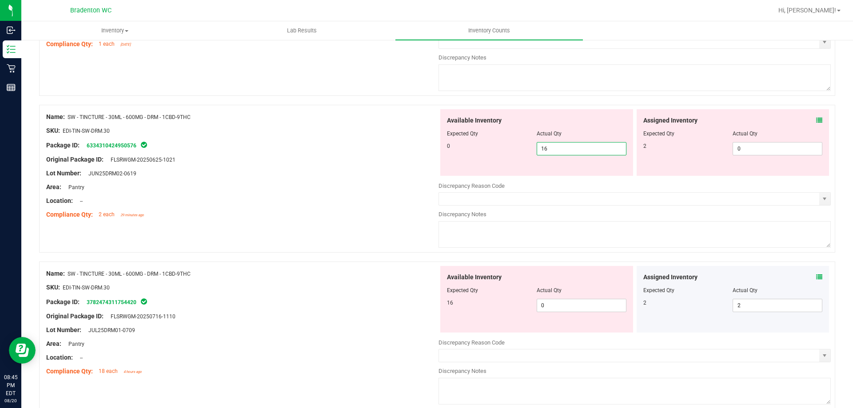
click at [557, 148] on span "16 16" at bounding box center [581, 148] width 90 height 13
click at [774, 150] on span "0 0" at bounding box center [777, 148] width 90 height 13
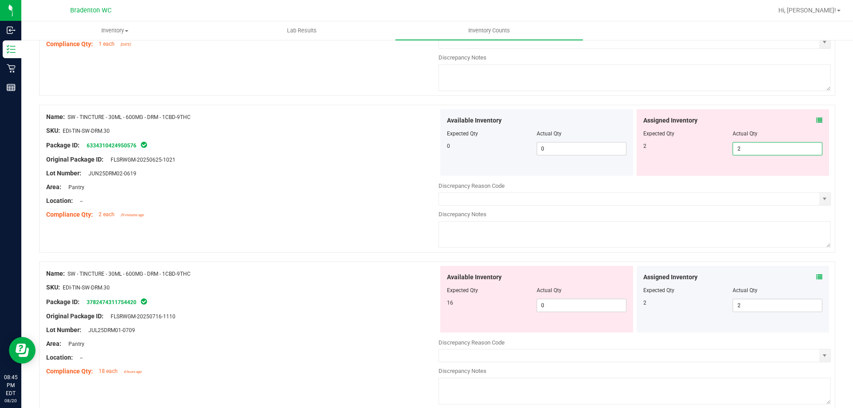
click at [376, 188] on div "Area: Pantry" at bounding box center [242, 187] width 392 height 9
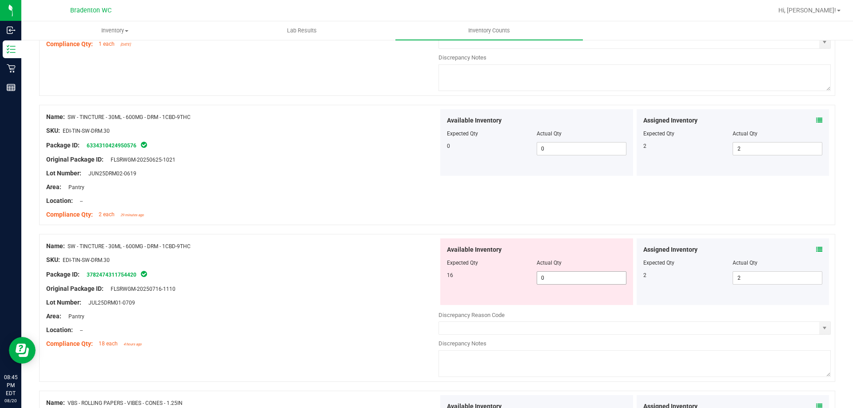
click at [573, 274] on span "0 0" at bounding box center [581, 277] width 90 height 13
click at [337, 255] on div "SKU: EDI-TIN-SW-DRM.30" at bounding box center [242, 259] width 392 height 9
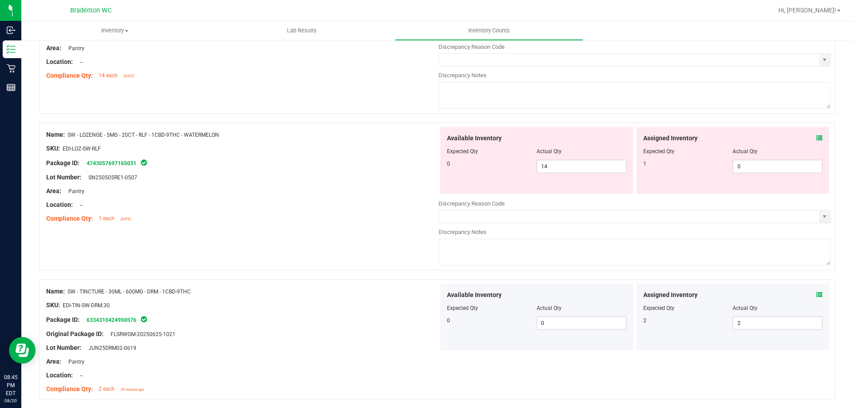
scroll to position [288, 0]
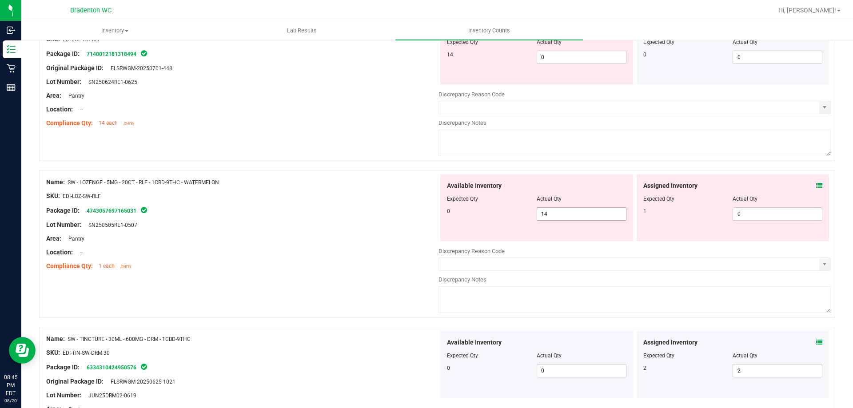
click at [556, 217] on span "14 14" at bounding box center [581, 213] width 90 height 13
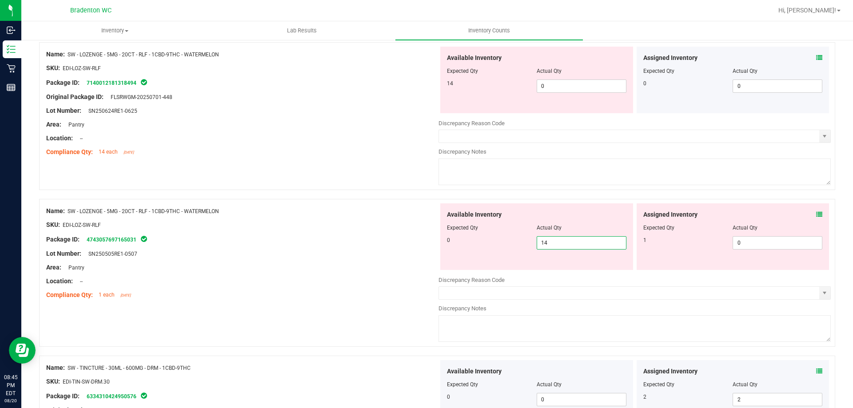
scroll to position [243, 0]
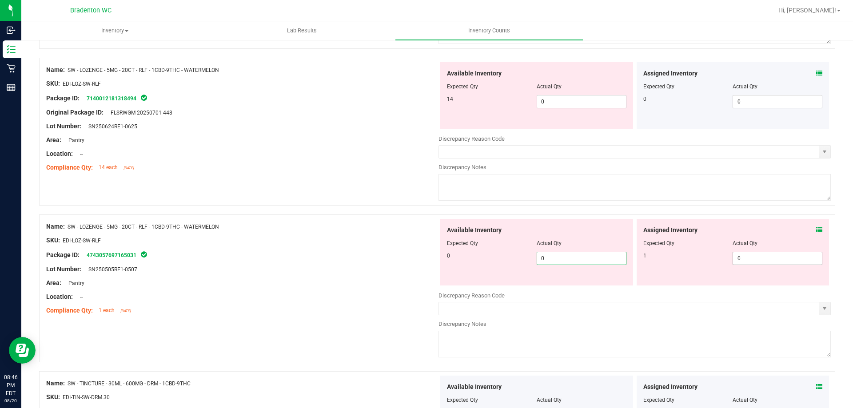
click at [743, 257] on span "0 0" at bounding box center [777, 258] width 90 height 13
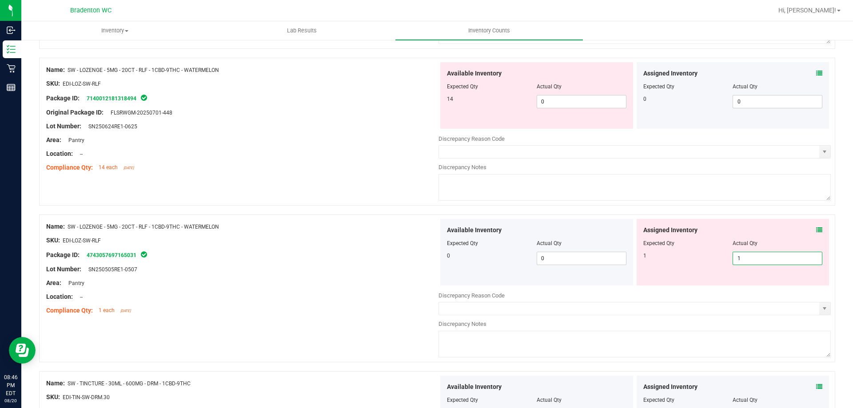
drag, startPoint x: 291, startPoint y: 259, endPoint x: 439, endPoint y: 210, distance: 155.3
click at [305, 257] on div "Package ID: 4743057697165031" at bounding box center [242, 255] width 392 height 11
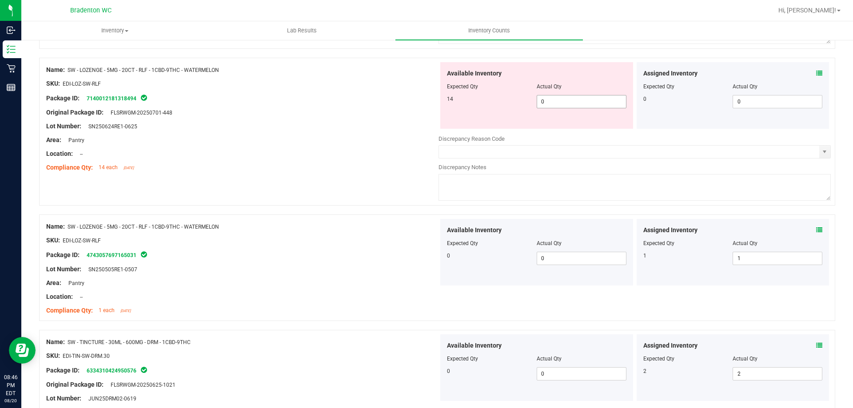
click at [558, 107] on span "0 0" at bounding box center [581, 101] width 90 height 13
click at [558, 104] on span "0 0" at bounding box center [581, 101] width 90 height 13
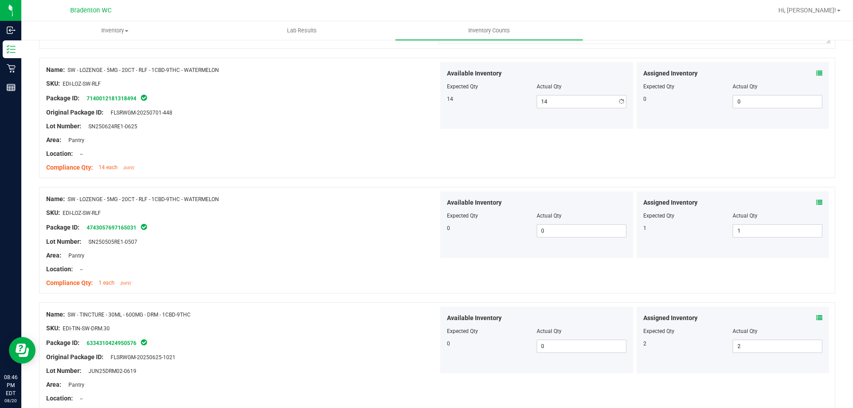
click at [300, 157] on div "Location: --" at bounding box center [242, 153] width 392 height 9
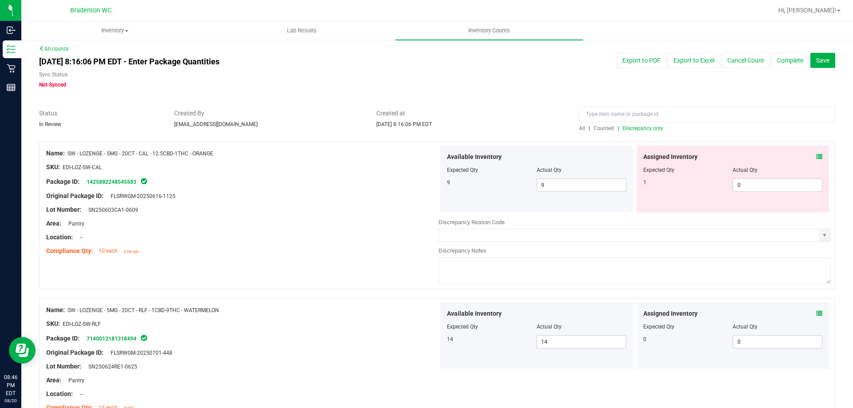
scroll to position [0, 0]
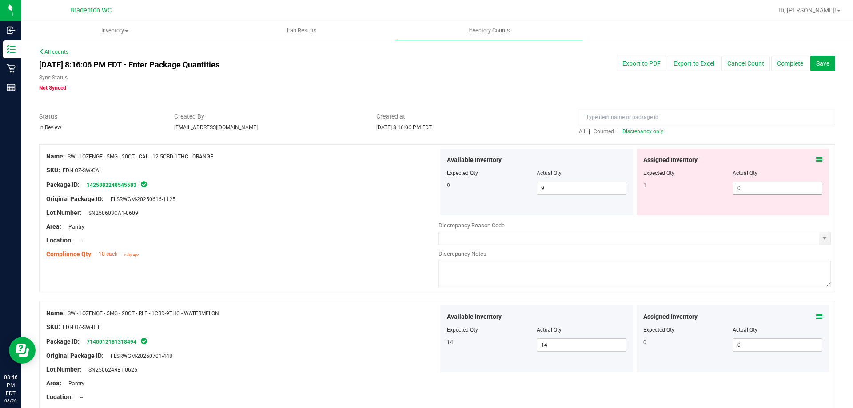
click at [781, 189] on span "0 0" at bounding box center [777, 188] width 90 height 13
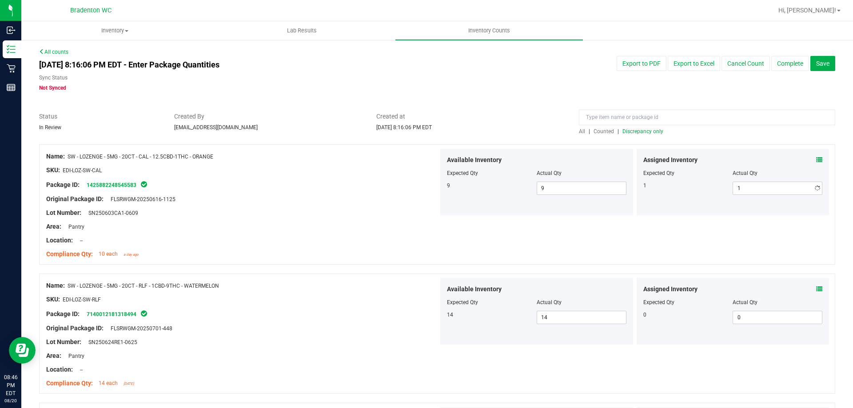
click at [419, 227] on div "Area: Pantry" at bounding box center [242, 226] width 392 height 9
click at [635, 133] on span "Discrepancy only" at bounding box center [642, 131] width 41 height 6
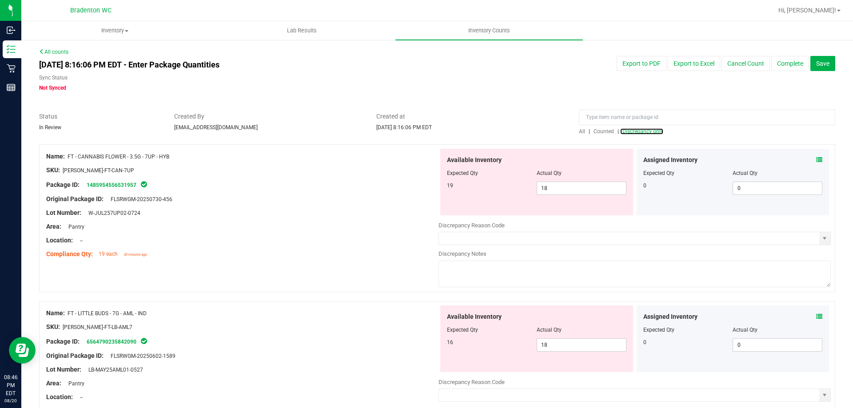
scroll to position [2901, 0]
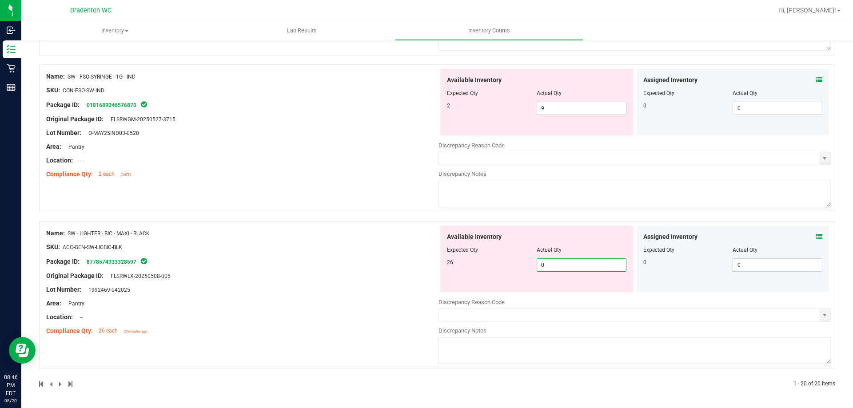
click at [573, 269] on span "0 0" at bounding box center [581, 264] width 90 height 13
click at [365, 254] on div "Name: SW - LIGHTER - BIC - MAXI - BLACK SKU: ACC-GEN-SW-LIGBIC-BLK Package ID: …" at bounding box center [242, 282] width 392 height 113
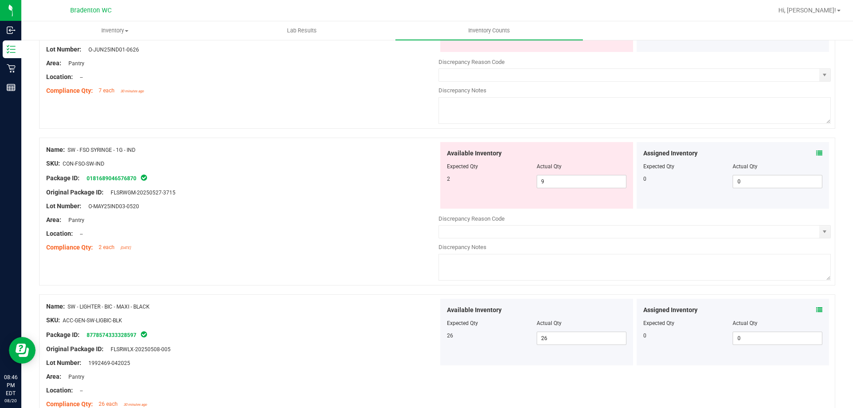
scroll to position [2785, 0]
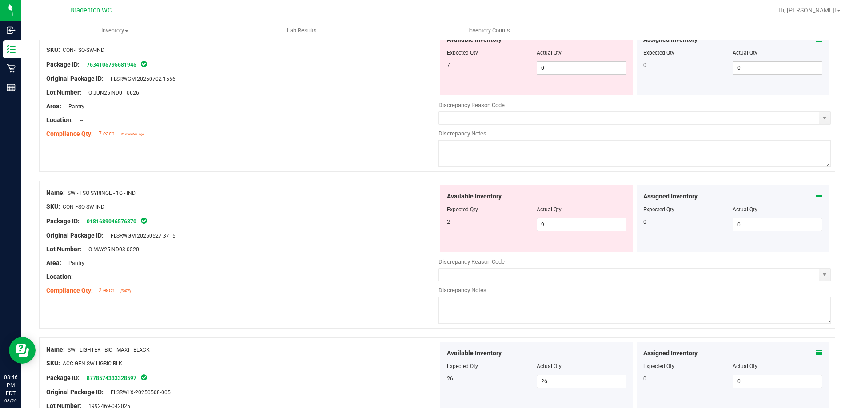
click at [816, 195] on icon at bounding box center [819, 196] width 6 height 6
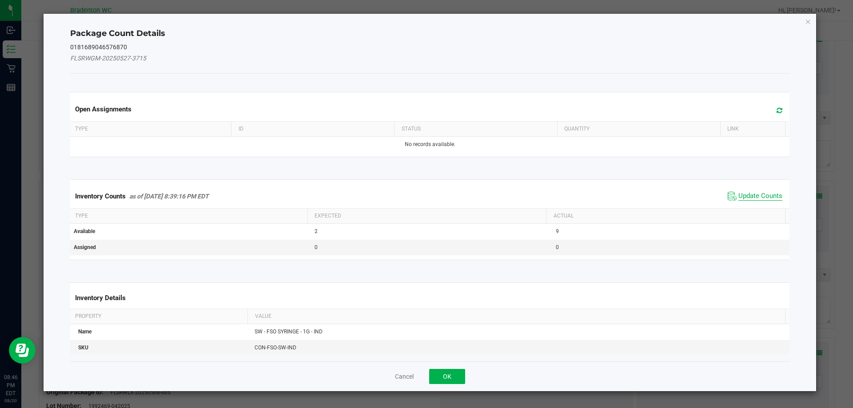
click at [757, 194] on span "Update Counts" at bounding box center [760, 196] width 44 height 9
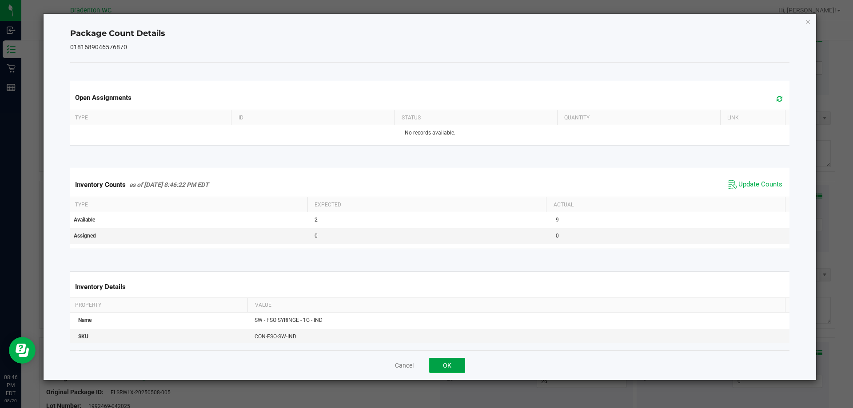
click at [437, 371] on button "OK" at bounding box center [447, 365] width 36 height 15
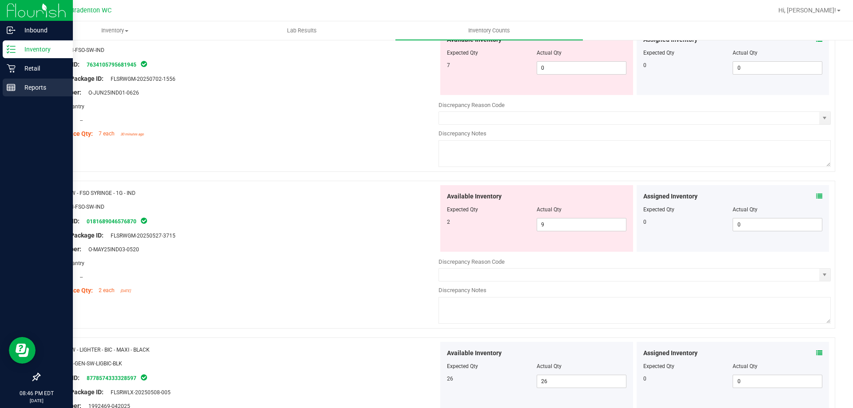
scroll to position [2563, 0]
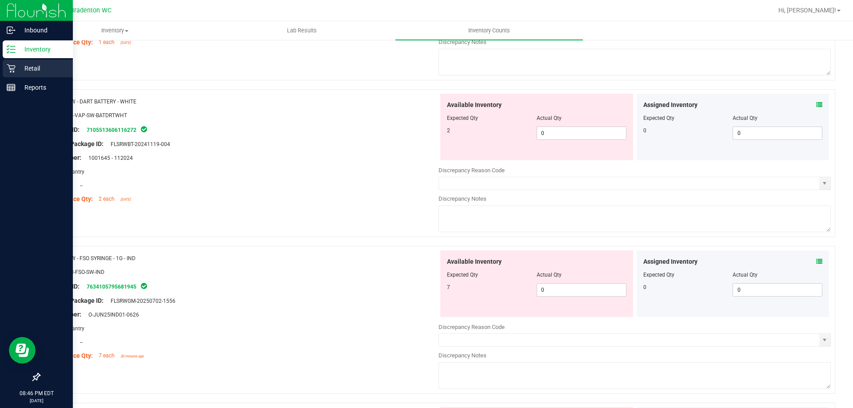
click at [16, 65] on p "Retail" at bounding box center [42, 68] width 53 height 11
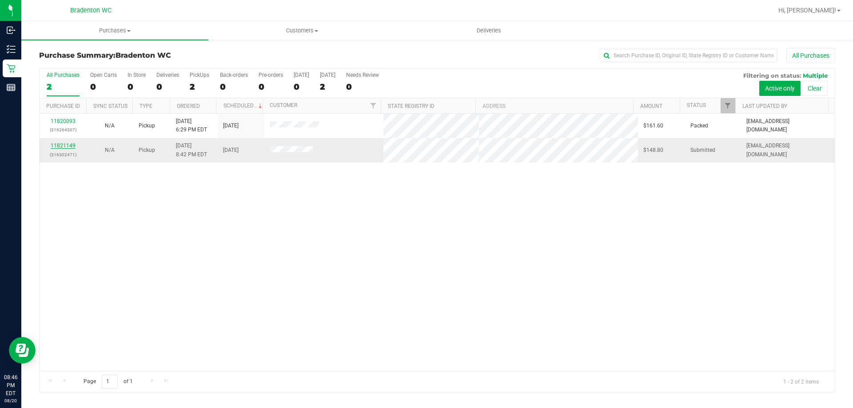
click at [70, 145] on link "11821149" at bounding box center [63, 146] width 25 height 6
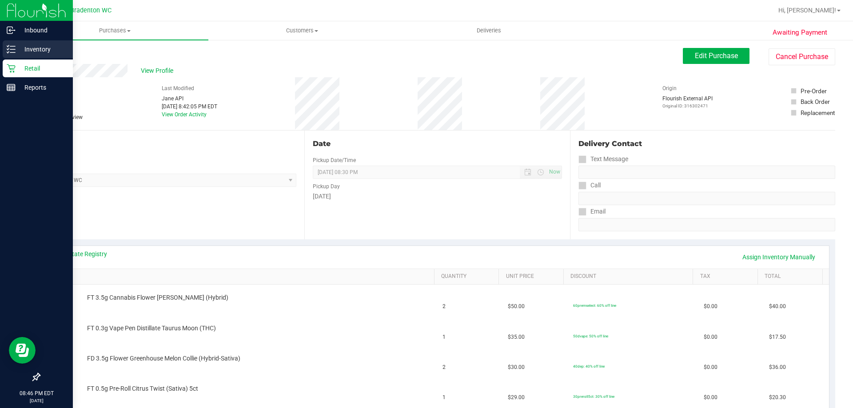
click at [25, 48] on p "Inventory" at bounding box center [42, 49] width 53 height 11
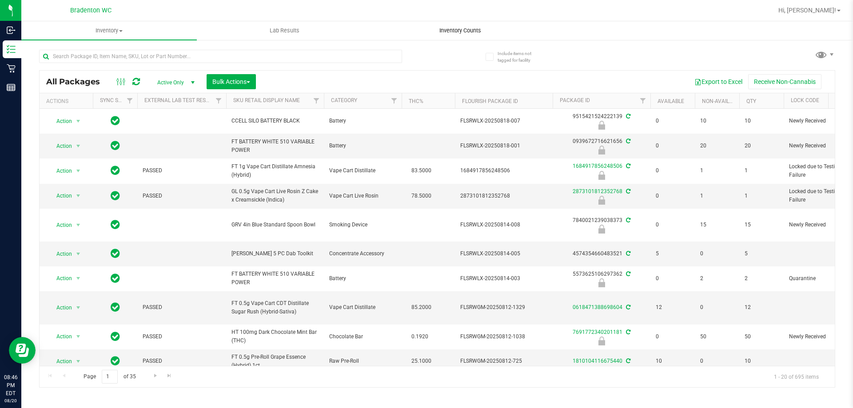
click at [458, 28] on span "Inventory Counts" at bounding box center [460, 31] width 66 height 8
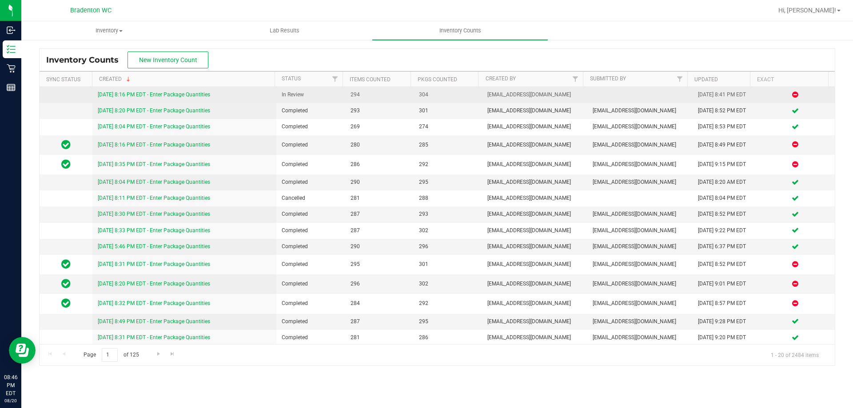
click at [190, 97] on link "[DATE] 8:16 PM EDT - Enter Package Quantities" at bounding box center [154, 94] width 112 height 6
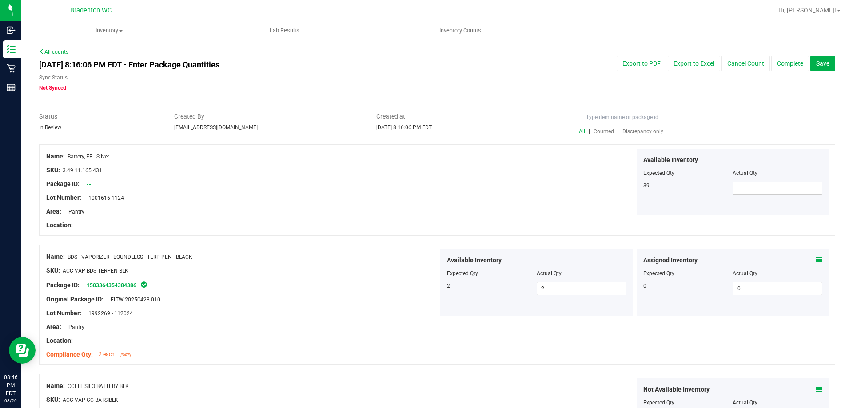
click at [636, 130] on span "Discrepancy only" at bounding box center [642, 131] width 41 height 6
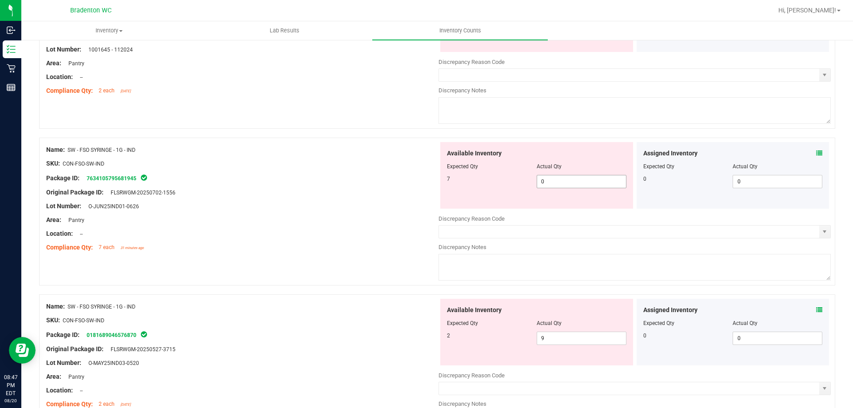
scroll to position [2656, 0]
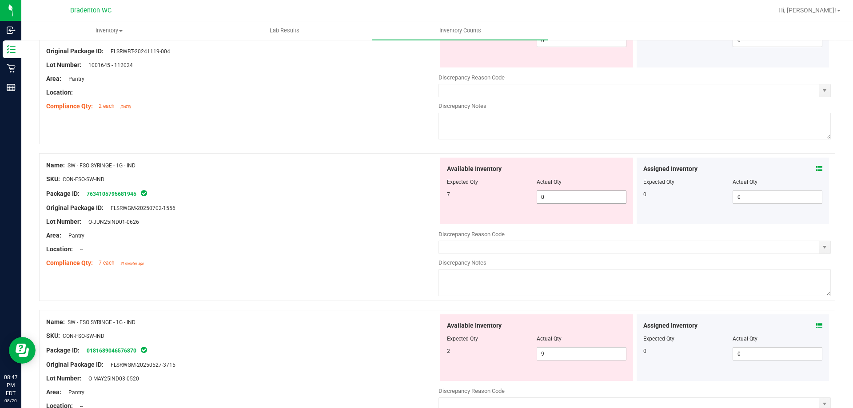
click at [556, 193] on span "0 0" at bounding box center [581, 196] width 90 height 13
drag, startPoint x: 357, startPoint y: 223, endPoint x: 381, endPoint y: 234, distance: 26.2
click at [357, 223] on div "Lot Number: O-JUN25IND01-0626" at bounding box center [242, 221] width 392 height 9
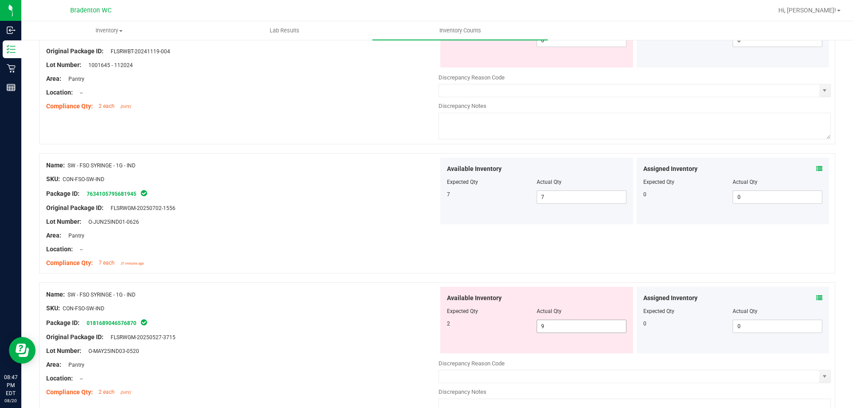
click at [543, 325] on span "9 9" at bounding box center [581, 326] width 90 height 13
drag, startPoint x: 323, startPoint y: 325, endPoint x: 377, endPoint y: 277, distance: 71.7
click at [324, 323] on div "Package ID: 0181689046576870" at bounding box center [242, 322] width 392 height 11
click at [550, 328] on span "972 972" at bounding box center [581, 326] width 90 height 13
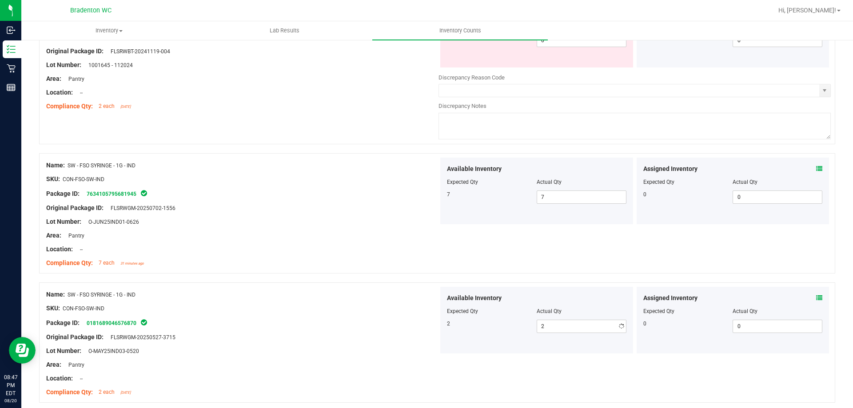
drag, startPoint x: 311, startPoint y: 326, endPoint x: 329, endPoint y: 318, distance: 19.9
click at [311, 325] on div "Package ID: 0181689046576870" at bounding box center [242, 322] width 392 height 11
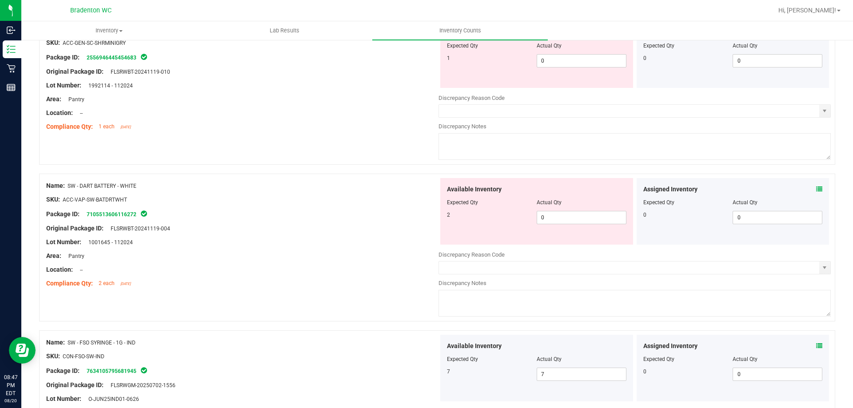
scroll to position [2478, 0]
click at [554, 220] on span "0 0" at bounding box center [581, 217] width 90 height 13
click at [331, 226] on div "Original Package ID: FLSRWBT-20241119-004" at bounding box center [242, 228] width 392 height 9
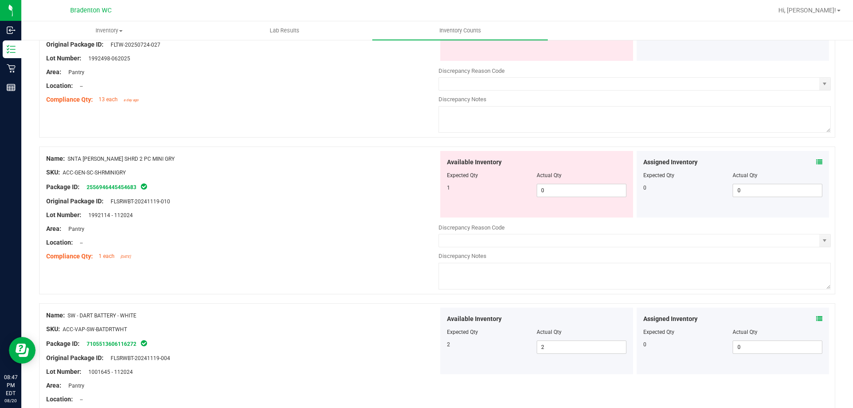
scroll to position [2345, 0]
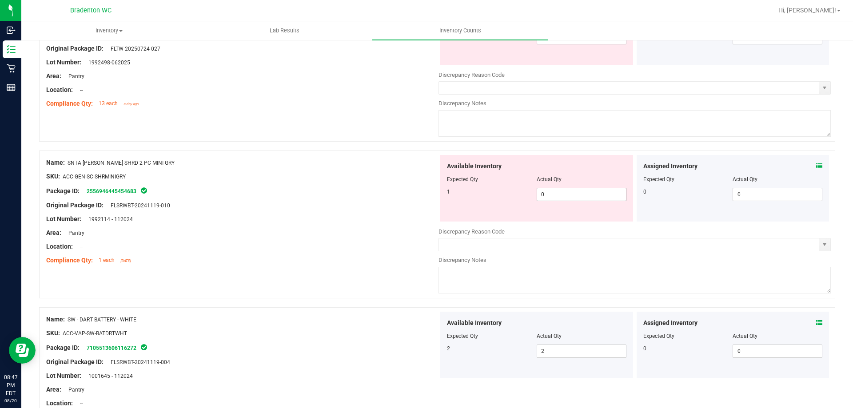
click at [548, 198] on span "0 0" at bounding box center [581, 194] width 90 height 13
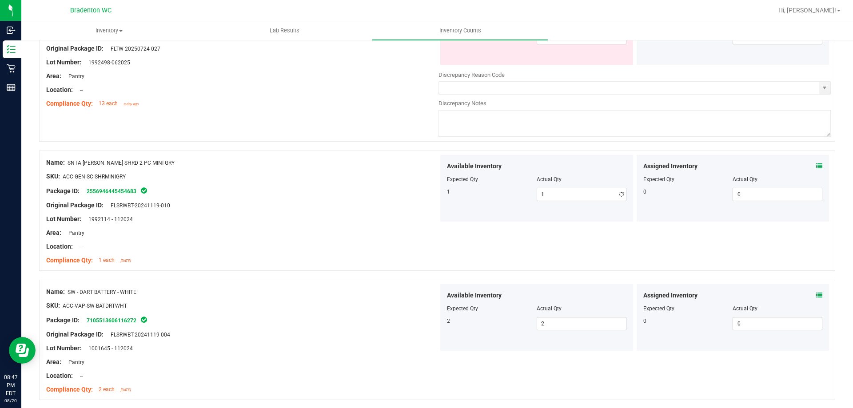
click at [334, 222] on div "Lot Number: 1992114 - 112024" at bounding box center [242, 218] width 392 height 9
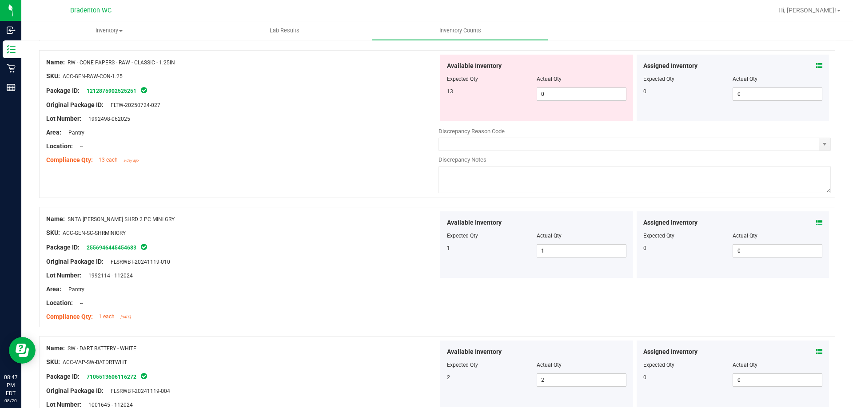
scroll to position [2256, 0]
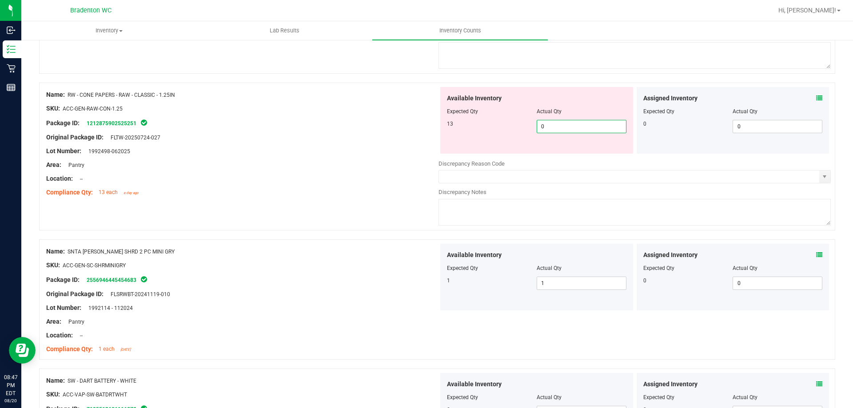
click at [564, 127] on span "0 0" at bounding box center [581, 126] width 90 height 13
click at [363, 154] on div "Lot Number: 1992498-062025" at bounding box center [242, 151] width 392 height 9
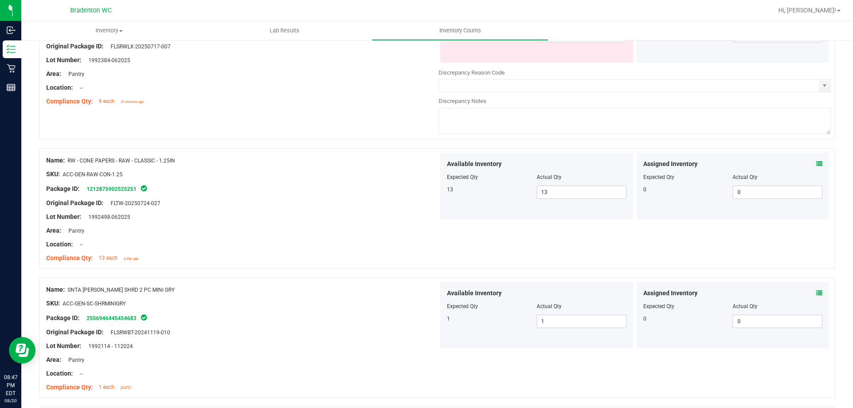
scroll to position [2079, 0]
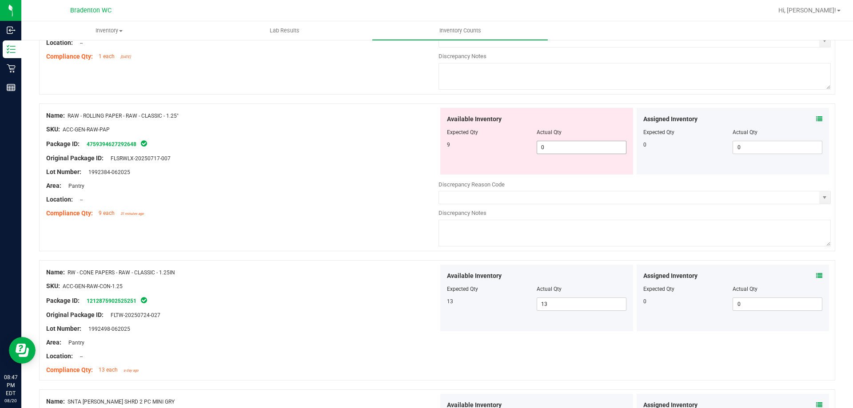
click at [554, 151] on span "0 0" at bounding box center [581, 147] width 90 height 13
click at [284, 182] on div "Area: Pantry" at bounding box center [242, 185] width 392 height 9
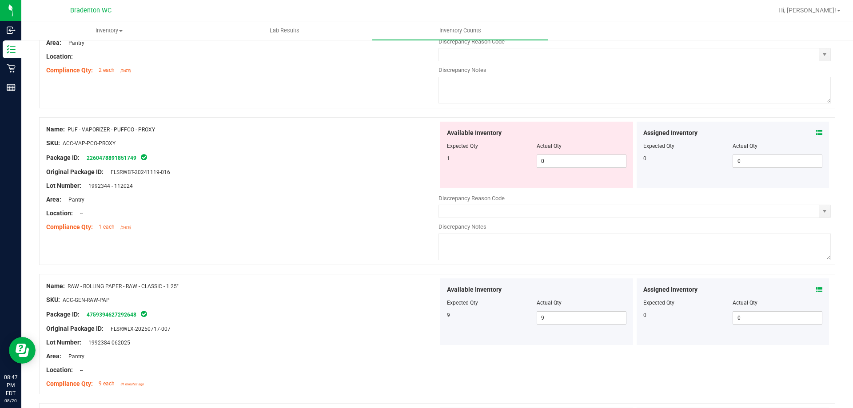
scroll to position [1857, 0]
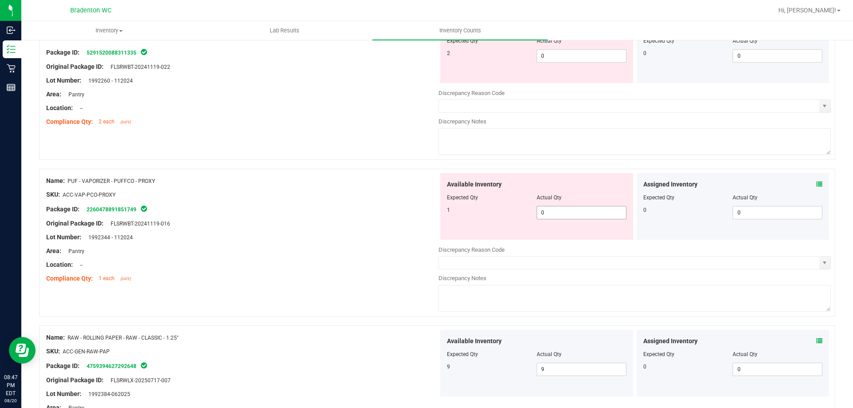
click at [564, 212] on span "0 0" at bounding box center [581, 212] width 90 height 13
click at [334, 218] on div at bounding box center [242, 216] width 392 height 4
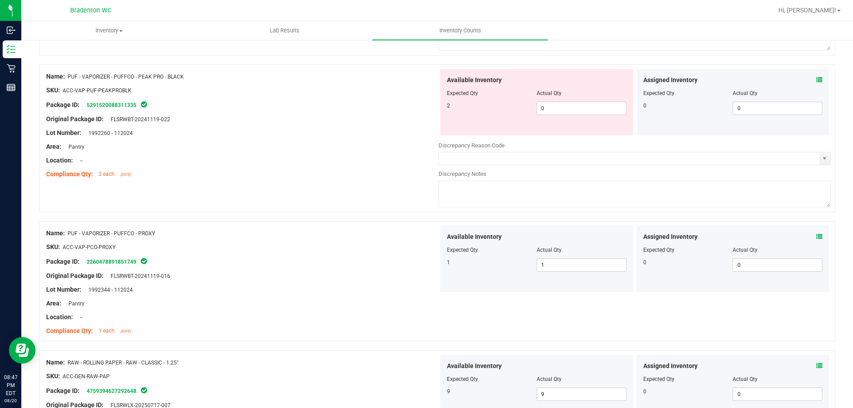
scroll to position [1723, 0]
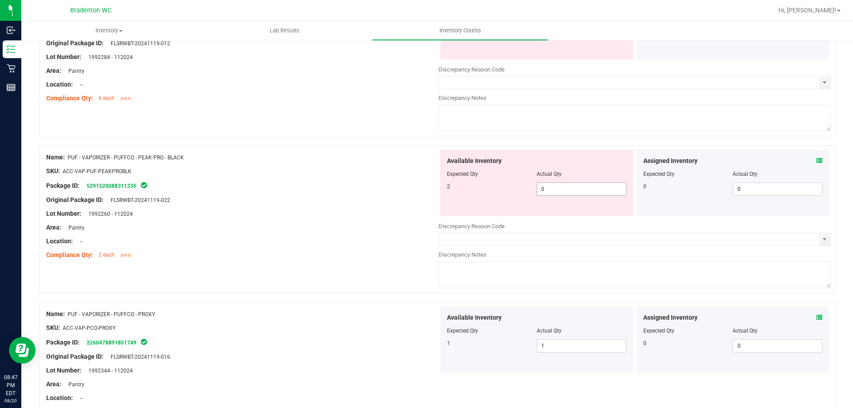
click at [573, 189] on span "0 0" at bounding box center [581, 189] width 90 height 13
drag, startPoint x: 270, startPoint y: 210, endPoint x: 363, endPoint y: 193, distance: 94.7
click at [271, 210] on div "Lot Number: 1992260 - 112024" at bounding box center [242, 213] width 392 height 9
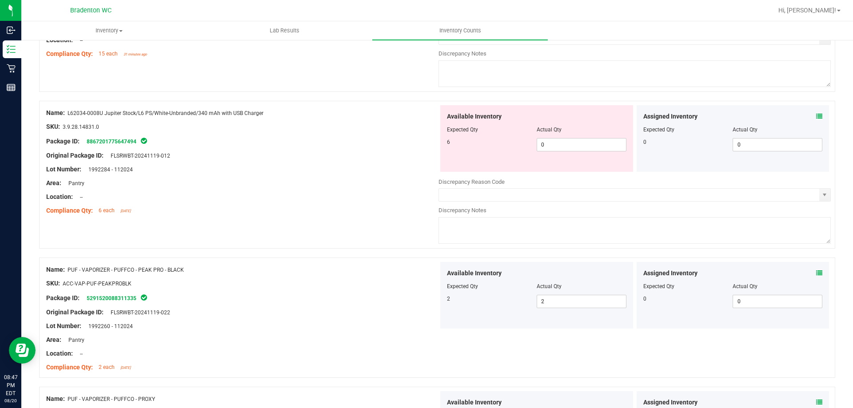
scroll to position [1546, 0]
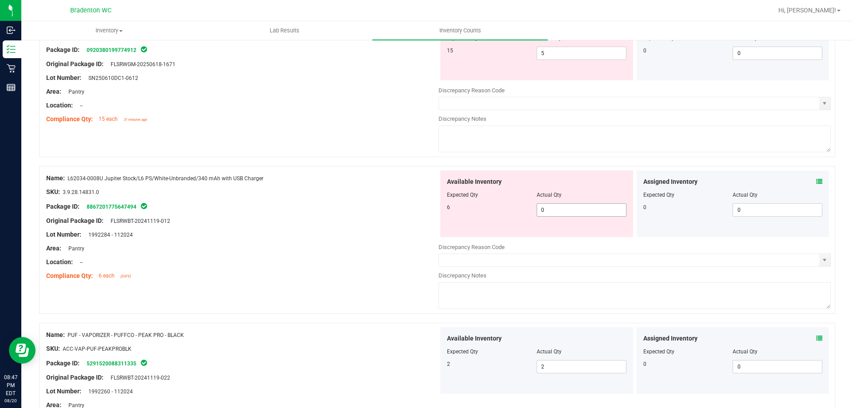
click at [560, 213] on span "0 0" at bounding box center [581, 209] width 90 height 13
click at [357, 231] on div "Lot Number: 1992284 - 112024" at bounding box center [242, 234] width 392 height 9
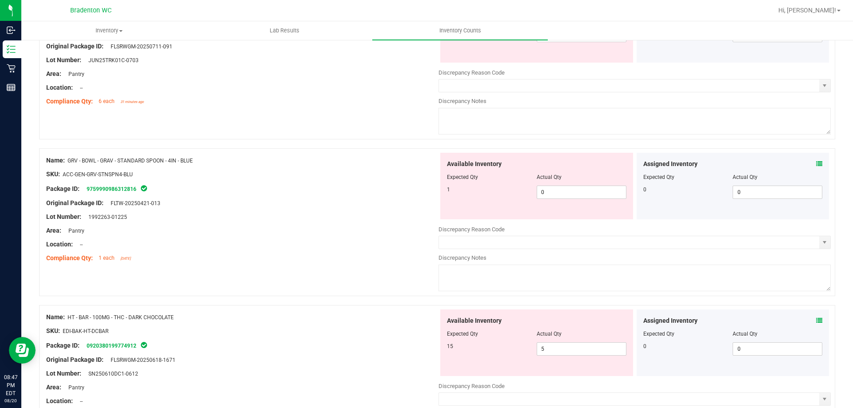
scroll to position [1235, 0]
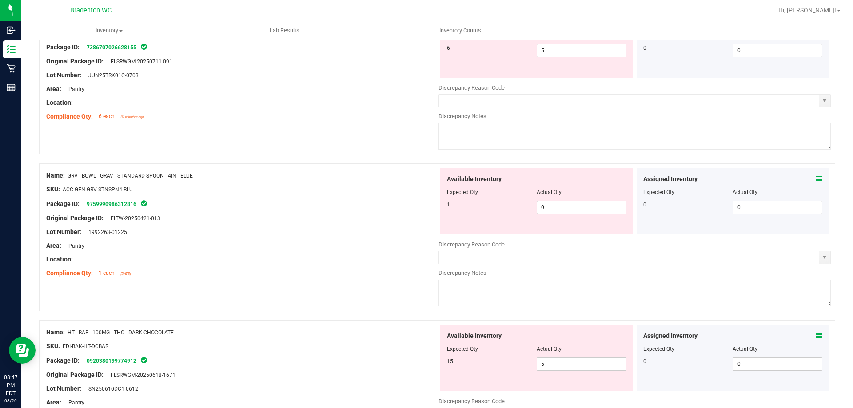
click at [571, 207] on span "0 0" at bounding box center [581, 207] width 90 height 13
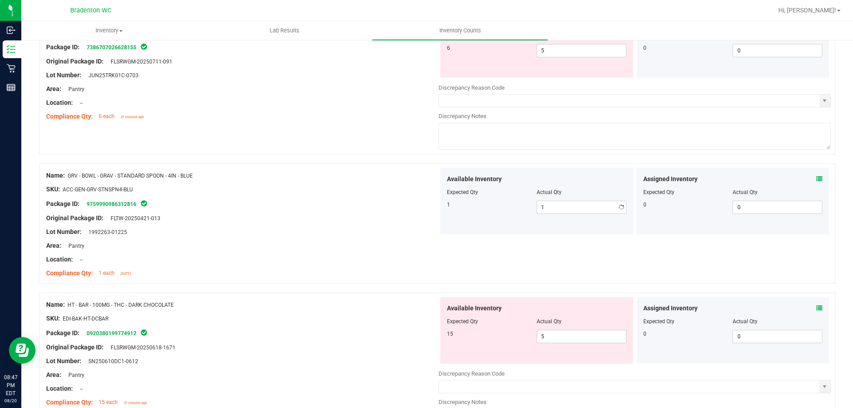
click at [362, 220] on div "Original Package ID: FLTW-20250421-013" at bounding box center [242, 218] width 392 height 9
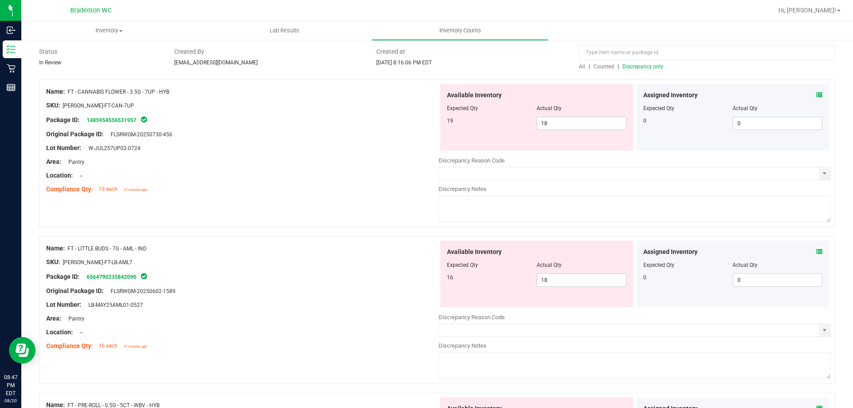
scroll to position [0, 0]
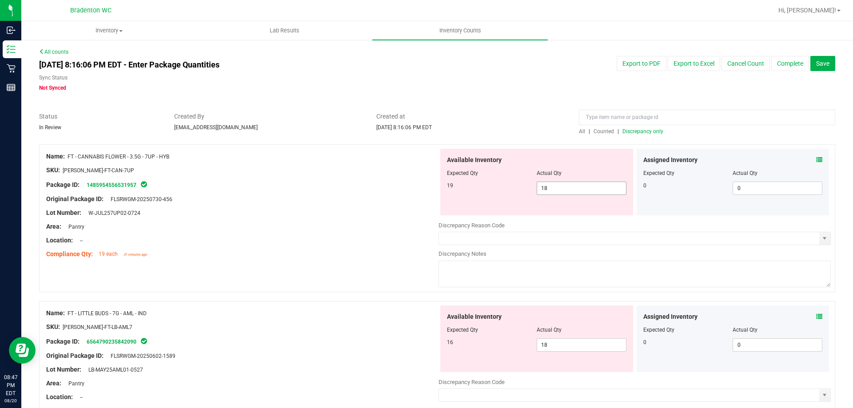
click at [556, 188] on span "18 18" at bounding box center [581, 188] width 90 height 13
drag, startPoint x: 357, startPoint y: 202, endPoint x: 369, endPoint y: 202, distance: 12.4
click at [356, 202] on div "Original Package ID: FLSRWGM-20250730-456" at bounding box center [242, 198] width 392 height 9
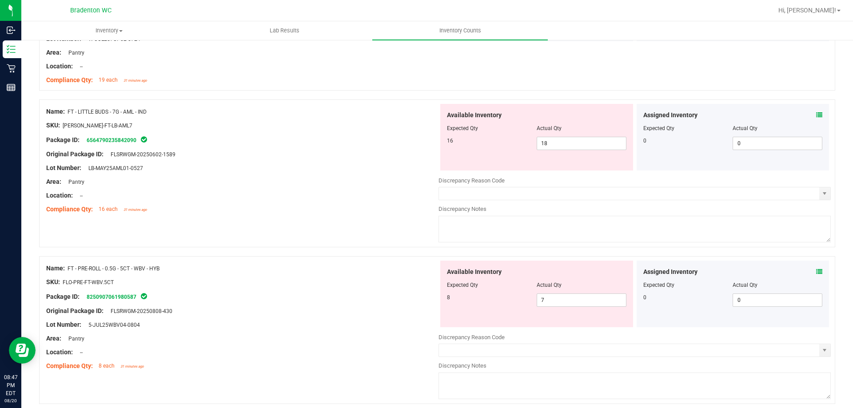
scroll to position [178, 0]
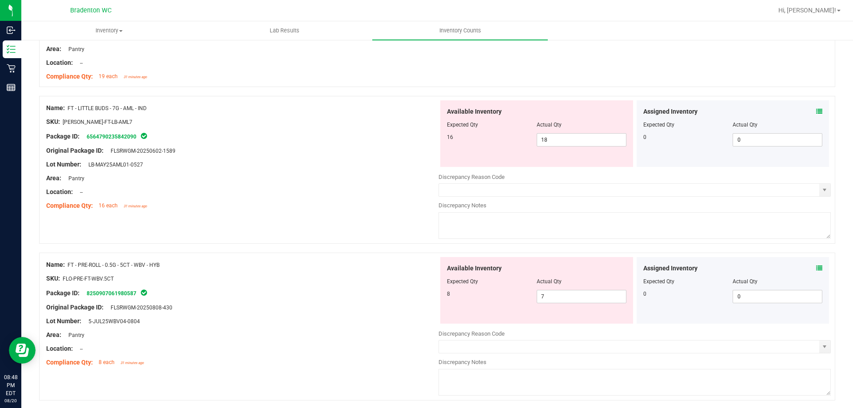
click at [806, 109] on div "Assigned Inventory" at bounding box center [732, 111] width 179 height 9
click at [816, 111] on icon at bounding box center [819, 111] width 6 height 6
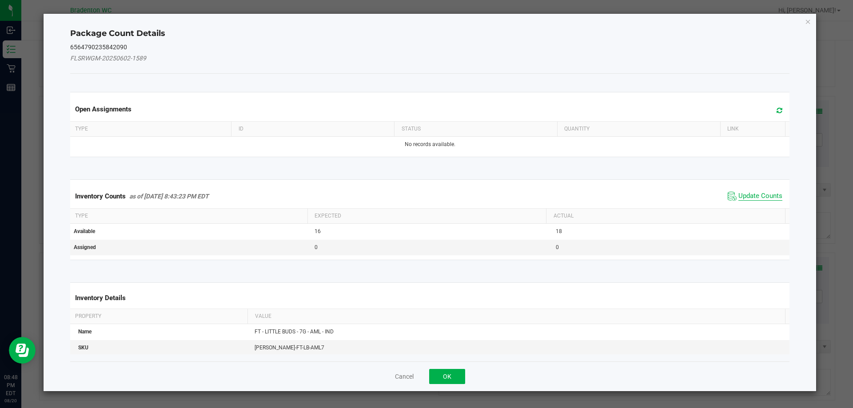
click at [748, 196] on span "Update Counts" at bounding box center [760, 196] width 44 height 9
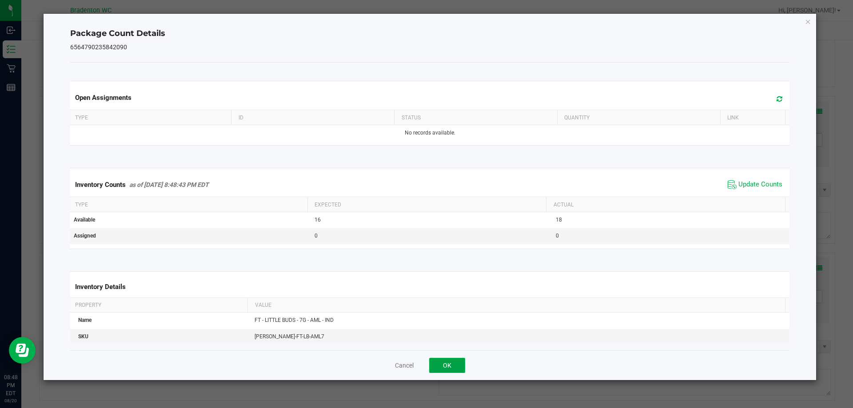
click at [448, 367] on button "OK" at bounding box center [447, 365] width 36 height 15
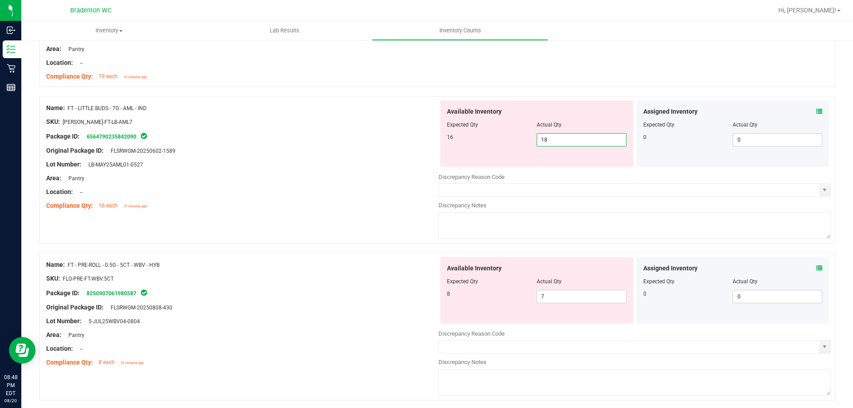
click at [567, 139] on span "18 18" at bounding box center [581, 139] width 90 height 13
click at [422, 151] on div "Original Package ID: FLSRWGM-20250602-1589" at bounding box center [242, 150] width 392 height 9
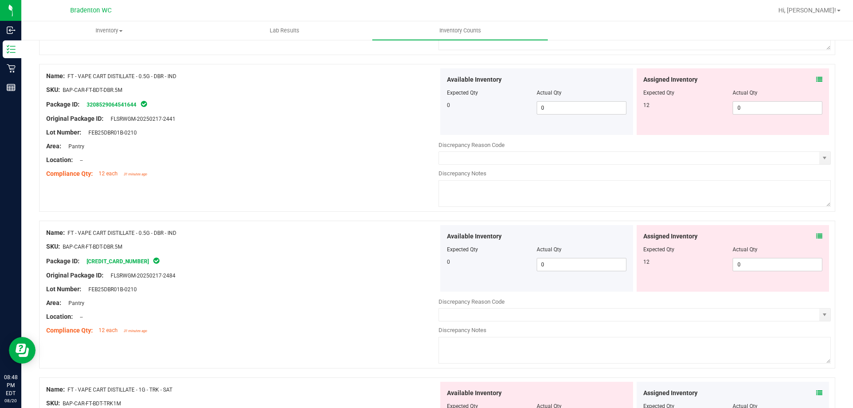
scroll to position [933, 0]
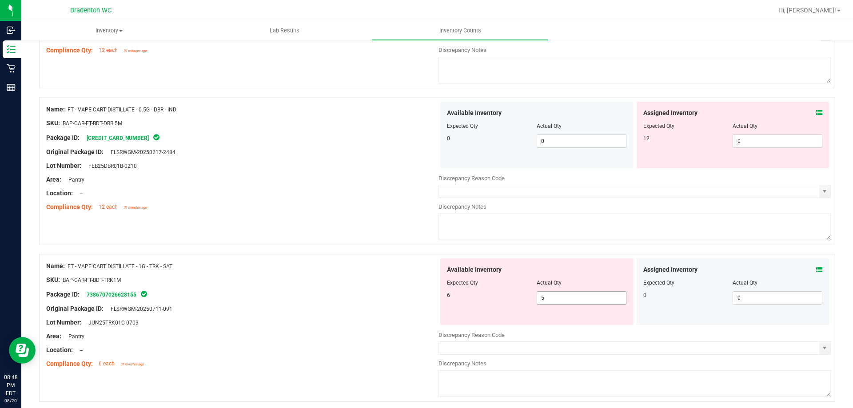
click at [564, 298] on span "5 5" at bounding box center [581, 297] width 90 height 13
drag, startPoint x: 393, startPoint y: 290, endPoint x: 411, endPoint y: 266, distance: 30.2
click at [393, 288] on div "Name: FT - VAPE CART DISTILLATE - 1G - TRK - SAT SKU: BAP-CAR-FT-BDT-TRK1M Pack…" at bounding box center [242, 314] width 392 height 113
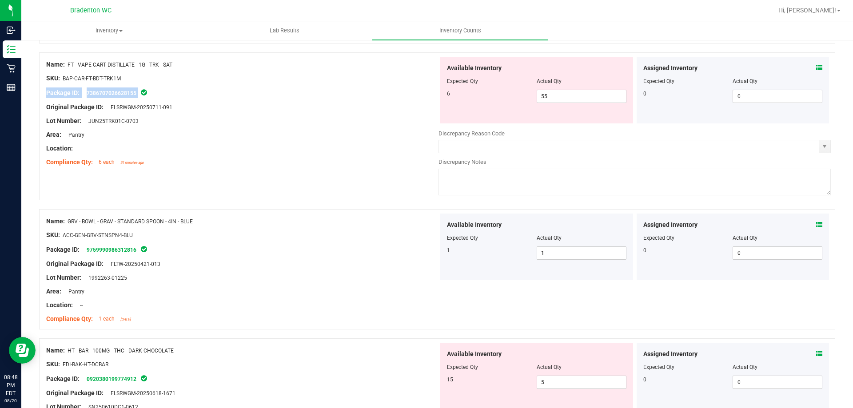
scroll to position [1066, 0]
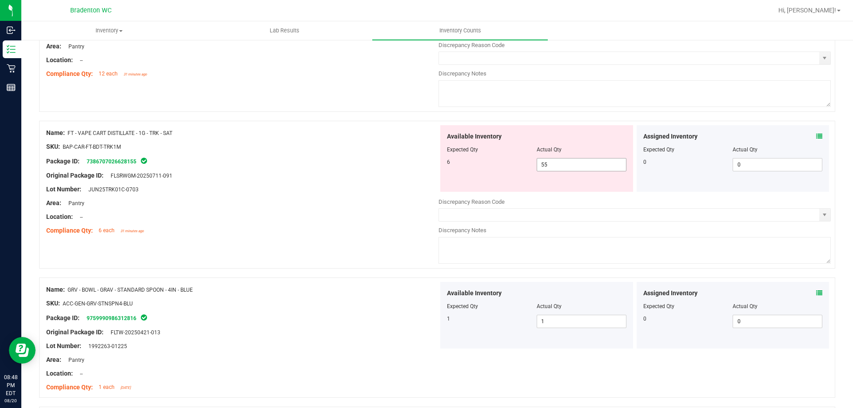
click at [560, 167] on span "55 55" at bounding box center [581, 164] width 90 height 13
click at [383, 172] on div "Original Package ID: FLSRWGM-20250711-091" at bounding box center [242, 175] width 392 height 9
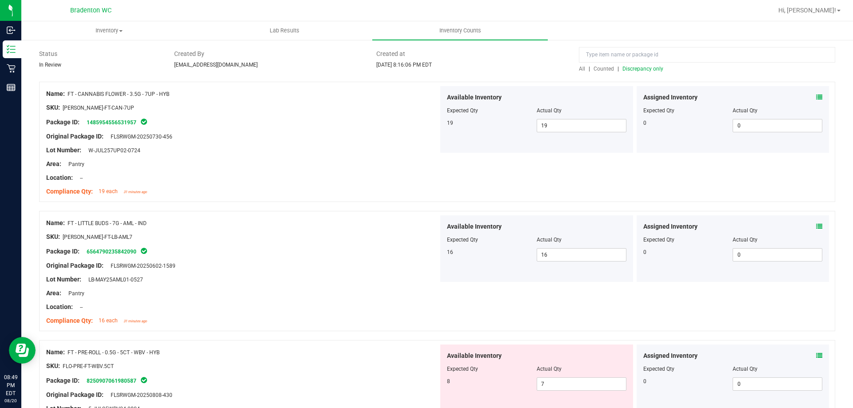
scroll to position [0, 0]
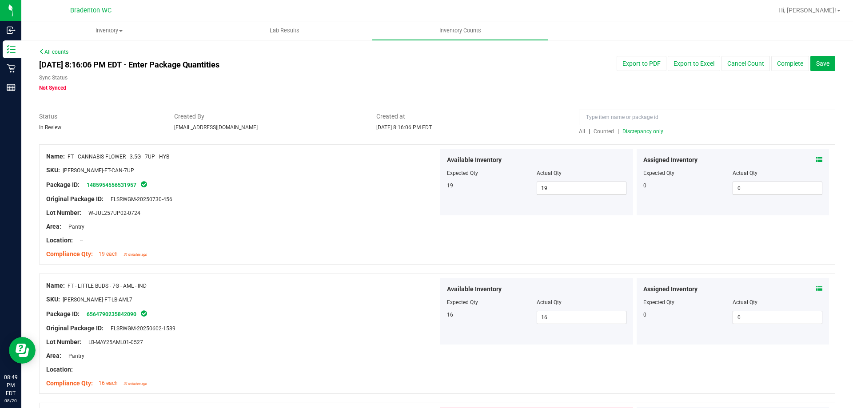
click at [647, 131] on span "Discrepancy only" at bounding box center [642, 131] width 41 height 6
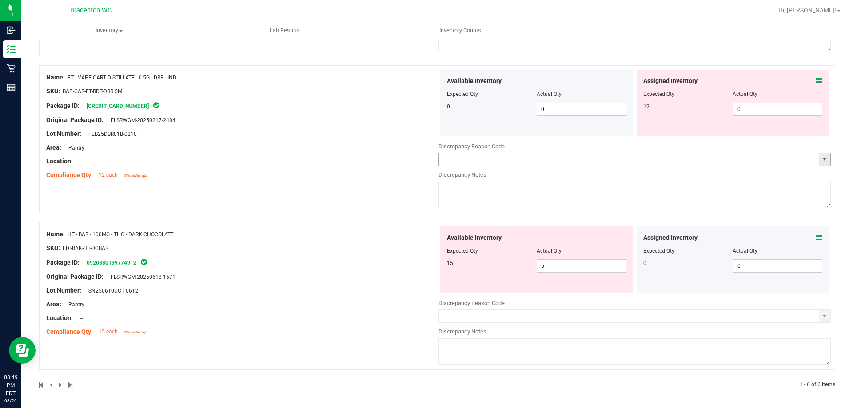
scroll to position [707, 0]
click at [575, 266] on span "5 5" at bounding box center [581, 264] width 90 height 13
click at [377, 214] on div at bounding box center [437, 216] width 796 height 9
click at [818, 237] on div "Assigned Inventory Expected Qty Actual Qty 0 0 0" at bounding box center [732, 259] width 193 height 67
click at [816, 237] on icon at bounding box center [819, 237] width 6 height 6
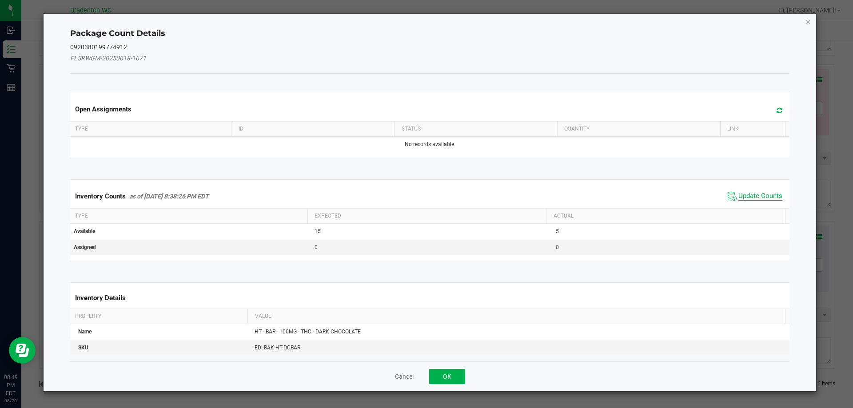
click at [750, 194] on span "Update Counts" at bounding box center [760, 196] width 44 height 9
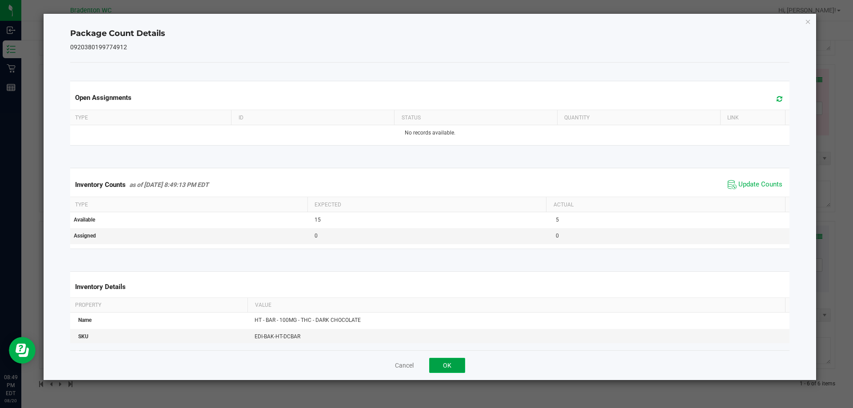
click at [444, 366] on button "OK" at bounding box center [447, 365] width 36 height 15
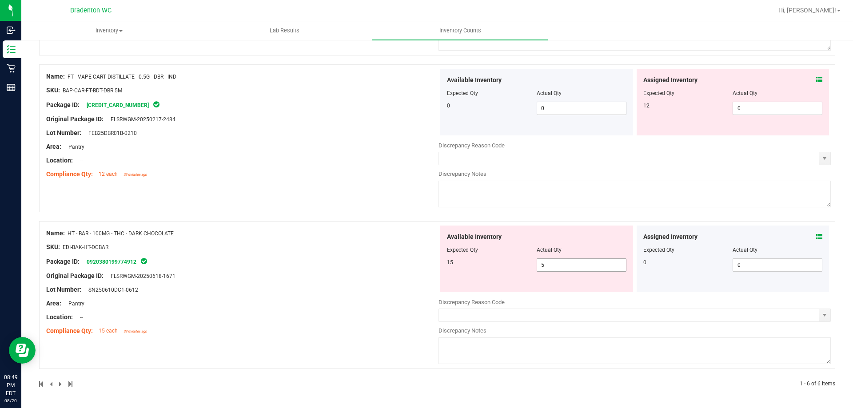
click at [562, 266] on span "5 5" at bounding box center [581, 264] width 90 height 13
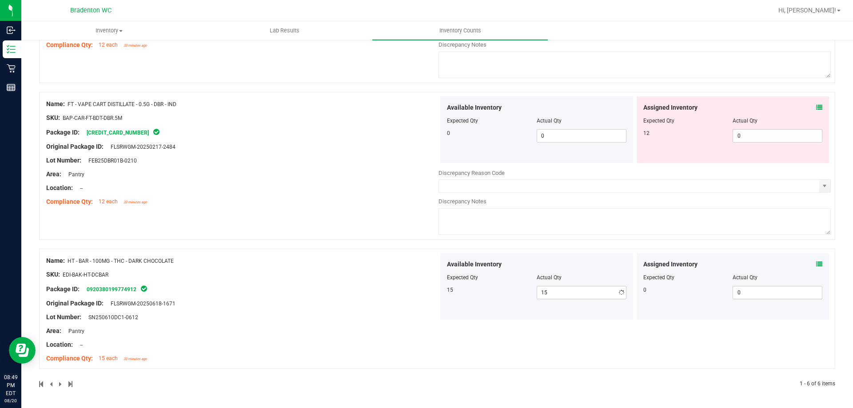
click at [348, 296] on div "Name: HT - BAR - 100MG - THC - DARK CHOCOLATE SKU: EDI-BAK-HT-DCBAR Package ID:…" at bounding box center [242, 309] width 392 height 113
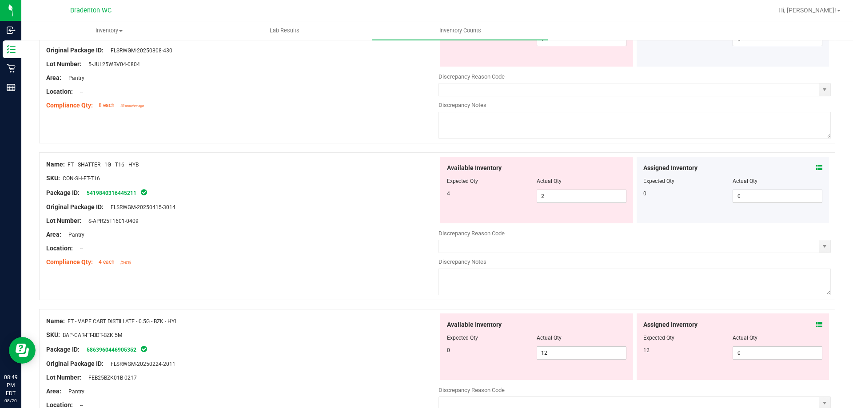
scroll to position [133, 0]
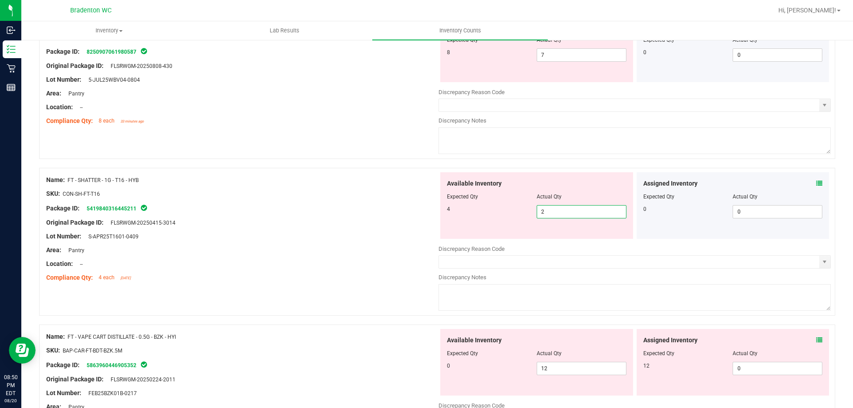
click at [548, 215] on span "2 2" at bounding box center [581, 211] width 90 height 13
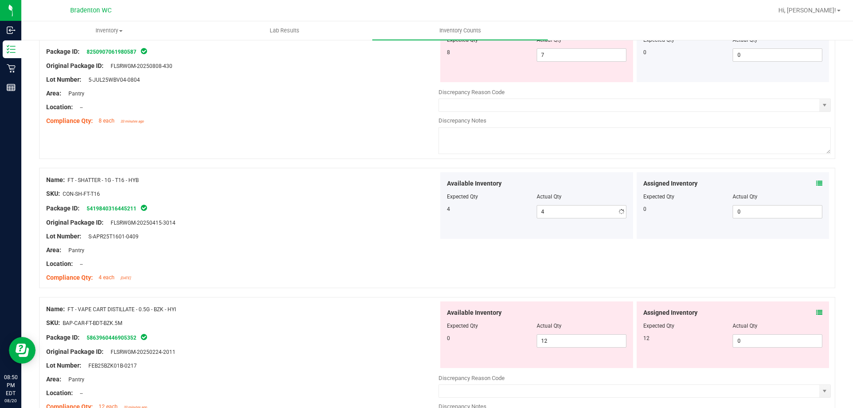
click at [387, 233] on div "Lot Number: S-APR25T1601-0409" at bounding box center [242, 236] width 392 height 9
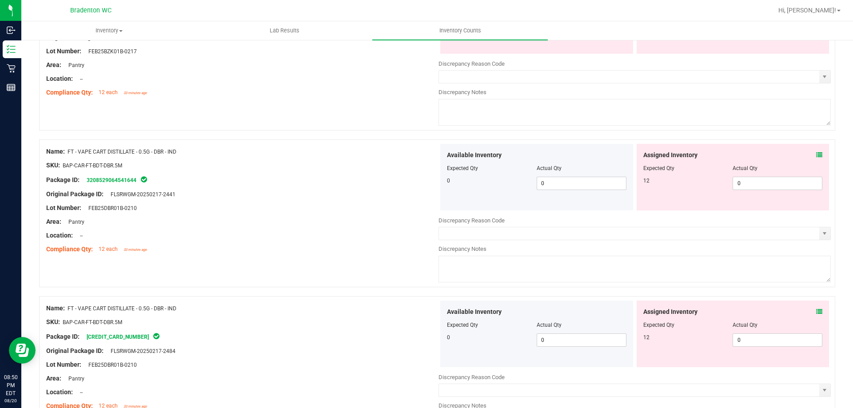
scroll to position [444, 0]
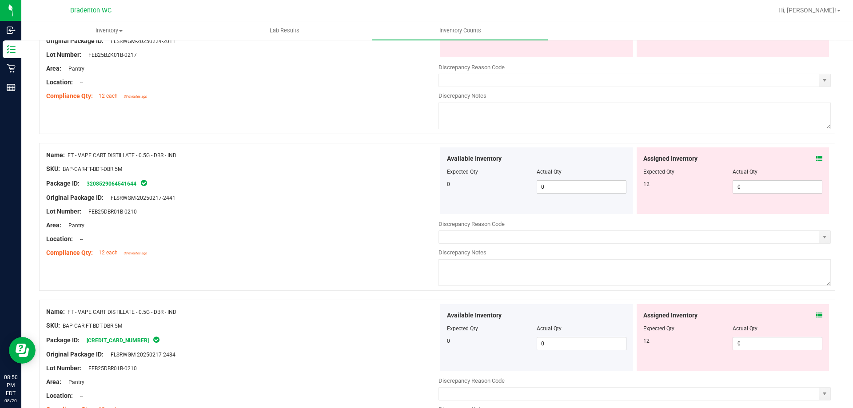
click at [816, 155] on icon at bounding box center [819, 158] width 6 height 6
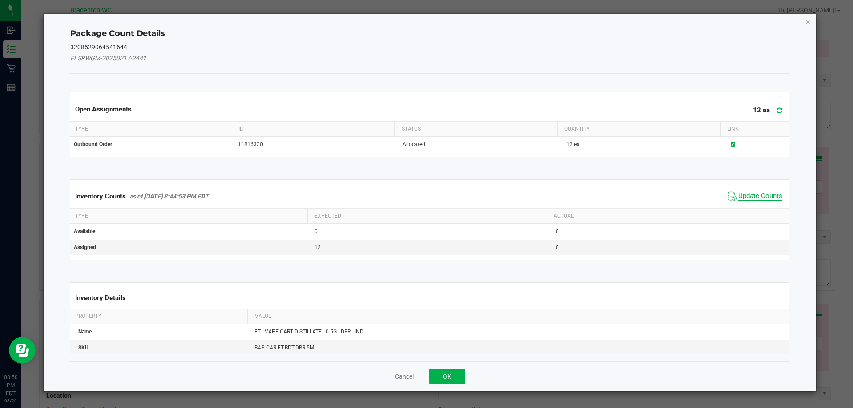
click at [748, 196] on span "Update Counts" at bounding box center [760, 196] width 44 height 9
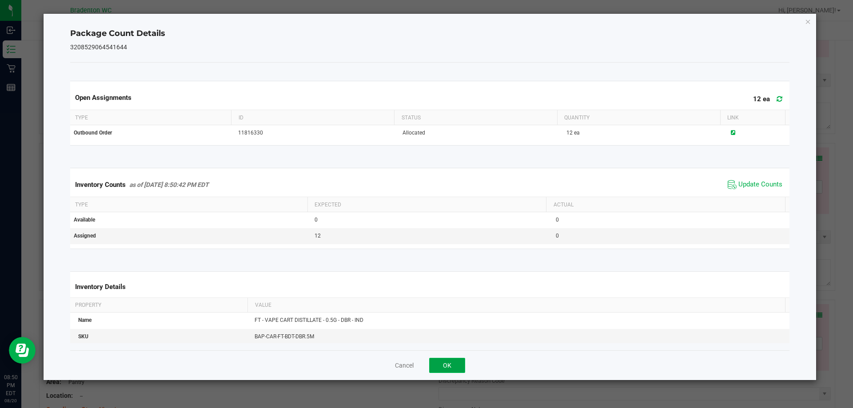
click at [451, 371] on button "OK" at bounding box center [447, 365] width 36 height 15
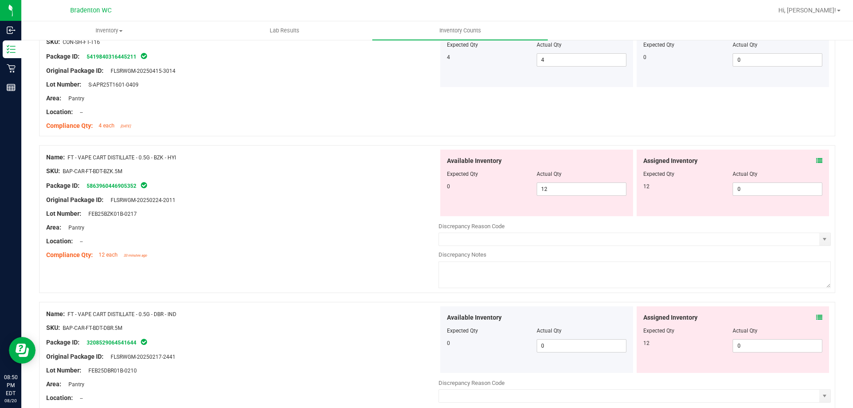
scroll to position [311, 0]
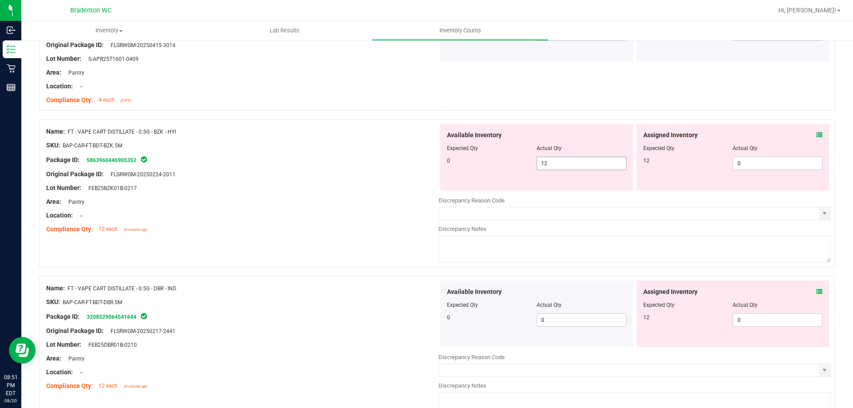
click at [593, 163] on span "12 12" at bounding box center [581, 163] width 90 height 13
drag, startPoint x: 302, startPoint y: 175, endPoint x: 307, endPoint y: 175, distance: 4.5
click at [303, 175] on div "Original Package ID: FLSRWGM-20250224-2011" at bounding box center [242, 174] width 392 height 9
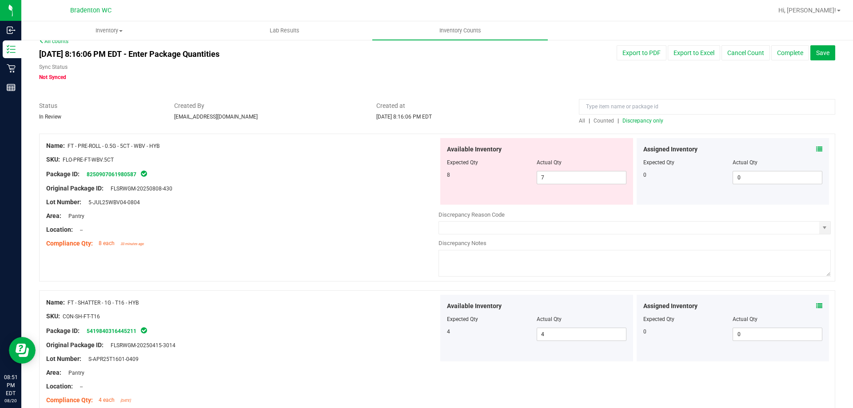
scroll to position [0, 0]
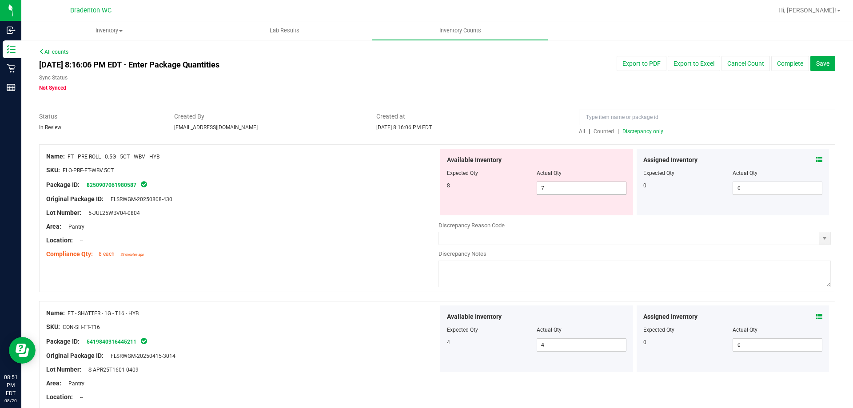
click at [562, 190] on span "7 7" at bounding box center [581, 188] width 90 height 13
click at [320, 221] on div at bounding box center [242, 220] width 392 height 4
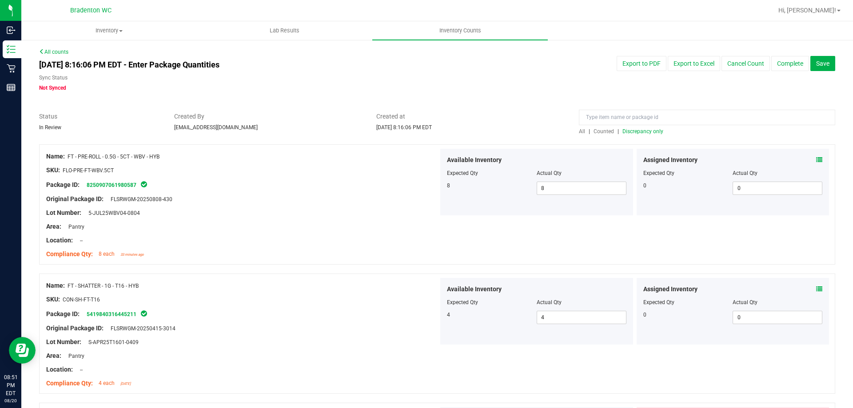
click at [645, 129] on span "Discrepancy only" at bounding box center [642, 131] width 41 height 6
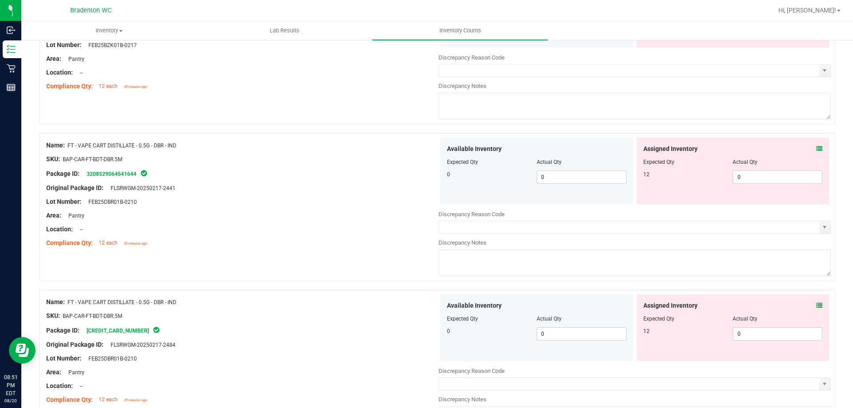
scroll to position [59, 0]
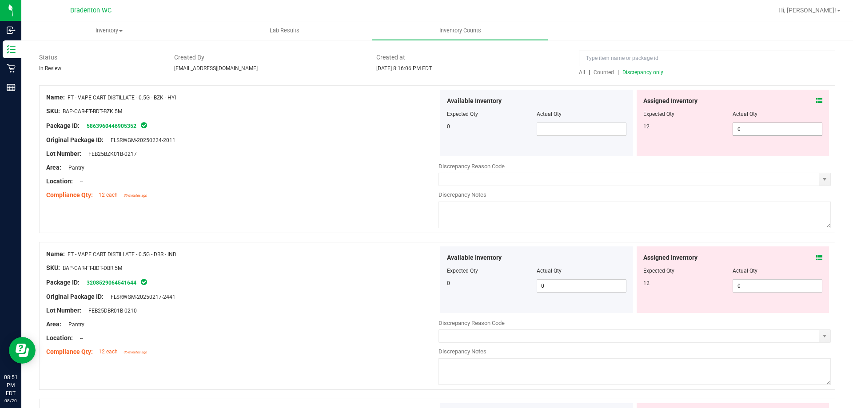
click at [766, 131] on span "0 0" at bounding box center [777, 129] width 90 height 13
drag, startPoint x: 376, startPoint y: 168, endPoint x: 390, endPoint y: 164, distance: 14.9
click at [390, 164] on div "Area: Pantry" at bounding box center [242, 167] width 392 height 9
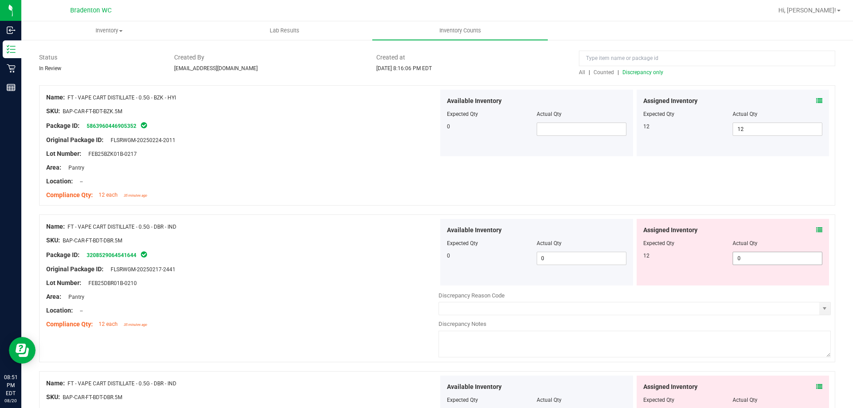
click at [778, 258] on span "0 0" at bounding box center [777, 258] width 90 height 13
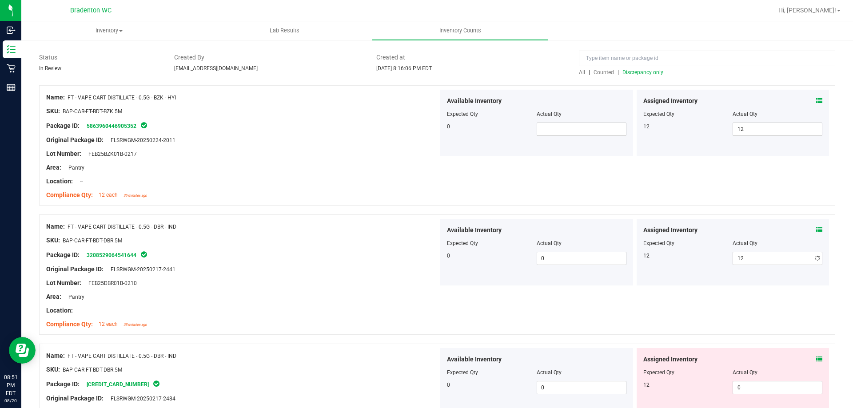
click at [286, 210] on div at bounding box center [437, 210] width 796 height 9
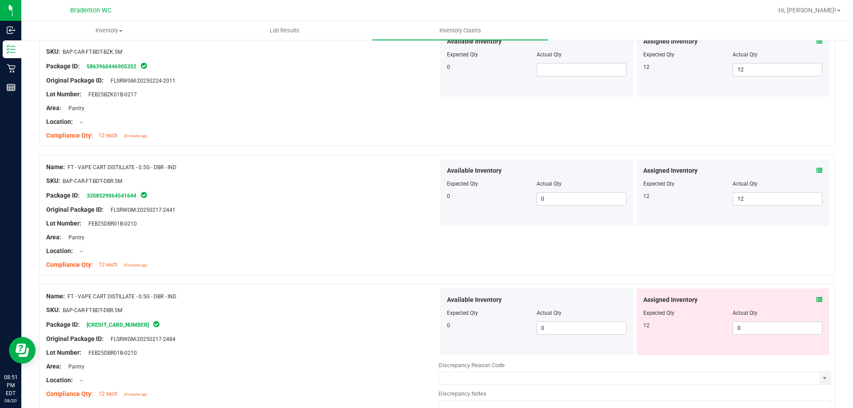
scroll to position [182, 0]
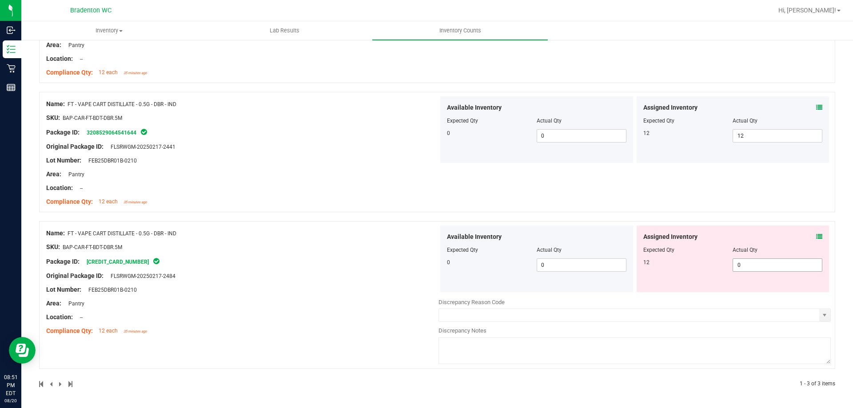
click at [743, 262] on span "0 0" at bounding box center [777, 264] width 90 height 13
click at [750, 266] on input "0" at bounding box center [777, 265] width 89 height 12
click at [298, 263] on div "Name: FT - VAPE CART DISTILLATE - 0.5G - DBR - IND SKU: BAP-CAR-FT-BDT-DBR.5M P…" at bounding box center [242, 282] width 392 height 113
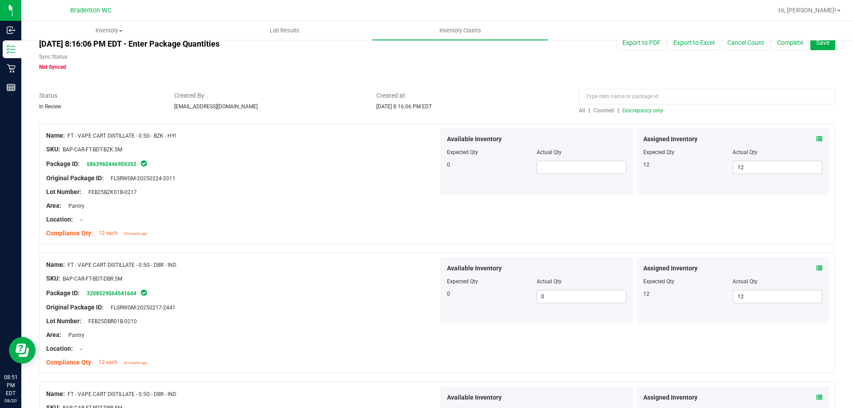
scroll to position [0, 0]
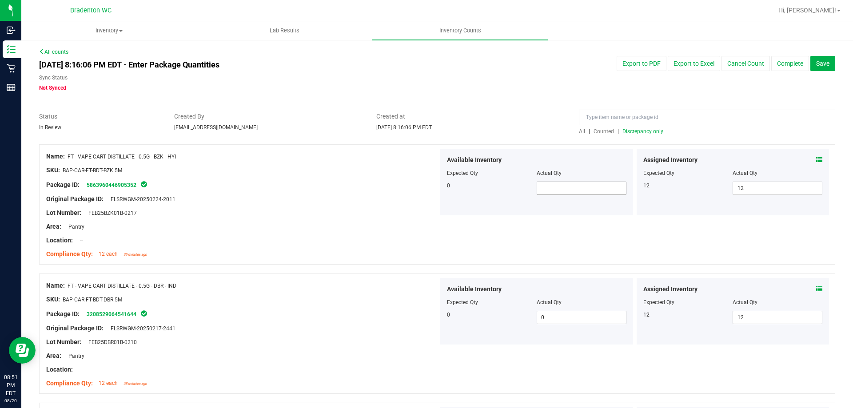
click at [578, 194] on span at bounding box center [581, 188] width 90 height 13
click at [576, 189] on span at bounding box center [581, 188] width 90 height 13
click at [815, 67] on button "Save" at bounding box center [822, 63] width 25 height 15
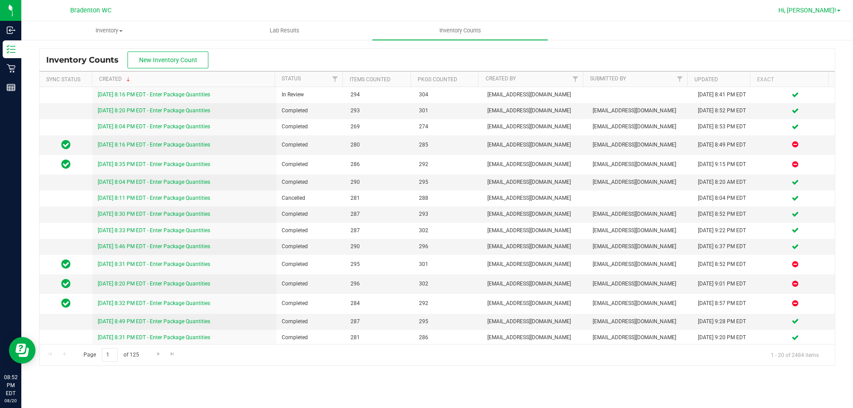
click at [829, 12] on span "Hi, [PERSON_NAME]!" at bounding box center [807, 10] width 58 height 7
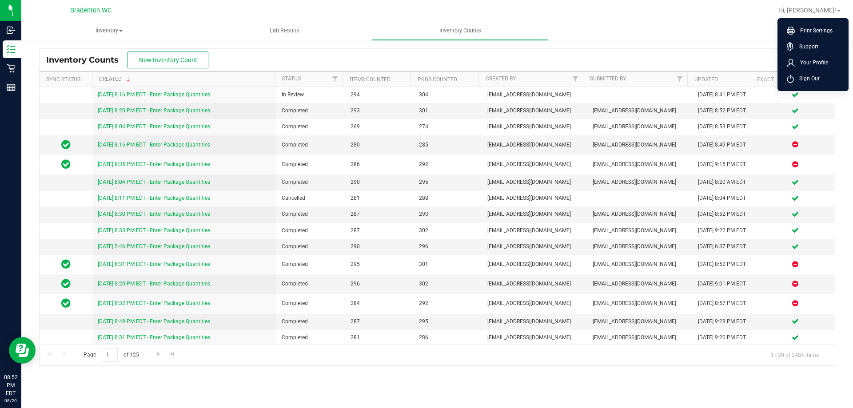
click at [806, 80] on span "Sign Out" at bounding box center [807, 78] width 26 height 9
